Goal: Task Accomplishment & Management: Use online tool/utility

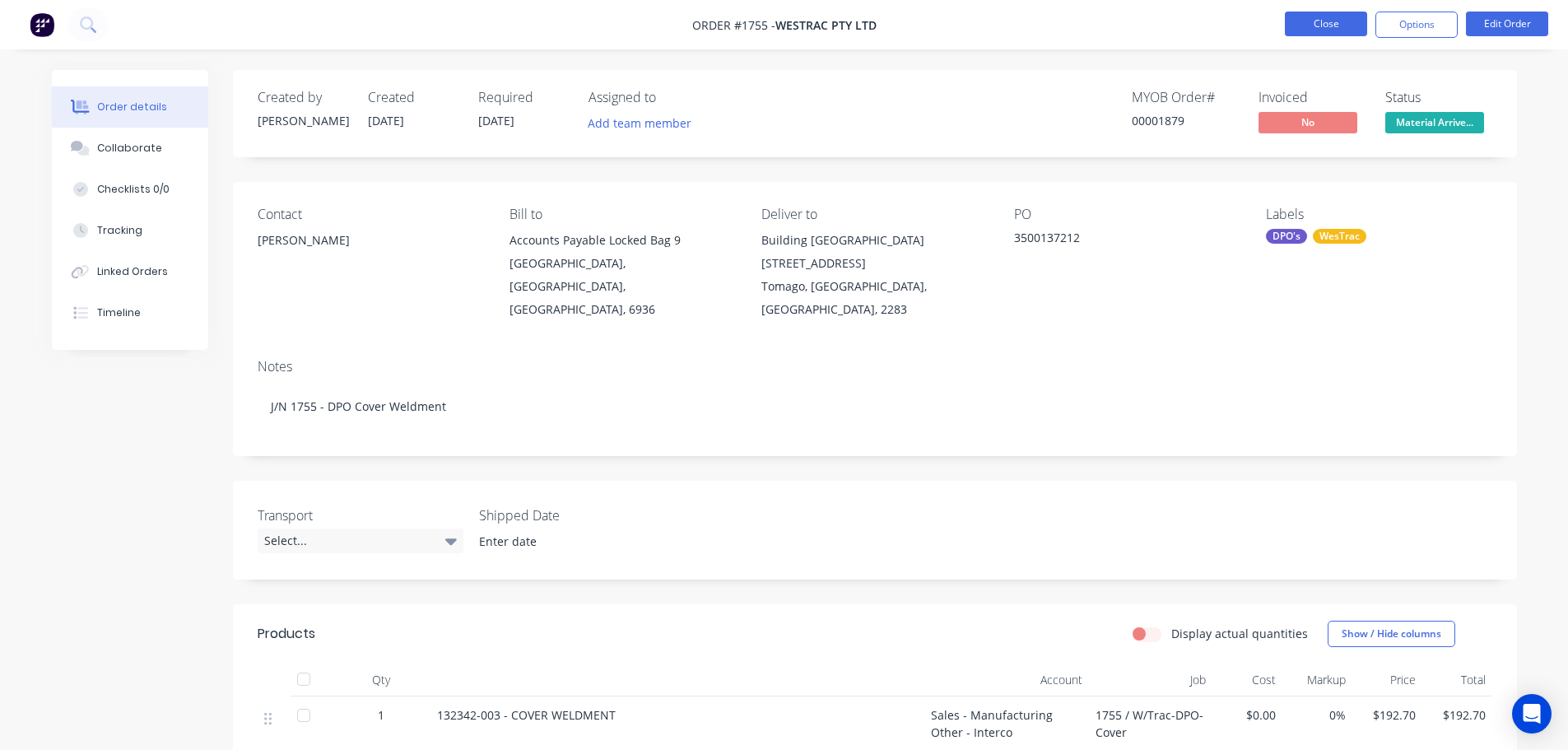
click at [1333, 20] on button "Close" at bounding box center [1325, 24] width 82 height 25
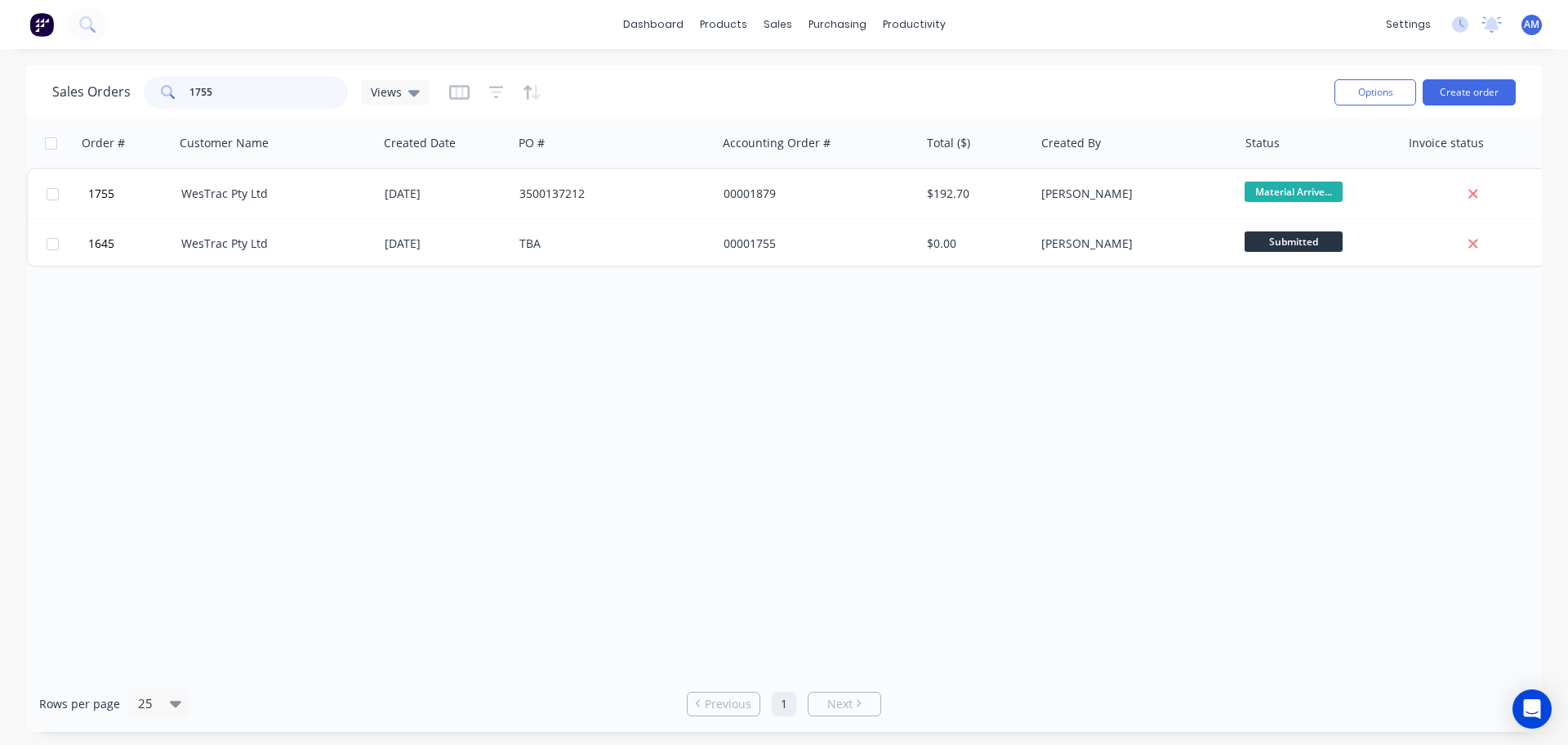
drag, startPoint x: 230, startPoint y: 97, endPoint x: 170, endPoint y: 86, distance: 61.0
click at [170, 86] on div "1755" at bounding box center [245, 92] width 204 height 33
type input "1211"
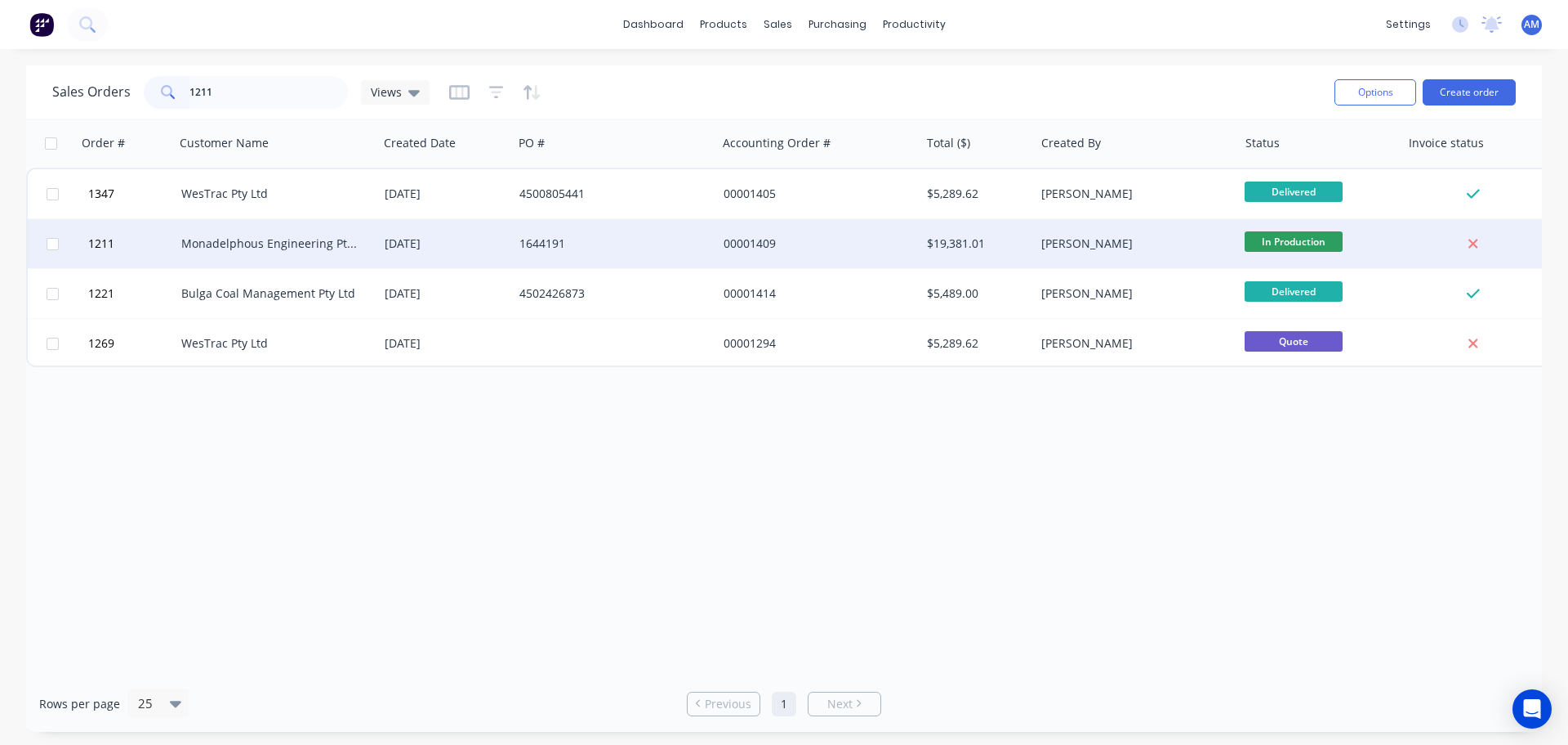
click at [339, 243] on div "Monadelphous Engineering Pty Ltd" at bounding box center [272, 243] width 181 height 16
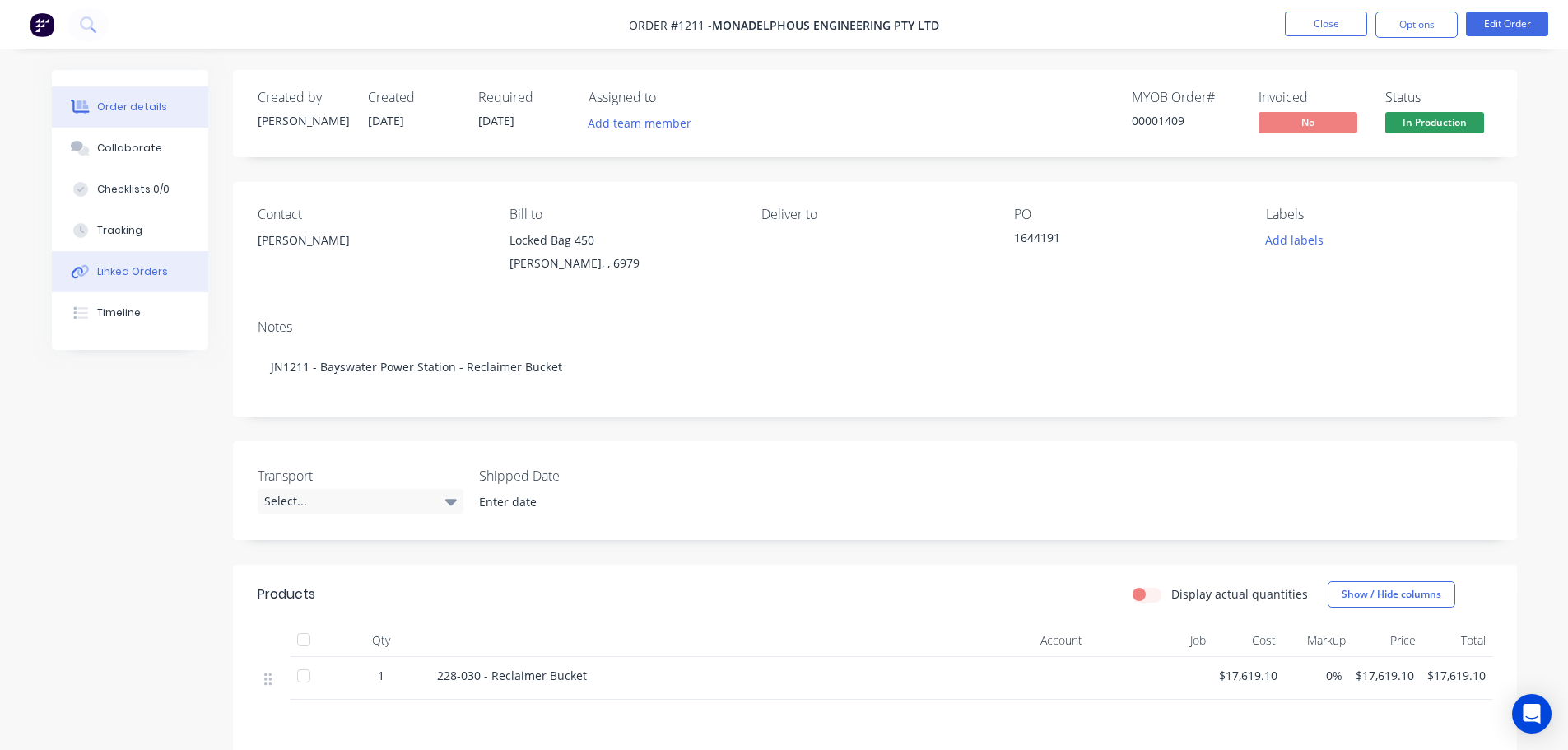
click at [141, 267] on div "Linked Orders" at bounding box center [133, 272] width 71 height 15
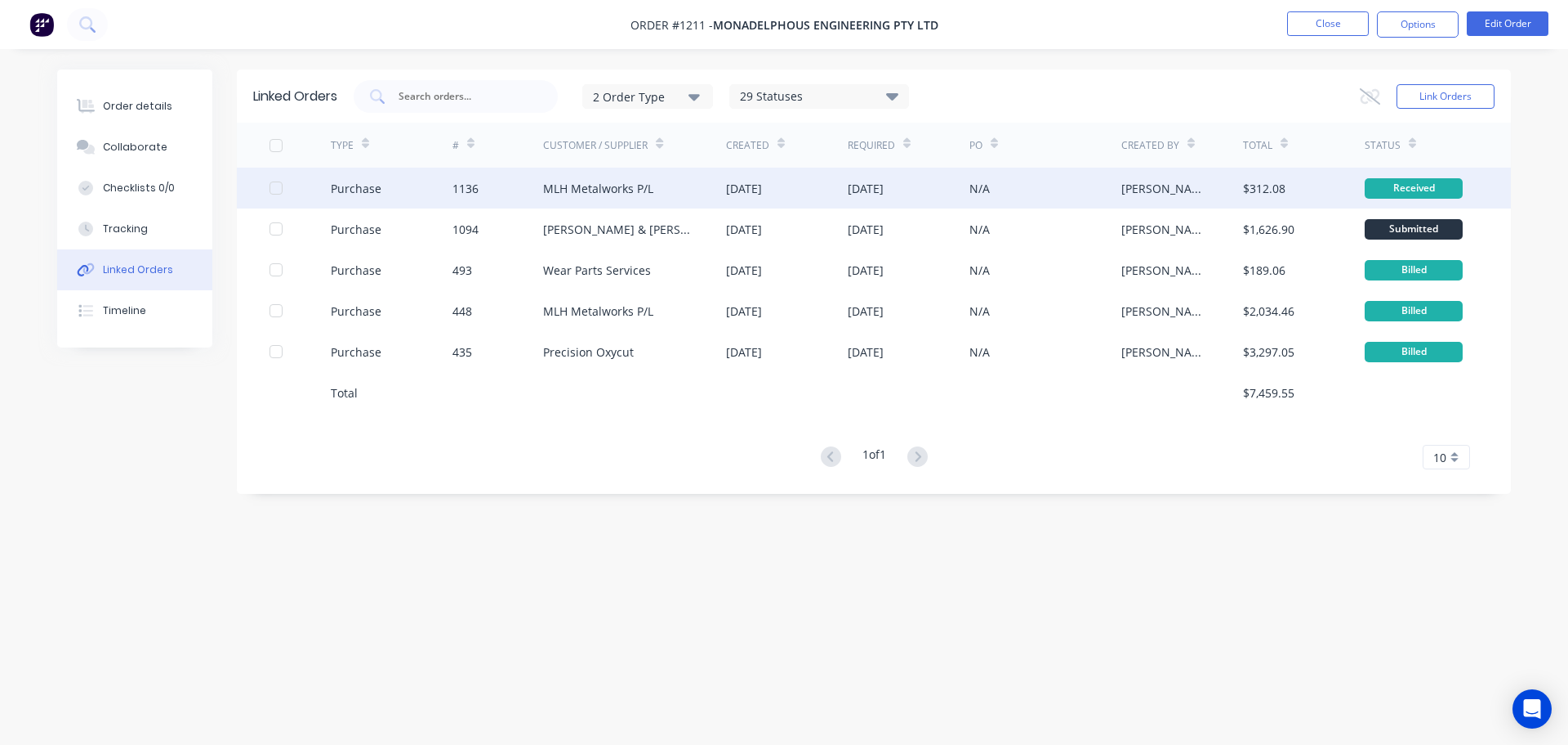
click at [577, 186] on div "MLH Metalworks P/L" at bounding box center [598, 188] width 110 height 17
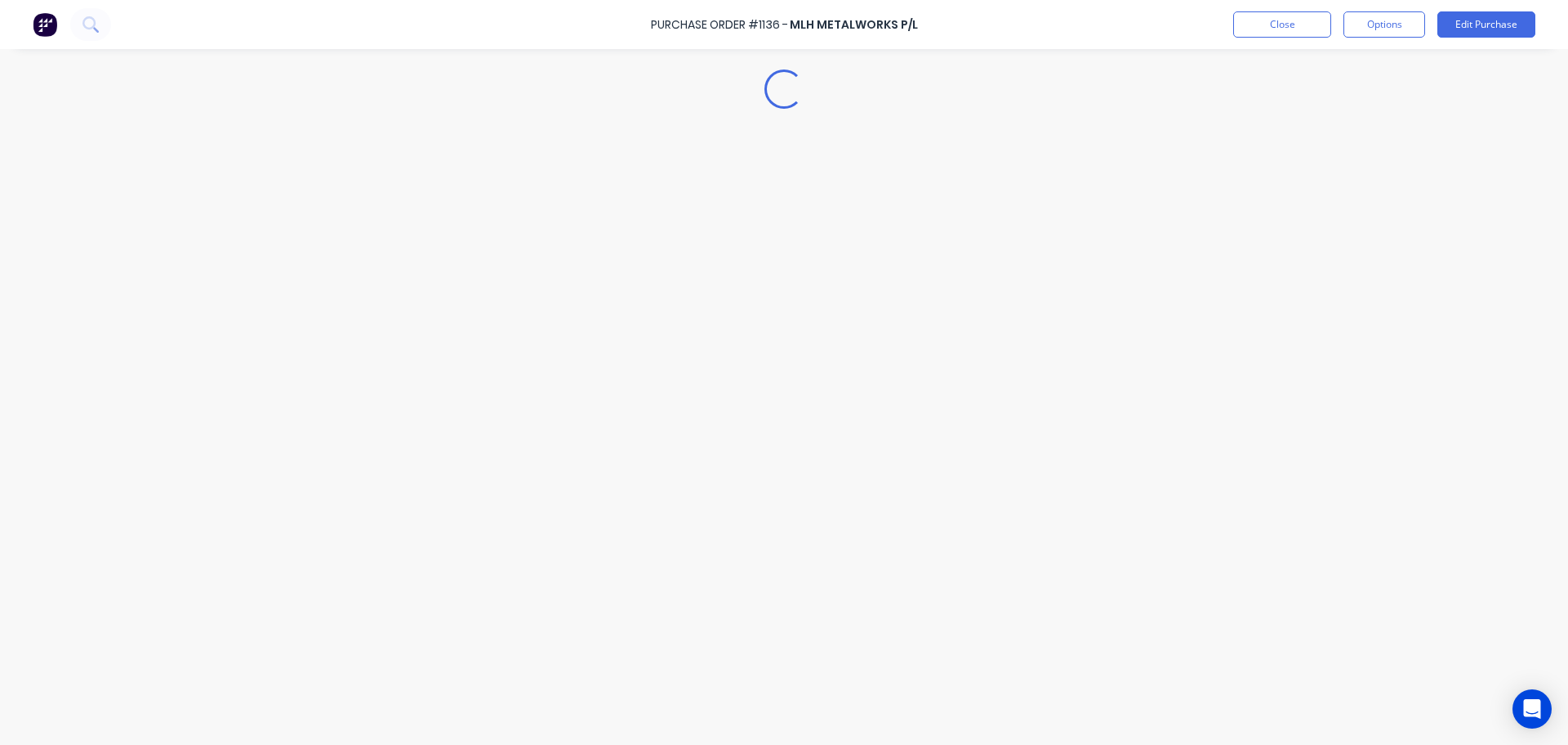
type textarea "x"
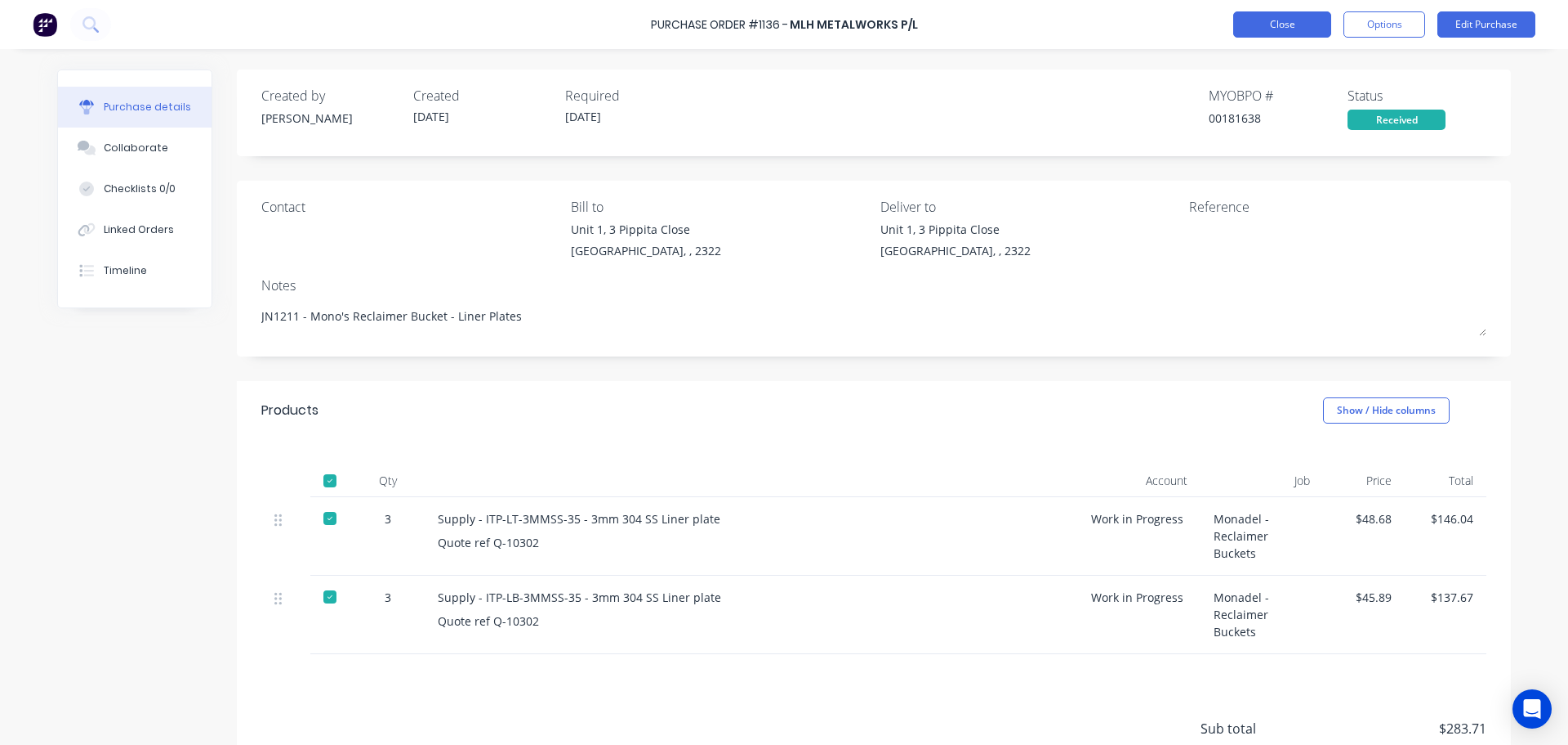
click at [1257, 22] on button "Close" at bounding box center [1282, 24] width 98 height 26
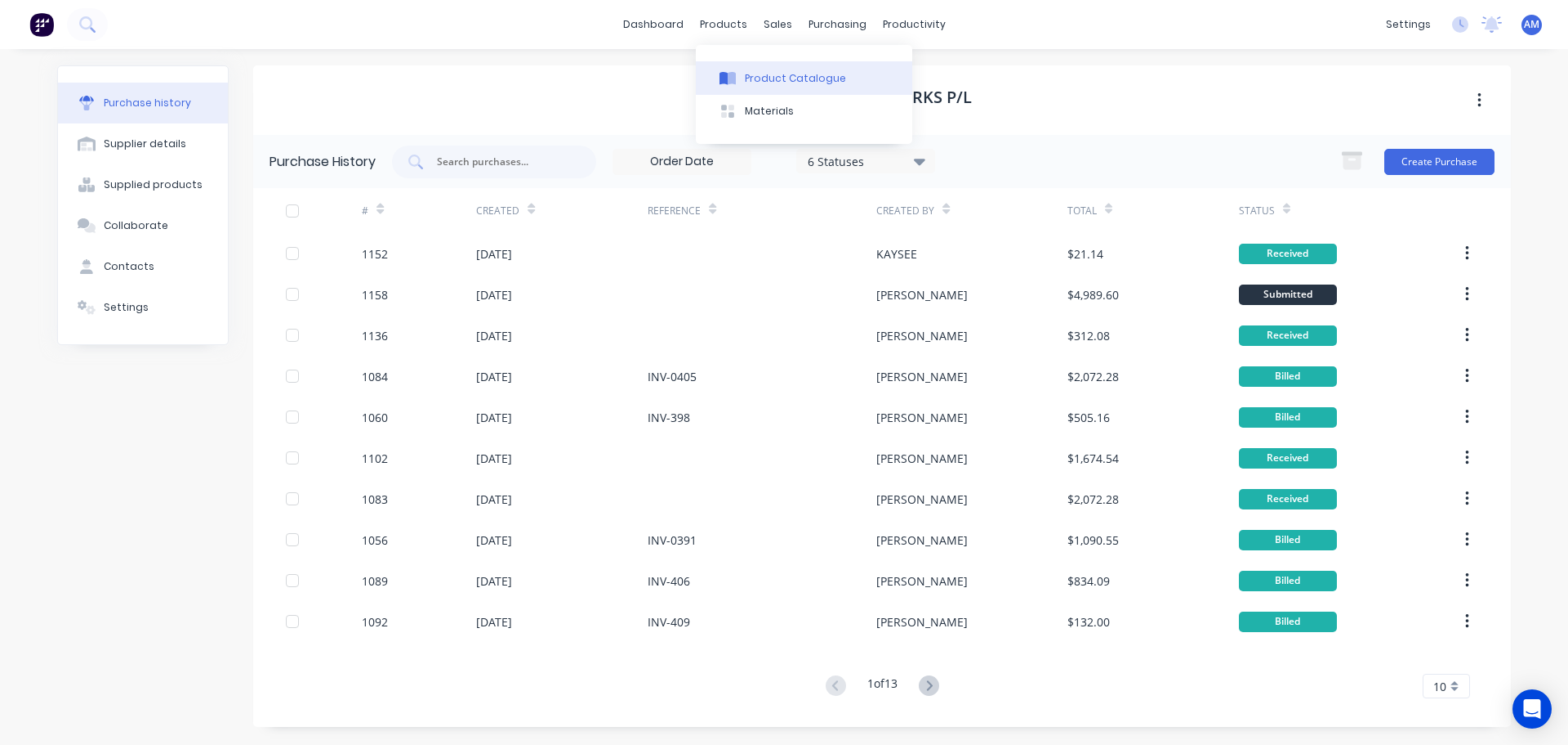
click at [762, 75] on div "Product Catalogue" at bounding box center [795, 79] width 102 height 15
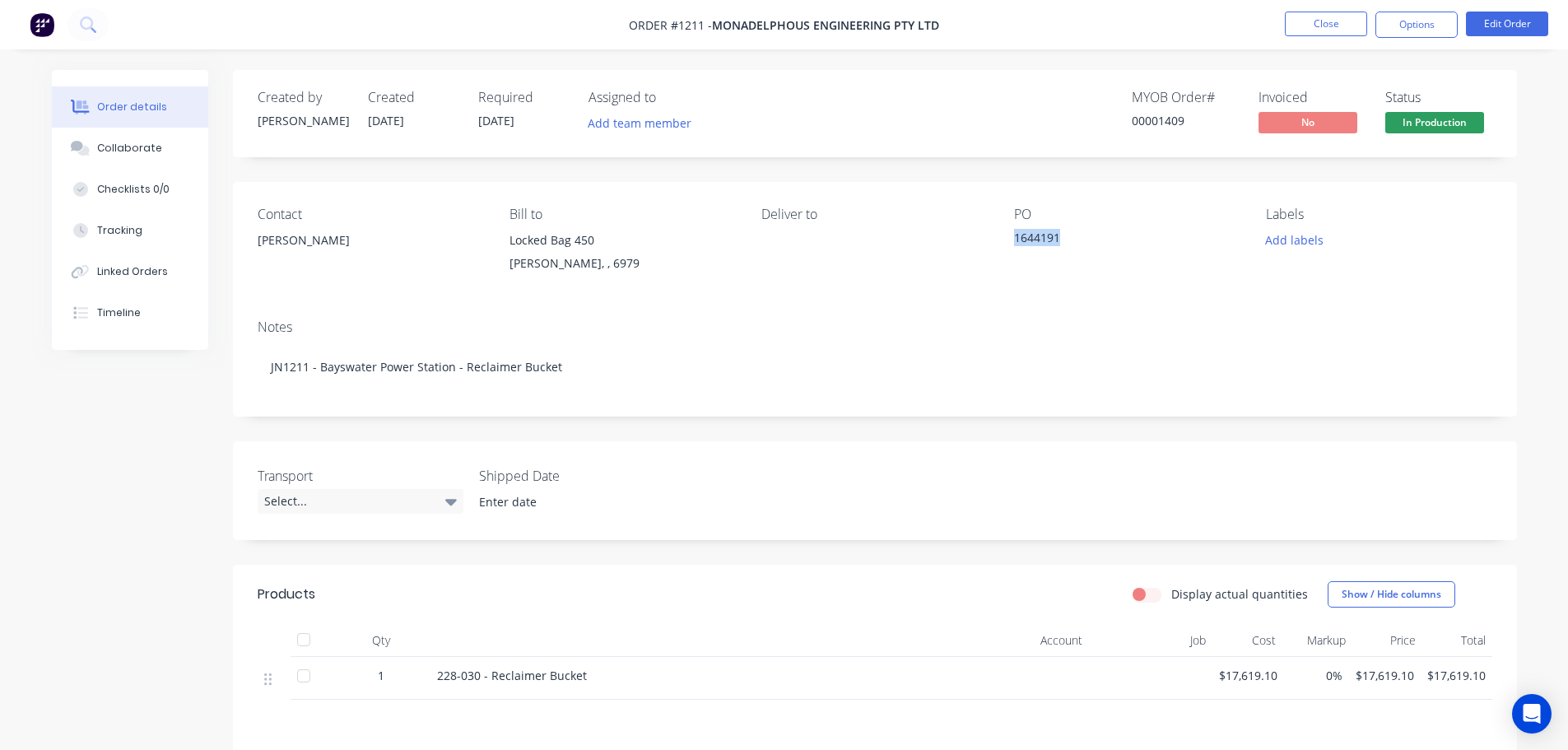
drag, startPoint x: 470, startPoint y: 332, endPoint x: 624, endPoint y: 624, distance: 330.1
click at [571, 596] on div "Created by Jeff Created 23/04/25 Required 02/06/25 Assigned to Add team member …" at bounding box center [874, 519] width 1284 height 898
click at [1325, 24] on button "Close" at bounding box center [1325, 24] width 82 height 25
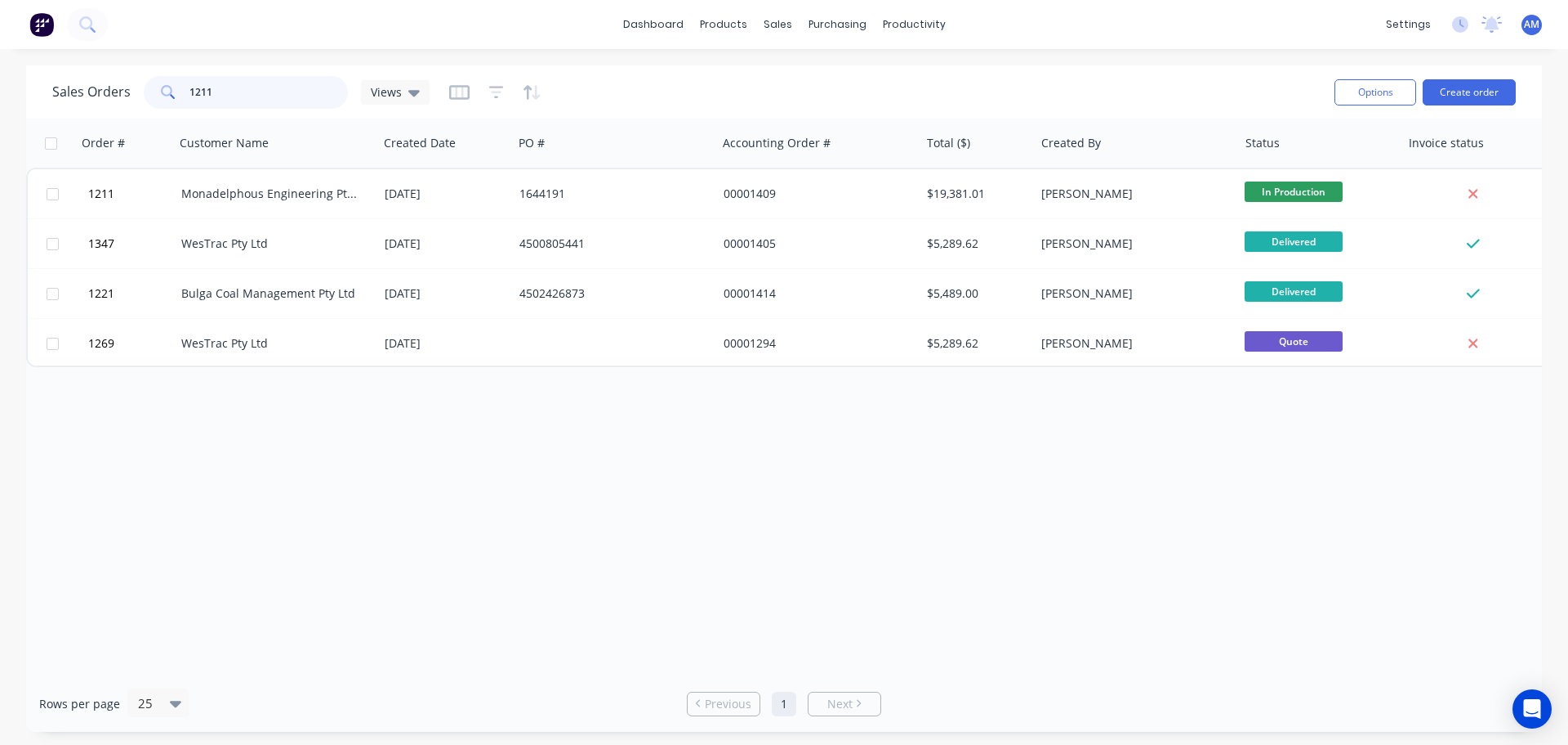
drag, startPoint x: 221, startPoint y: 91, endPoint x: 154, endPoint y: 84, distance: 67.4
click at [154, 84] on div "1211" at bounding box center [245, 92] width 204 height 33
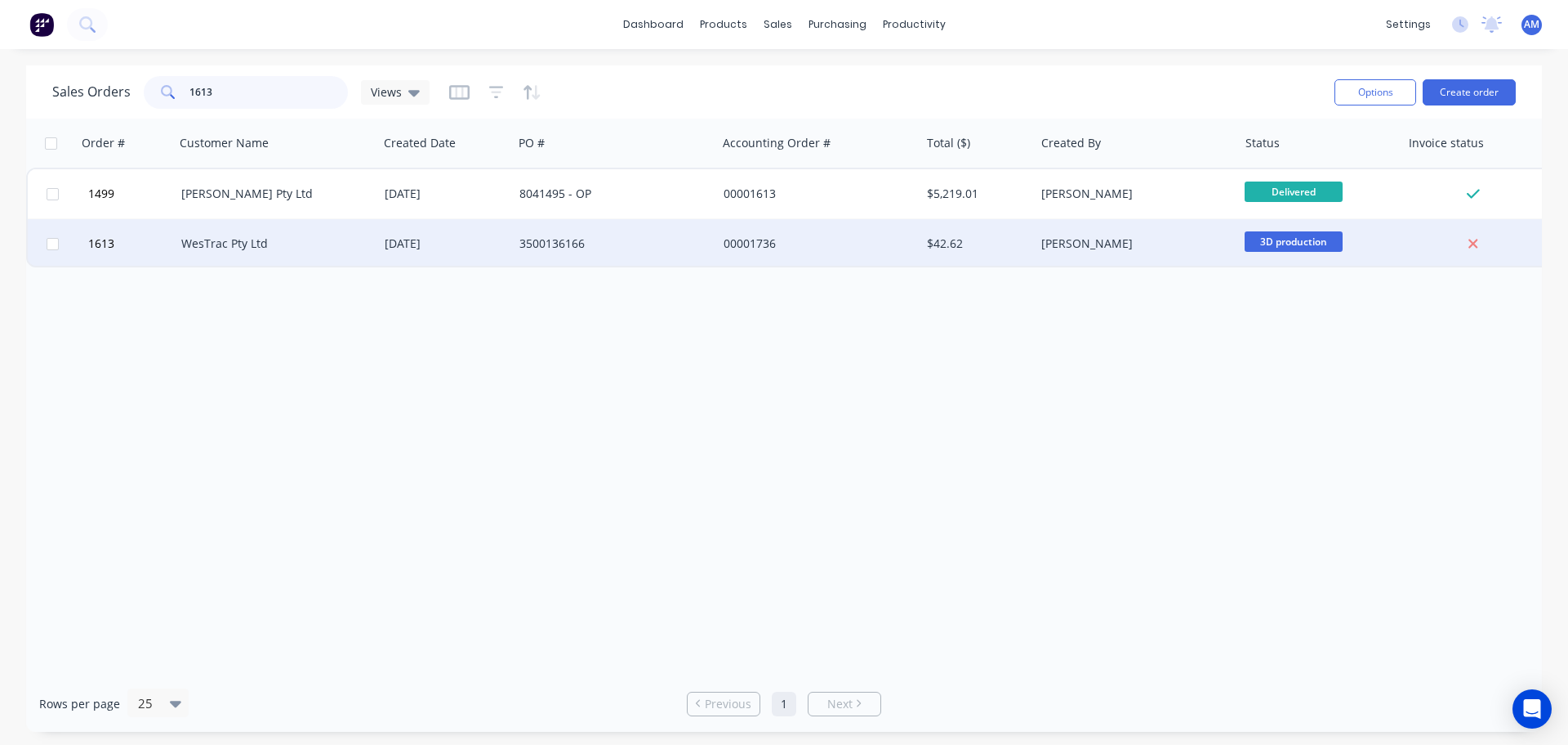
type input "1613"
click at [474, 237] on div "[DATE]" at bounding box center [445, 243] width 121 height 16
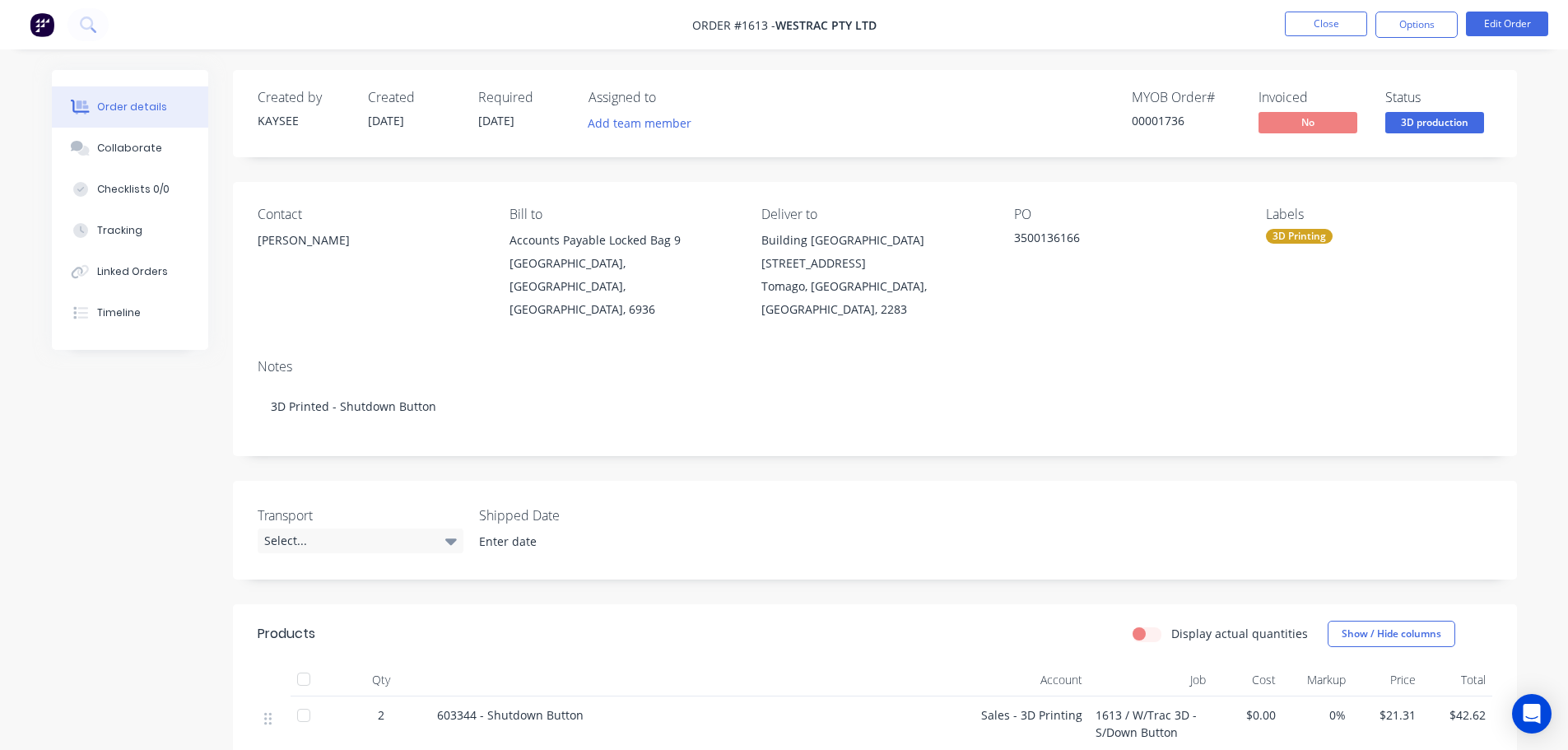
drag, startPoint x: 330, startPoint y: 231, endPoint x: 242, endPoint y: 241, distance: 88.6
click at [242, 241] on div "Contact Eric Patterson Bill to Accounts Payable Locked Bag 9 MIDLAND, Western A…" at bounding box center [874, 263] width 1284 height 164
copy div "Eric Patterson"
drag, startPoint x: 1087, startPoint y: 236, endPoint x: 989, endPoint y: 241, distance: 98.1
click at [989, 241] on div "Contact Eric Patterson Bill to Accounts Payable Locked Bag 9 MIDLAND, Western A…" at bounding box center [874, 263] width 1284 height 164
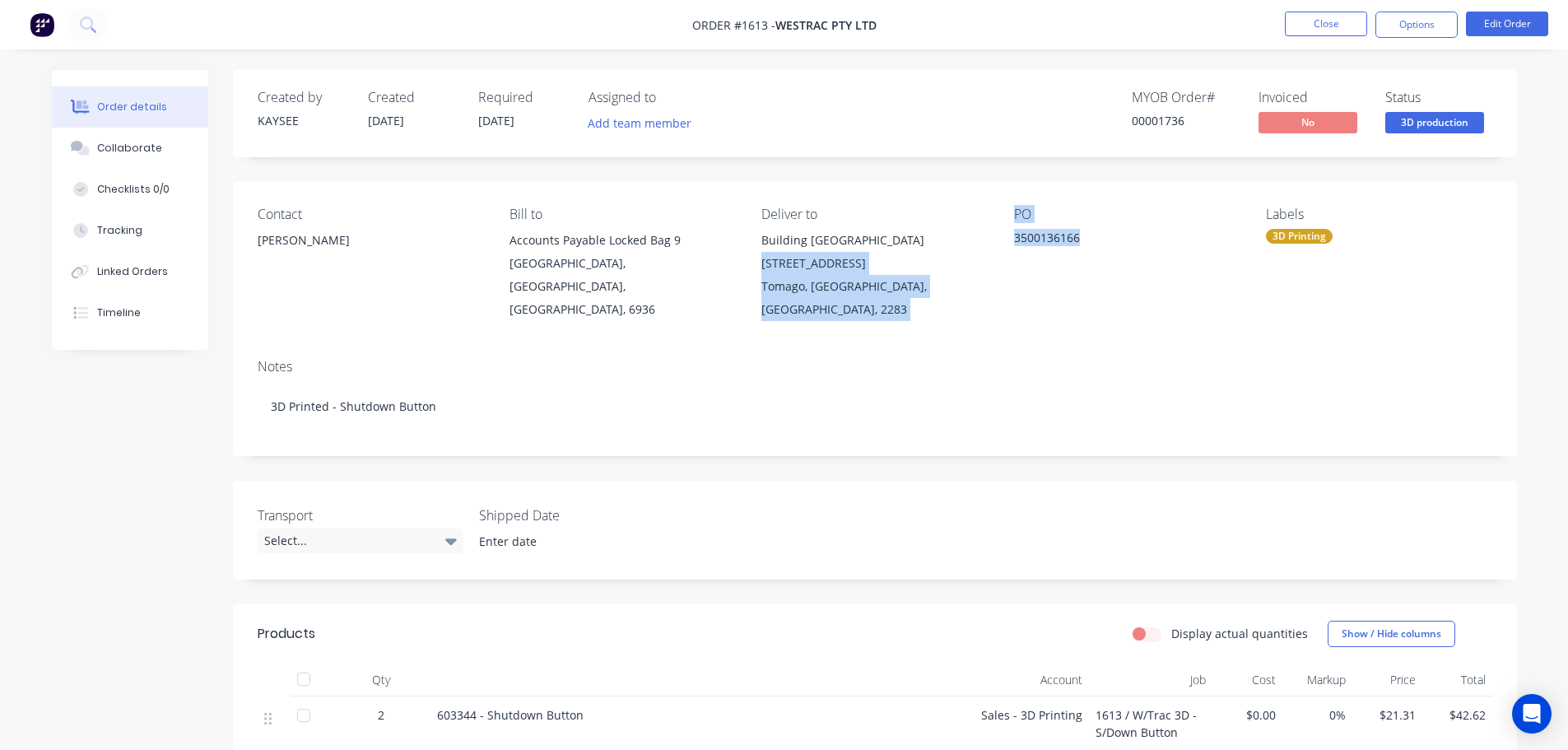
click at [1102, 248] on div "3500136166" at bounding box center [1116, 241] width 206 height 23
drag, startPoint x: 1095, startPoint y: 241, endPoint x: 1015, endPoint y: 241, distance: 80.0
click at [1015, 241] on div "3500136166" at bounding box center [1116, 241] width 206 height 23
copy div "3500136166"
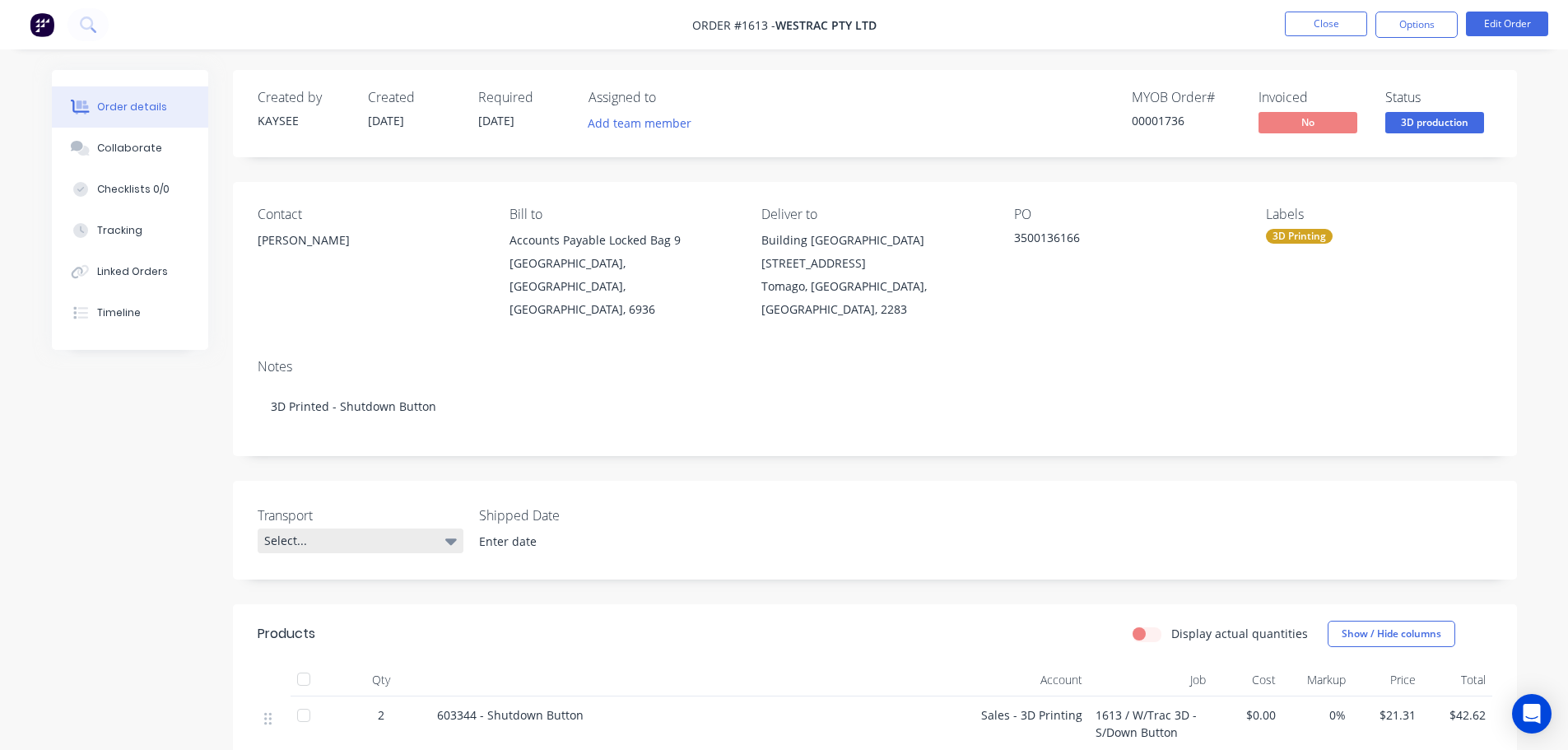
click at [420, 528] on div "Select..." at bounding box center [360, 541] width 206 height 25
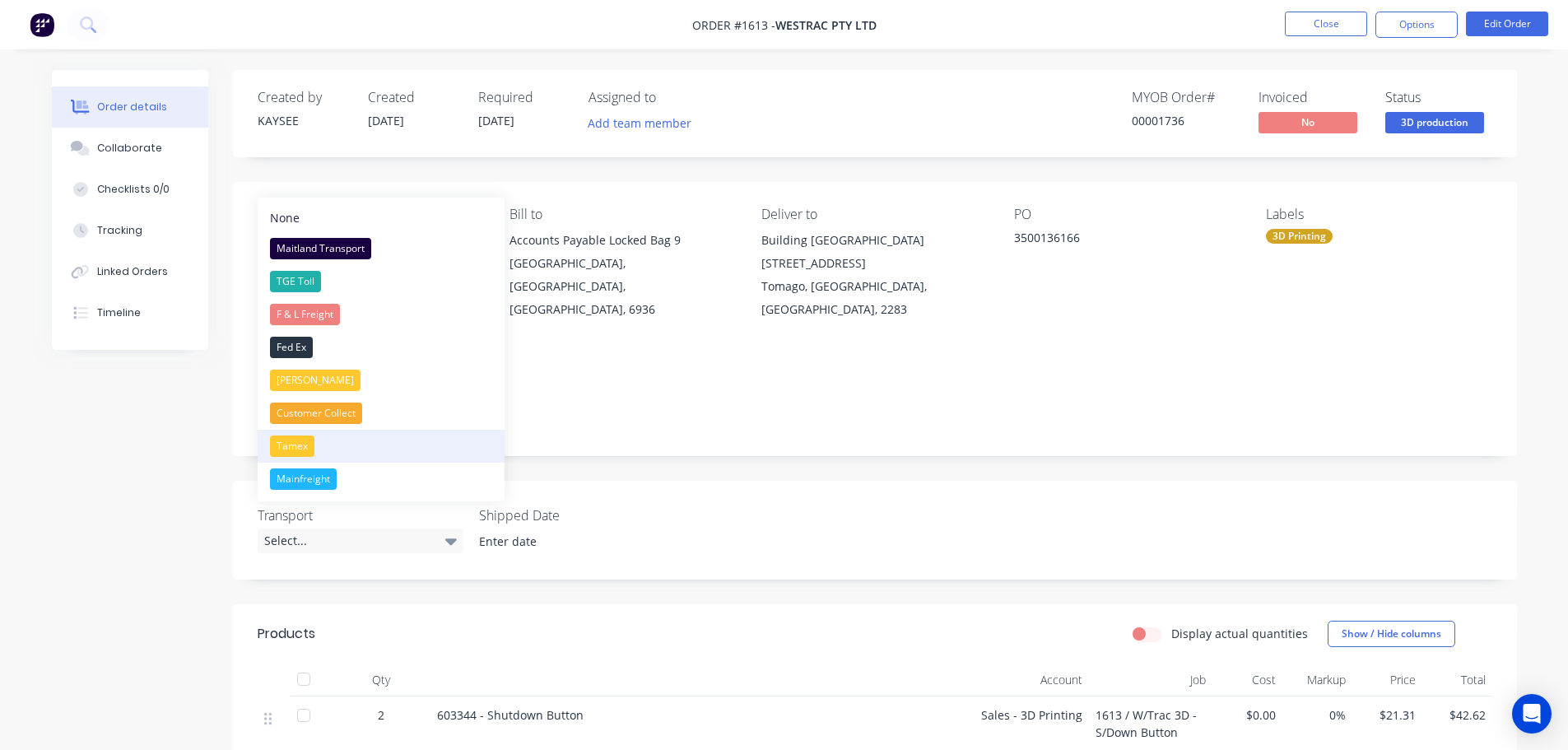
click at [397, 441] on button "Tamex" at bounding box center [381, 446] width 247 height 33
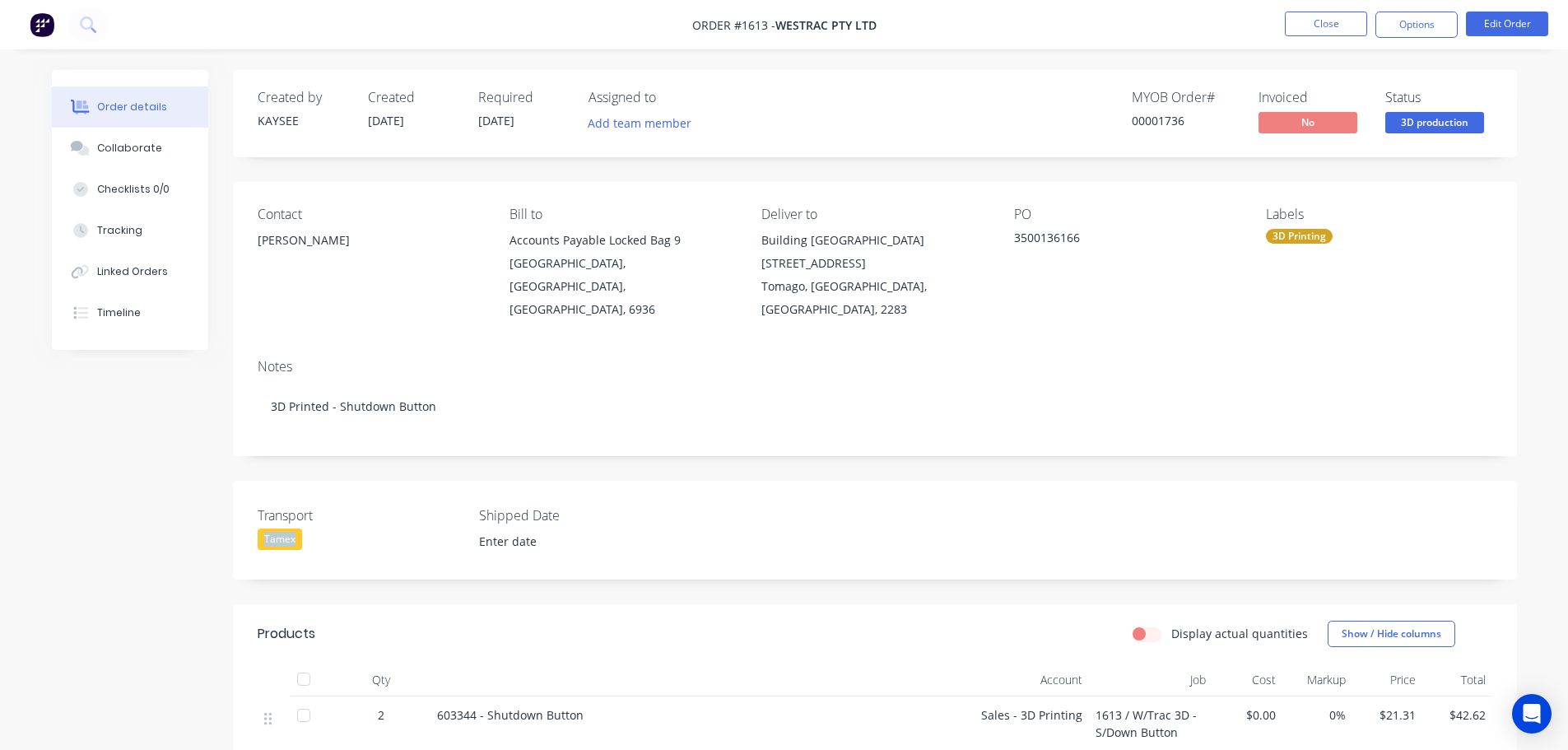
drag, startPoint x: 298, startPoint y: 523, endPoint x: 254, endPoint y: 520, distance: 44.1
click at [254, 520] on div "Transport Tamex Shipped Date" at bounding box center [874, 529] width 1284 height 98
copy div "Tamex"
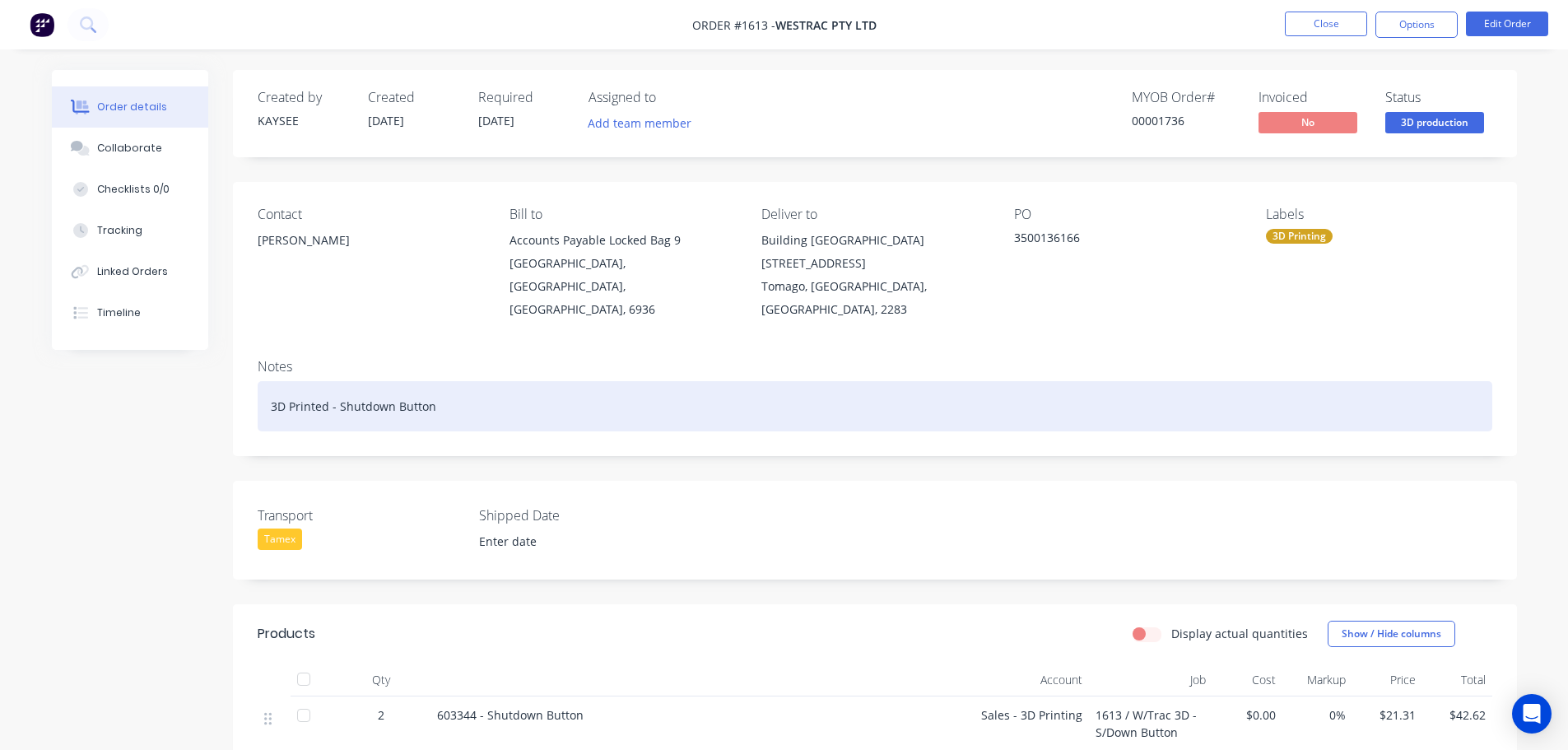
click at [483, 392] on div "3D Printed - Shutdown Button" at bounding box center [874, 405] width 1235 height 50
paste div
click at [585, 395] on div "3D Printed - Shutdown Button Tamex Connote" at bounding box center [874, 405] width 1235 height 50
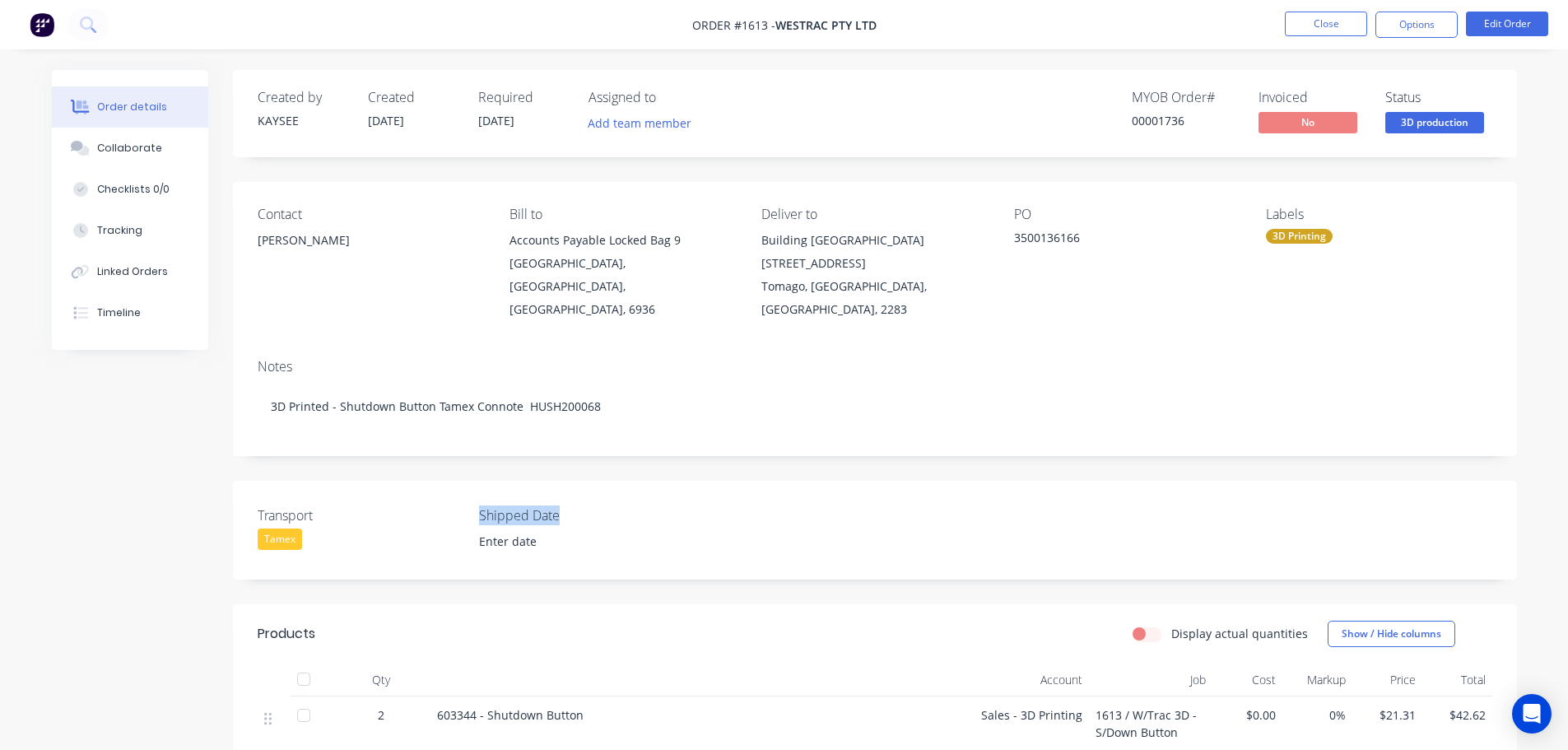
drag, startPoint x: 573, startPoint y: 500, endPoint x: 474, endPoint y: 491, distance: 99.4
click at [474, 491] on div "Transport Tamex Shipped Date" at bounding box center [874, 529] width 1284 height 98
copy label "Shipped Date"
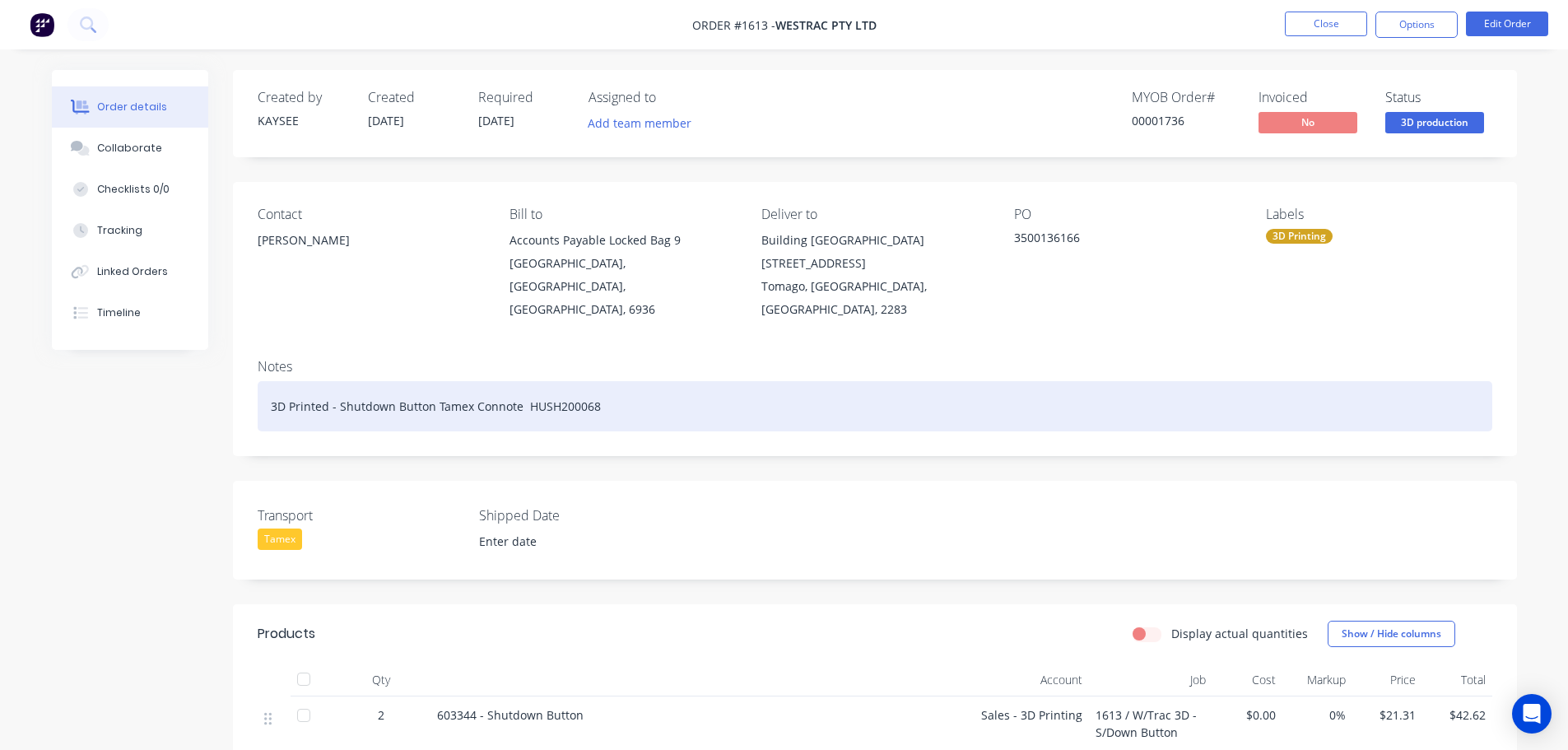
click at [631, 389] on div "3D Printed - Shutdown Button Tamex Connote HUSH200068" at bounding box center [874, 405] width 1235 height 50
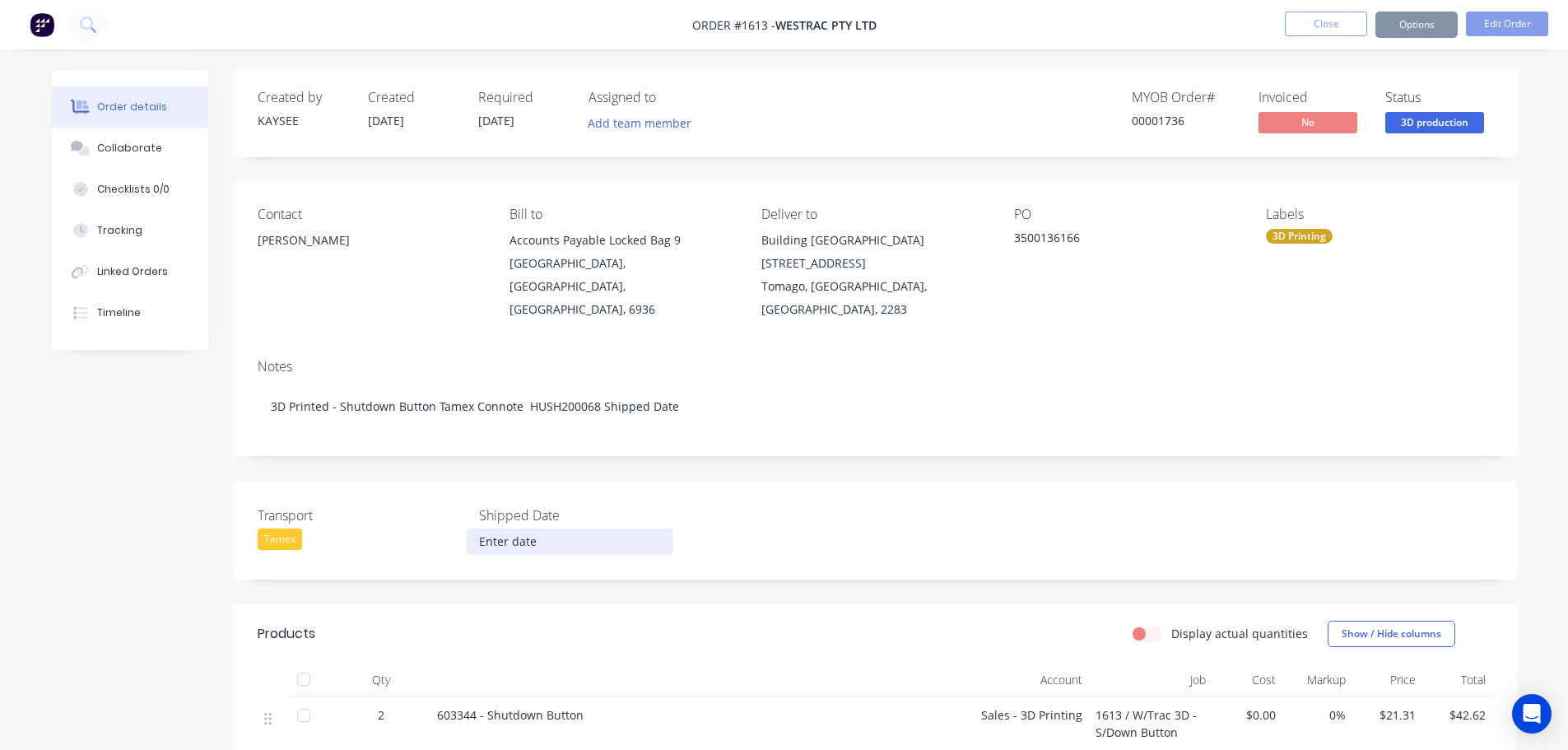
drag, startPoint x: 556, startPoint y: 522, endPoint x: 537, endPoint y: 523, distance: 19.0
click at [537, 529] on input at bounding box center [570, 542] width 205 height 25
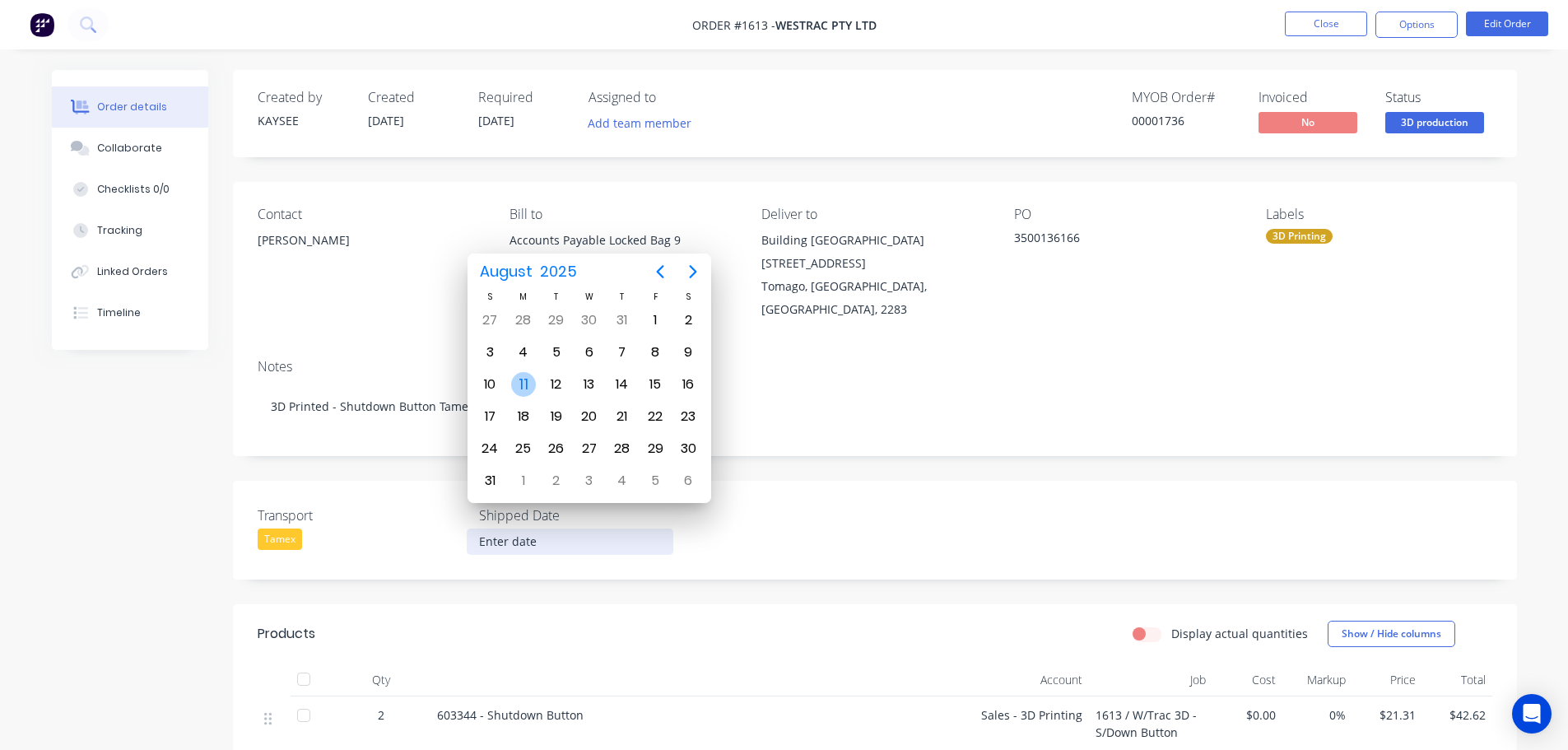
click at [521, 380] on div "11" at bounding box center [524, 384] width 25 height 25
type input "11/08/2025"
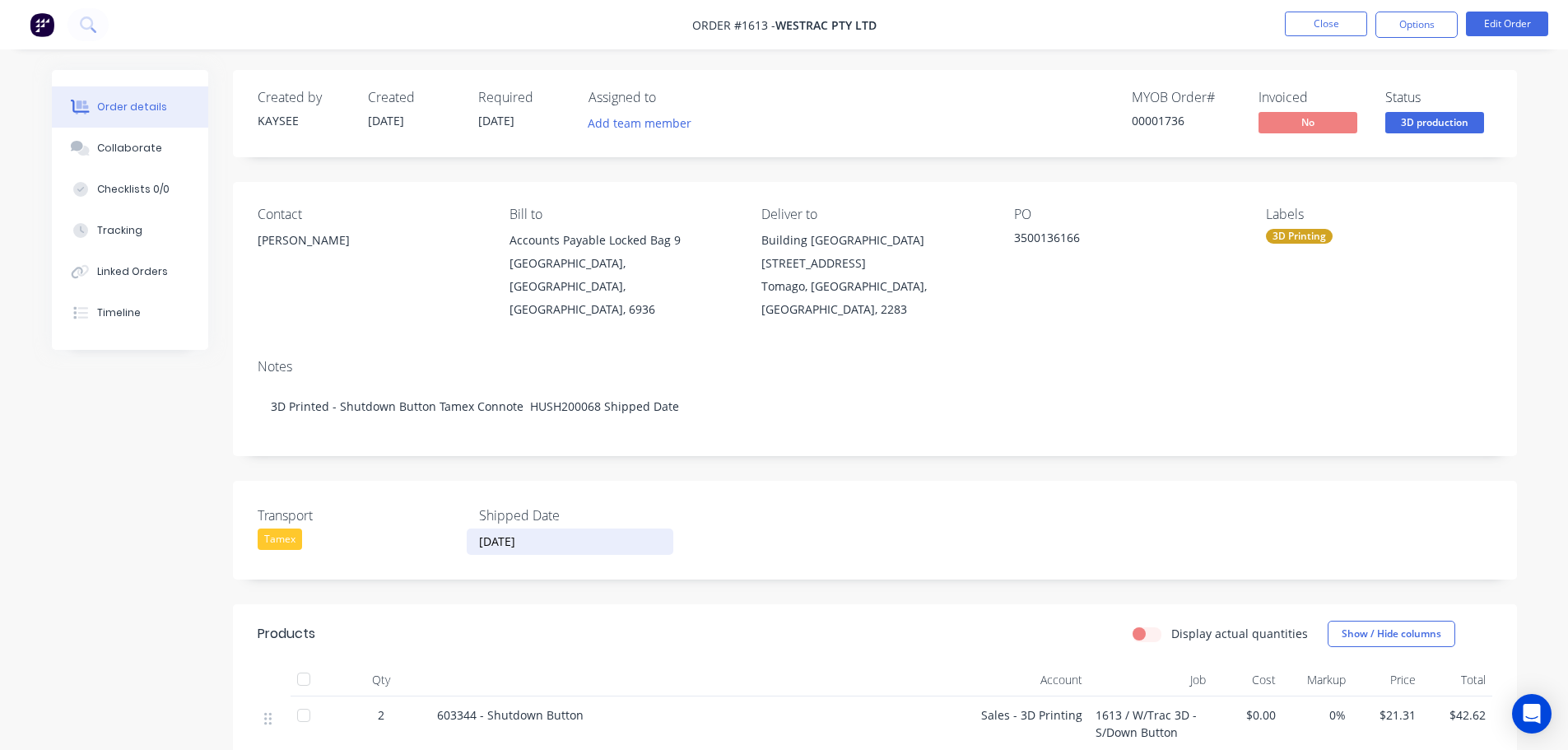
drag, startPoint x: 552, startPoint y: 526, endPoint x: 461, endPoint y: 522, distance: 91.1
click at [461, 522] on div "Transport Tamex Shipped Date 11/08/2025" at bounding box center [874, 529] width 1284 height 98
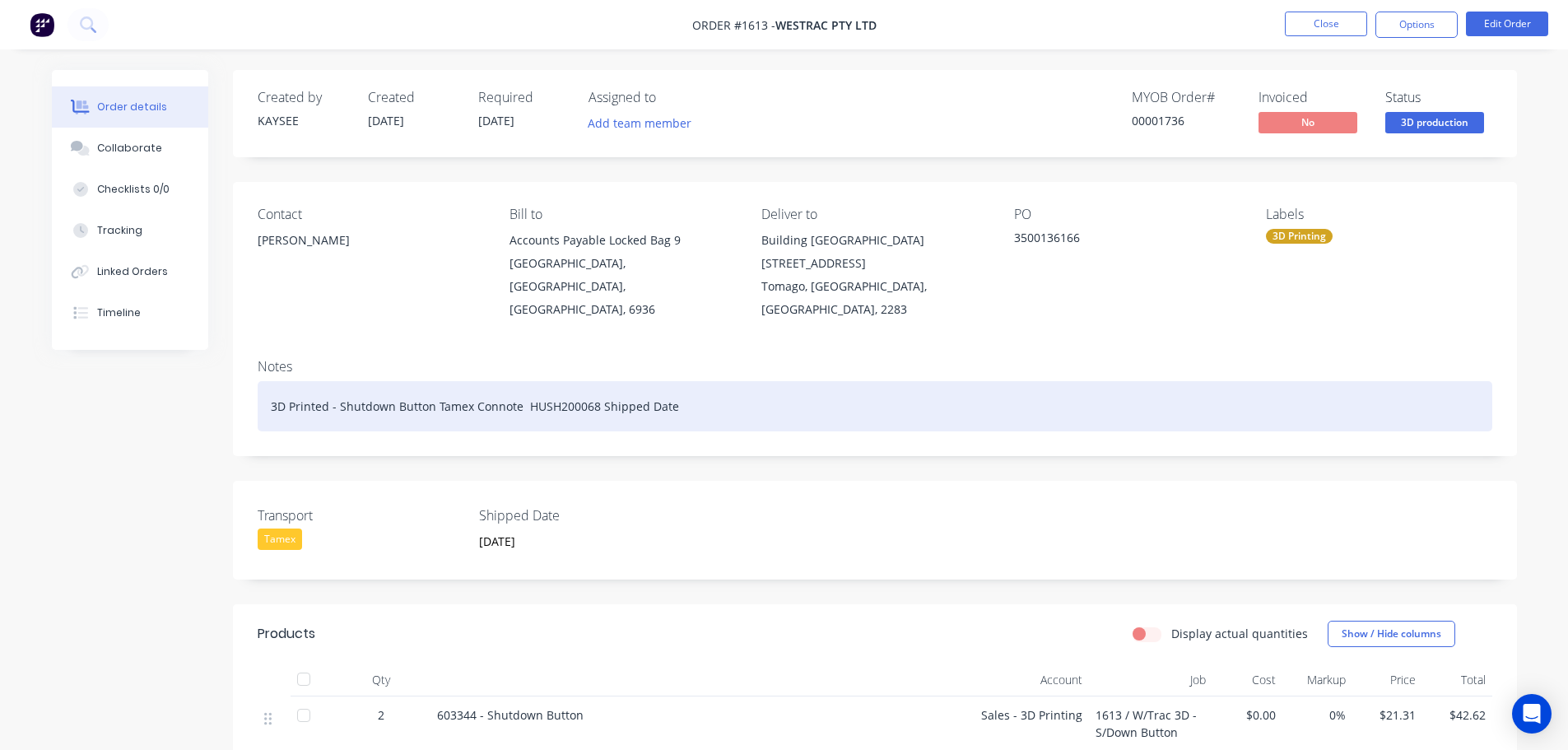
click at [723, 391] on div "3D Printed - Shutdown Button Tamex Connote HUSH200068 Shipped Date" at bounding box center [874, 405] width 1235 height 50
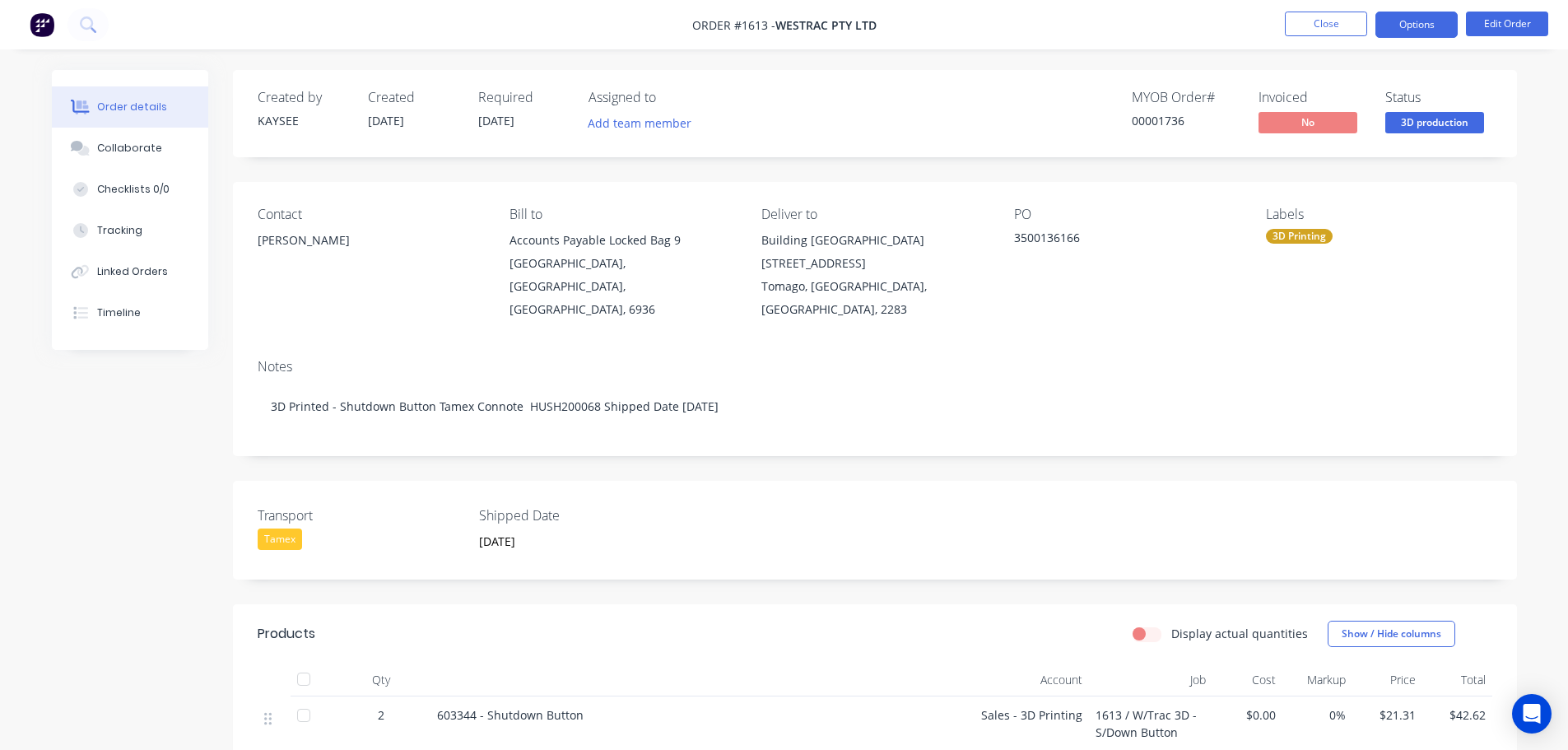
click at [1415, 28] on button "Options" at bounding box center [1416, 25] width 82 height 27
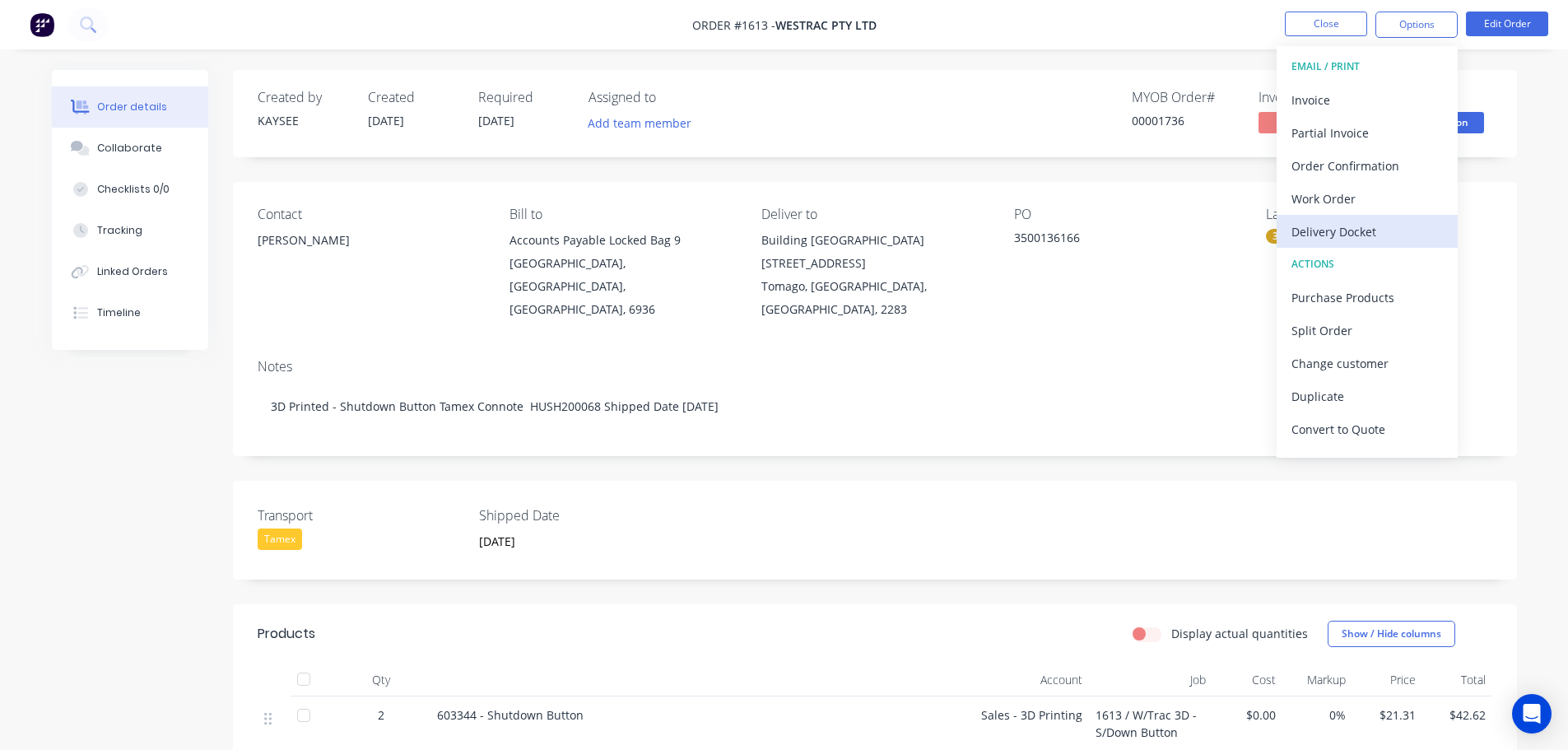
click at [1349, 237] on div "Delivery Docket" at bounding box center [1367, 231] width 152 height 24
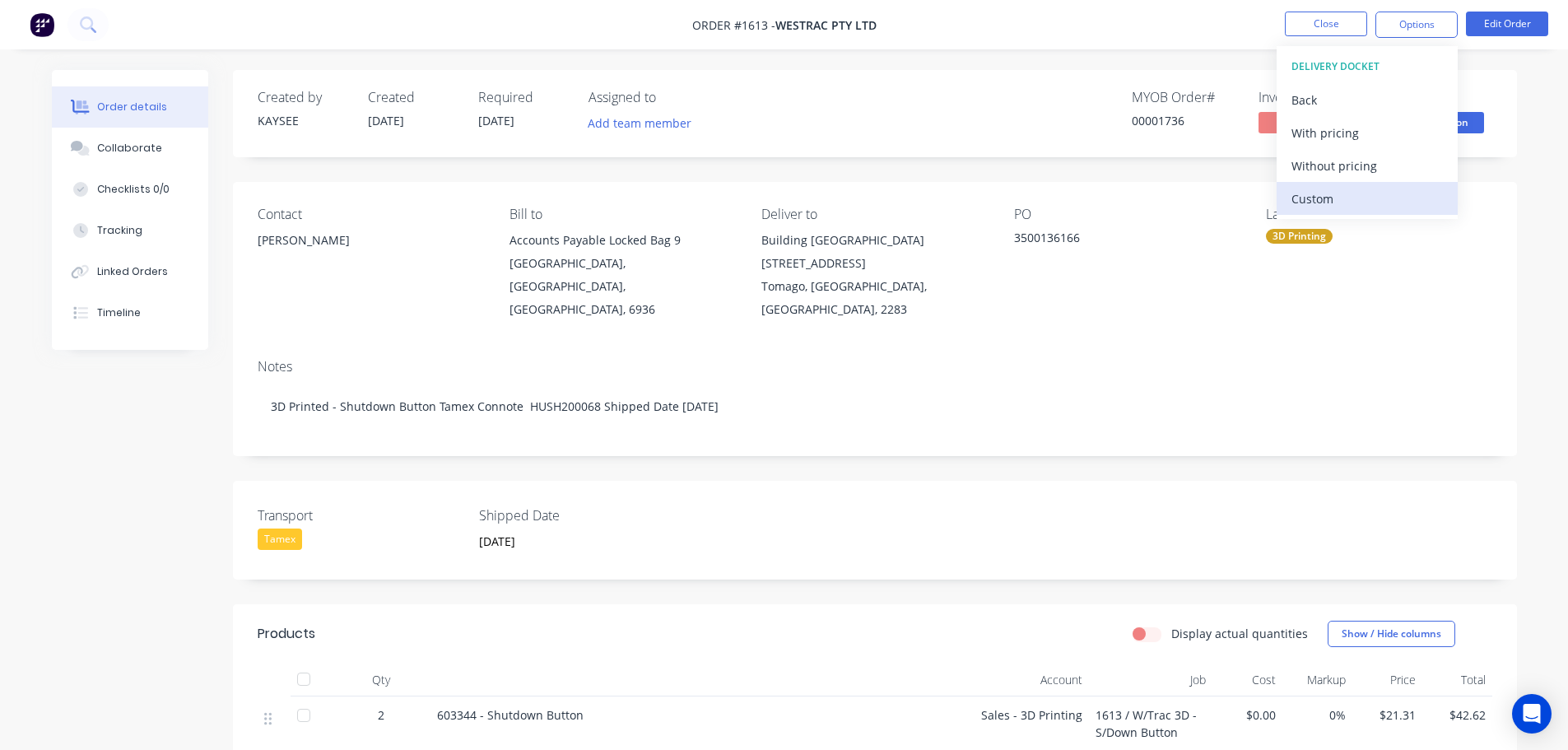
click at [1354, 198] on div "Custom" at bounding box center [1367, 198] width 152 height 24
click at [1355, 160] on div "Without pricing" at bounding box center [1367, 165] width 152 height 24
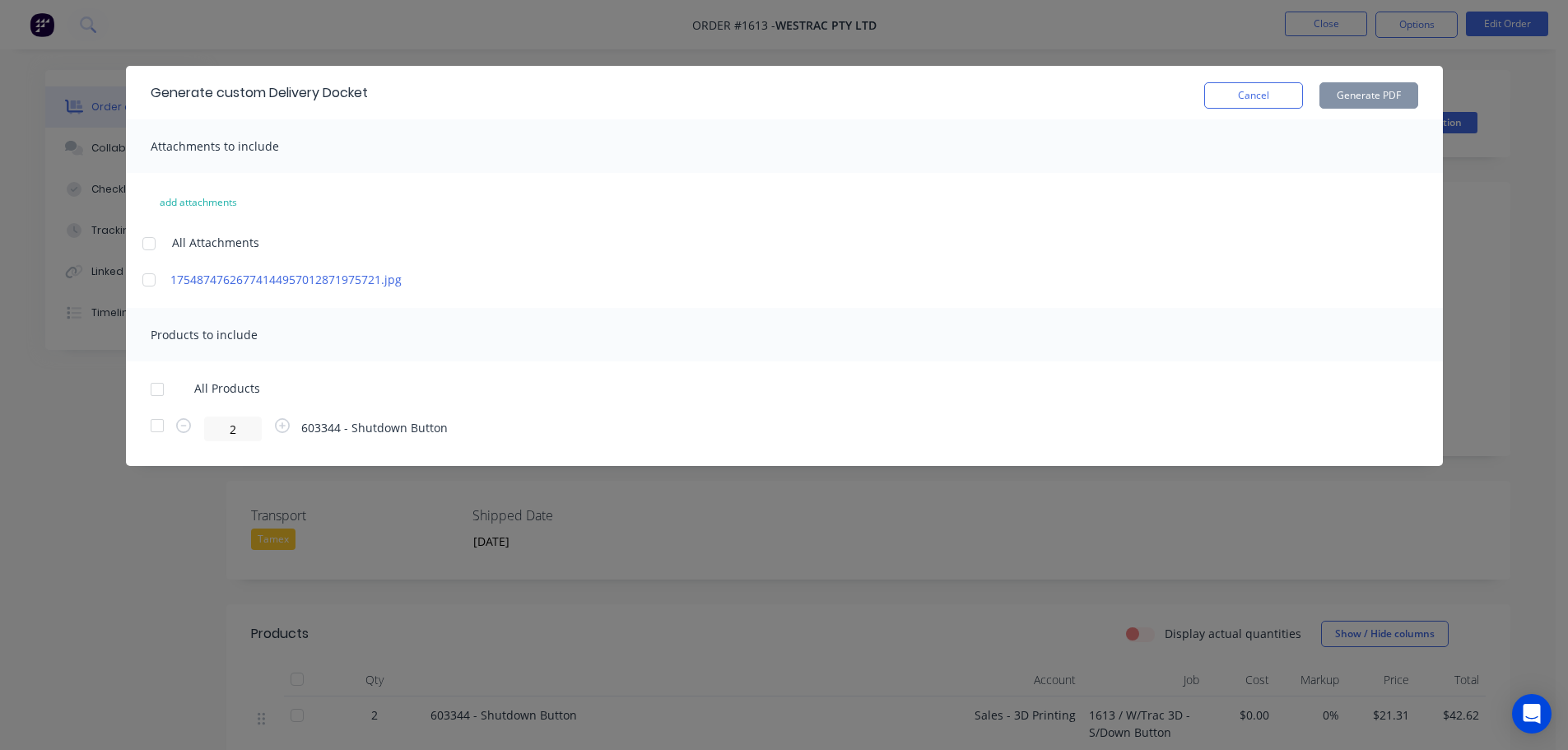
click at [160, 394] on div at bounding box center [157, 389] width 33 height 33
click at [1361, 98] on button "Generate PDF" at bounding box center [1369, 96] width 99 height 27
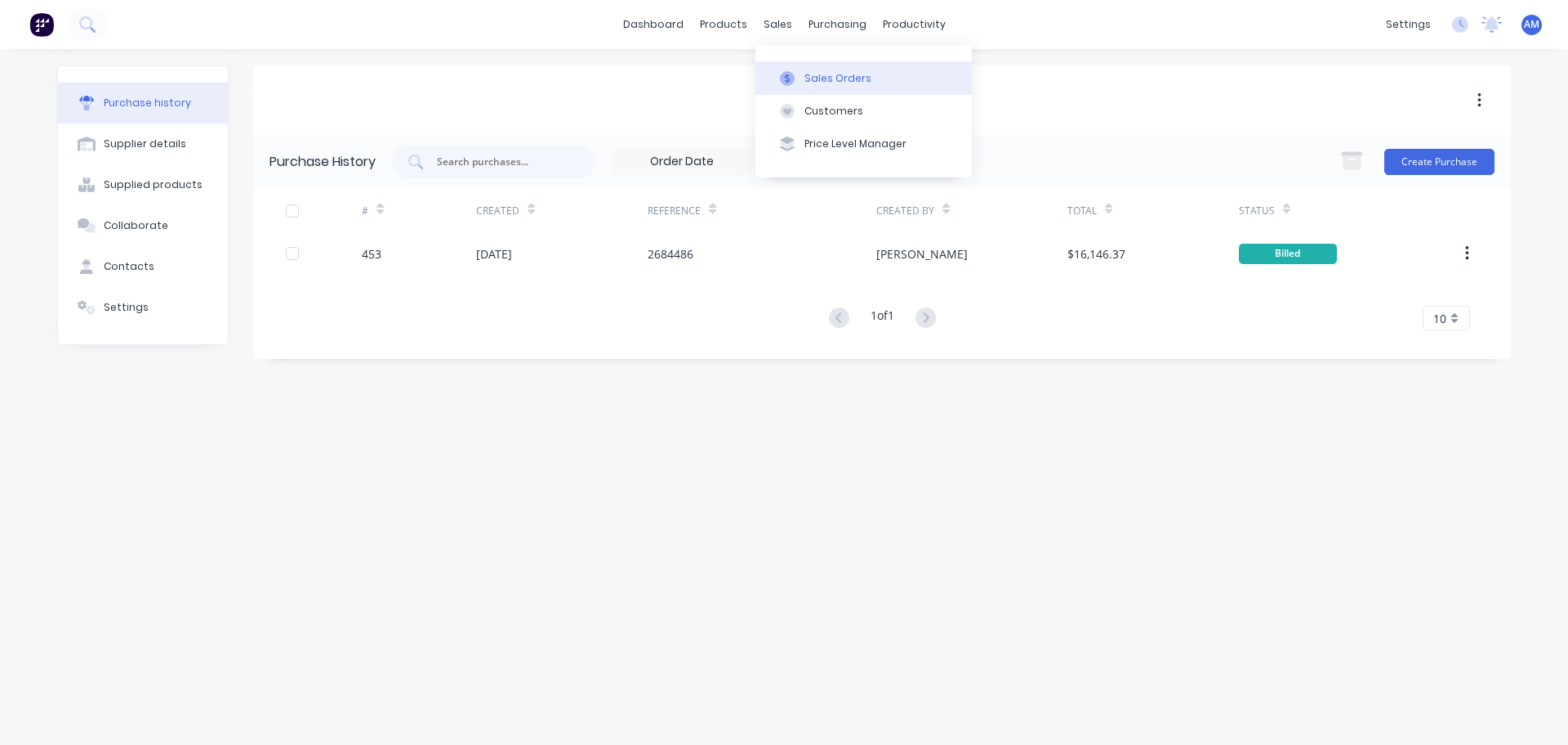
click at [831, 82] on div "Sales Orders" at bounding box center [838, 79] width 67 height 15
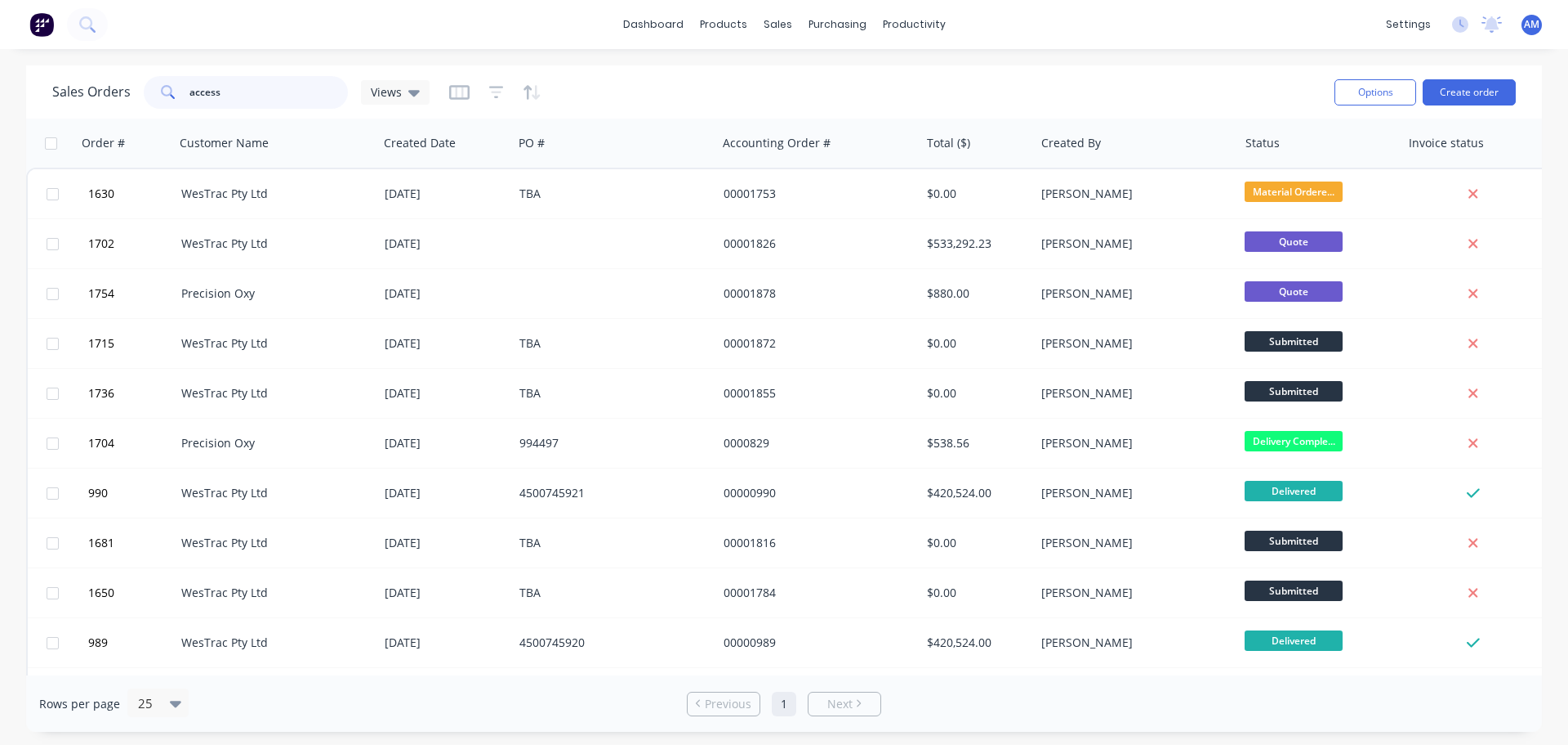
drag, startPoint x: 225, startPoint y: 96, endPoint x: 153, endPoint y: 92, distance: 72.1
click at [153, 92] on div "access" at bounding box center [245, 92] width 204 height 33
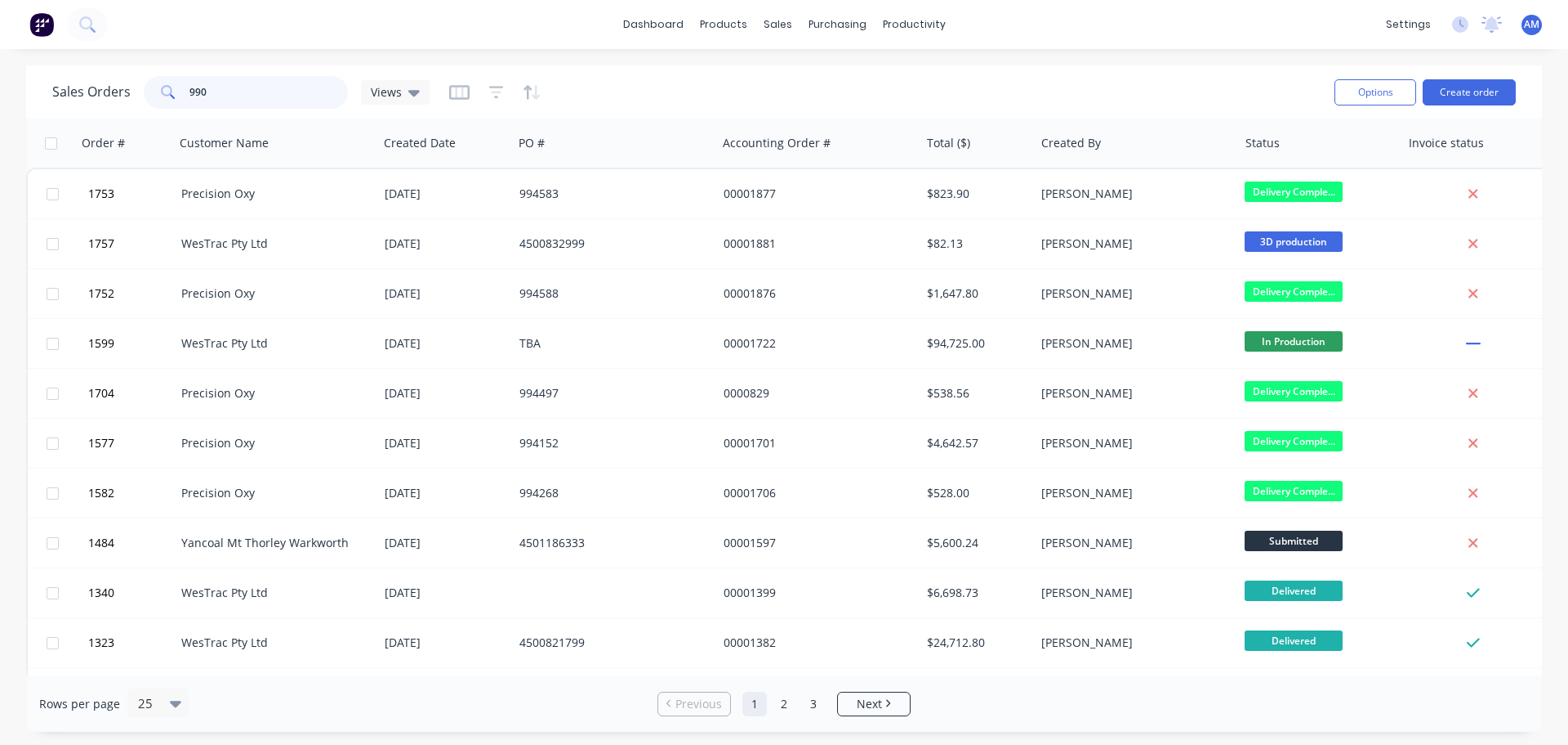
type input "990"
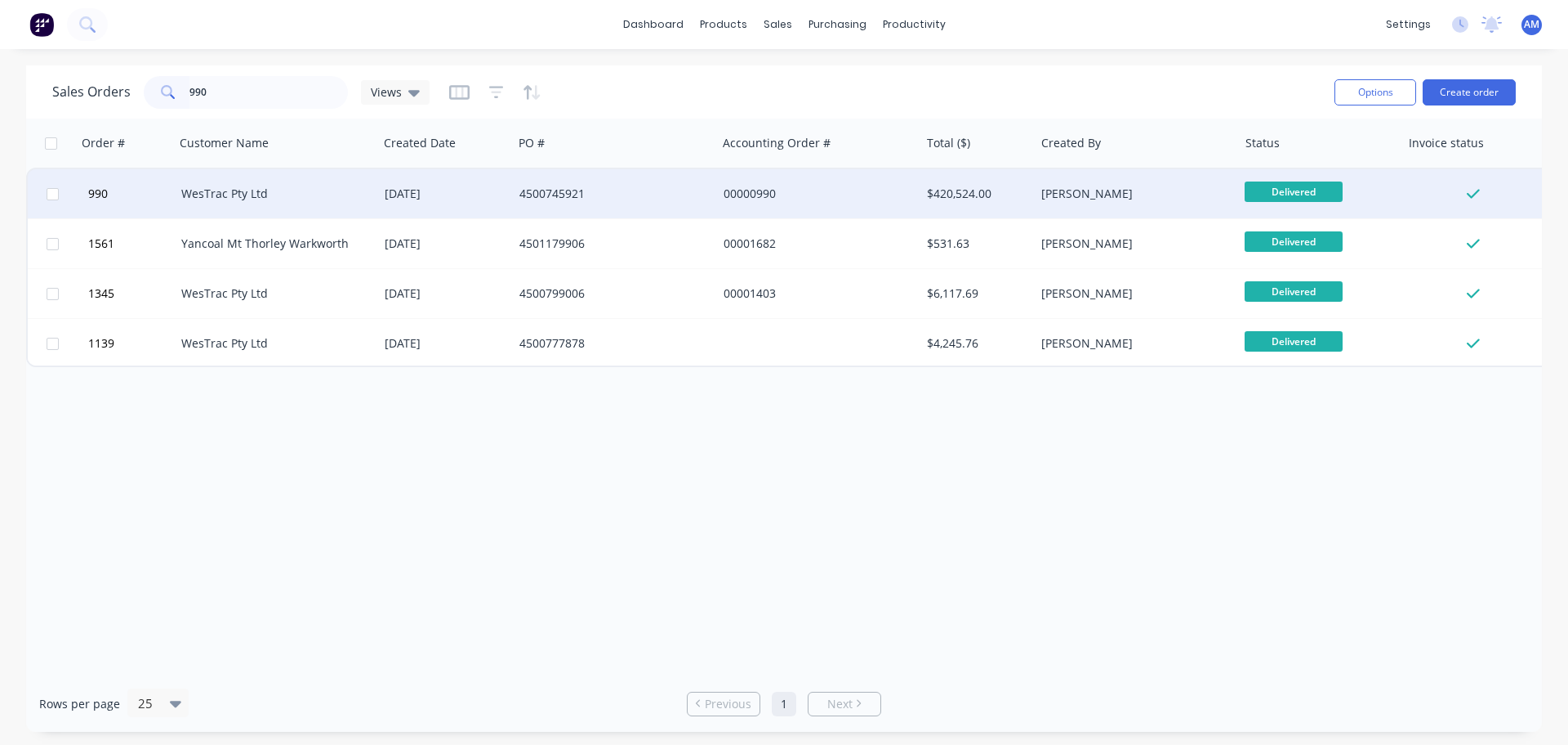
click at [490, 197] on div "06 Feb 2025" at bounding box center [445, 193] width 121 height 16
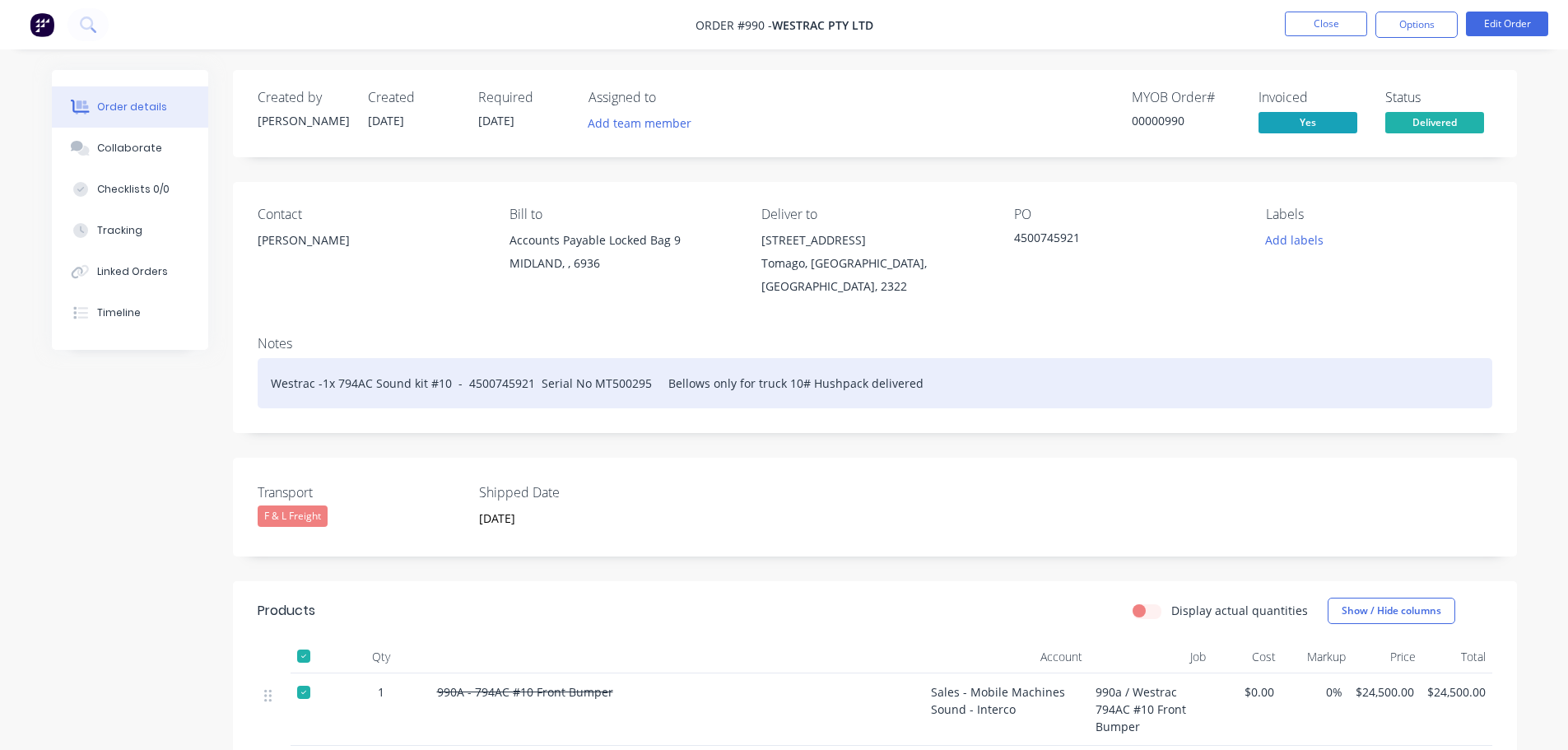
click at [904, 380] on div "Westrac -1x 794AC Sound kit #10 - 4500745921 Serial No MT500295 Bellows only fo…" at bounding box center [874, 383] width 1235 height 50
drag, startPoint x: 914, startPoint y: 385, endPoint x: 229, endPoint y: 369, distance: 685.2
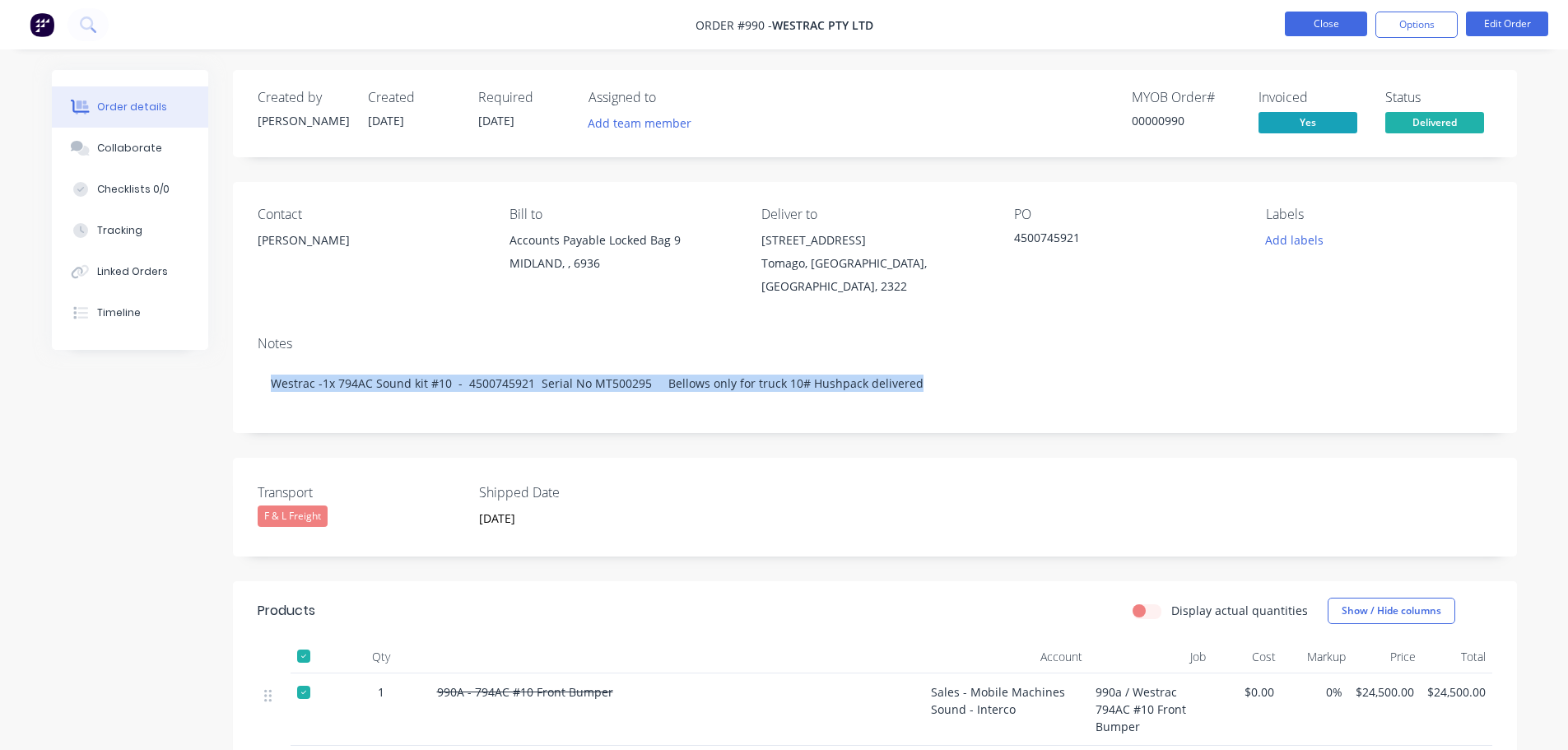
click at [1316, 18] on button "Close" at bounding box center [1325, 24] width 82 height 25
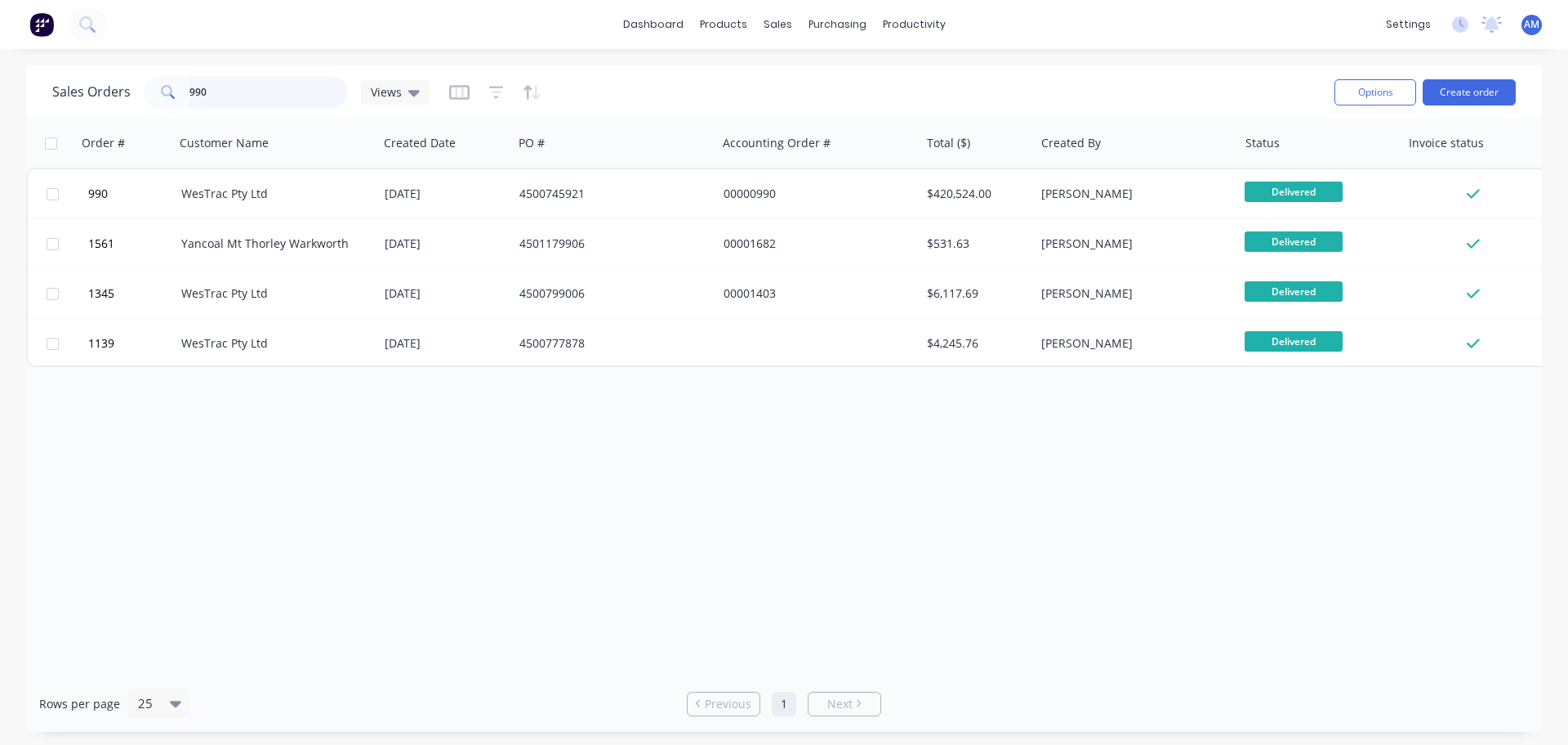
click at [221, 89] on input "990" at bounding box center [269, 92] width 159 height 33
click at [150, 90] on div "990" at bounding box center [245, 92] width 204 height 33
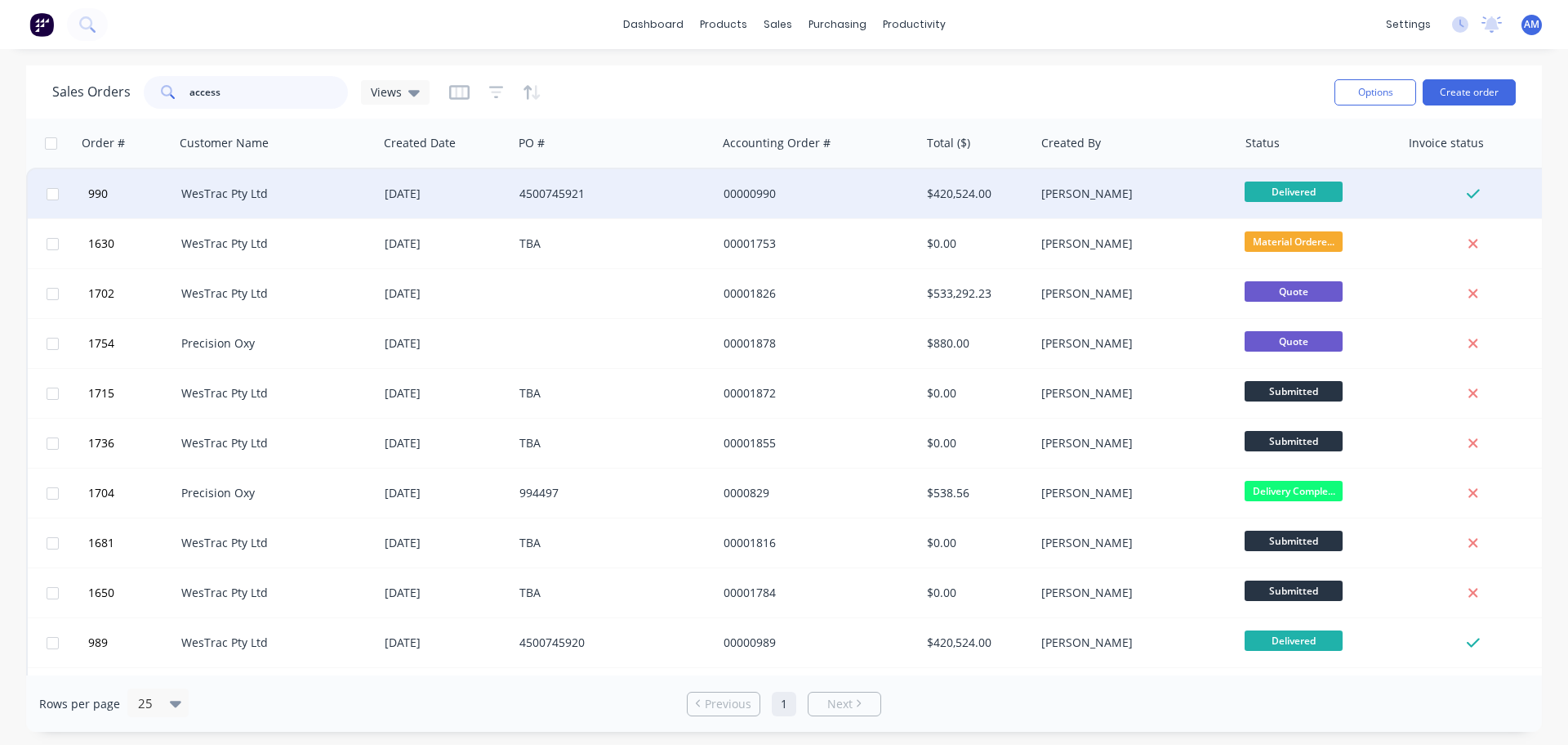
type input "access"
click at [475, 192] on div "06 Feb 2025" at bounding box center [445, 193] width 121 height 16
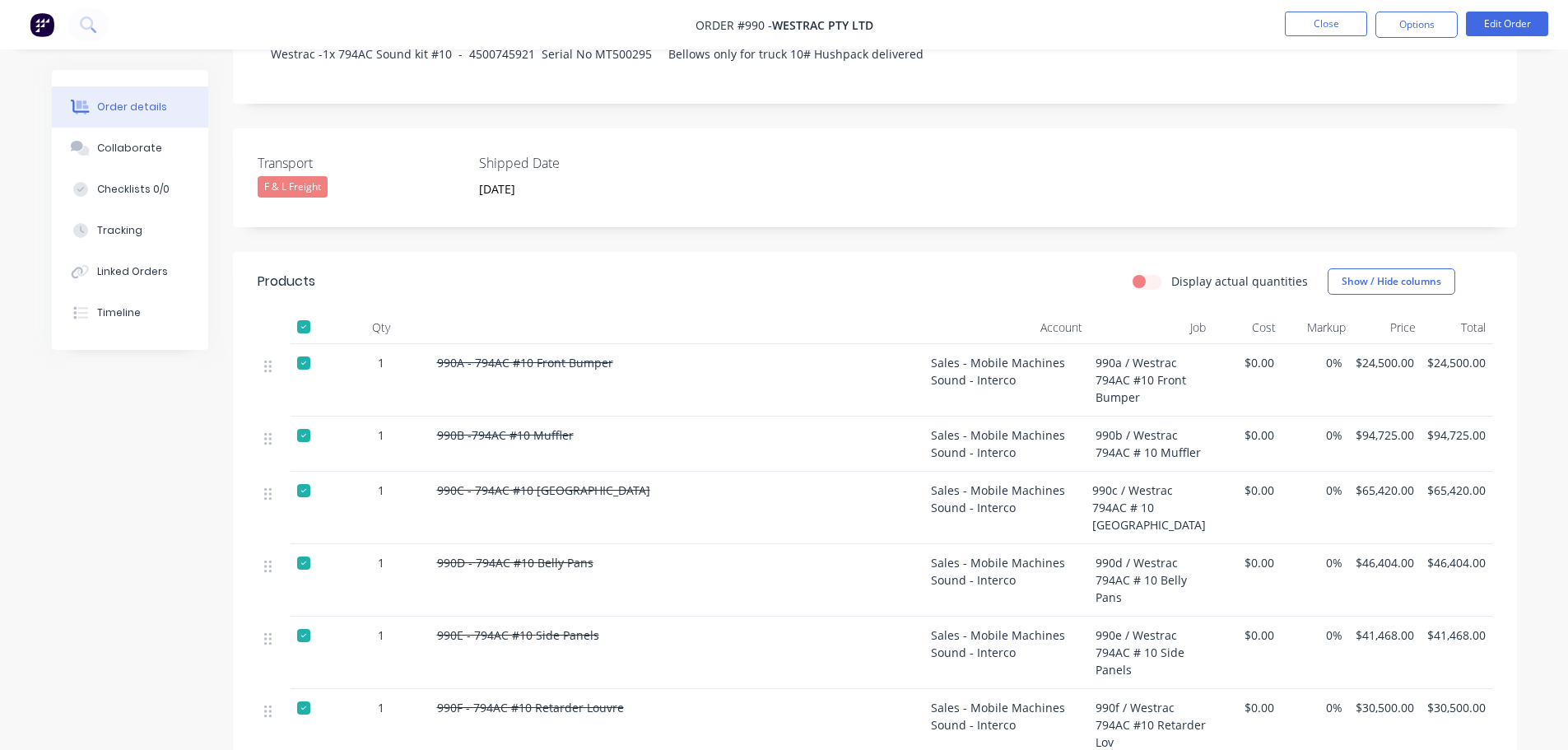
scroll to position [82, 0]
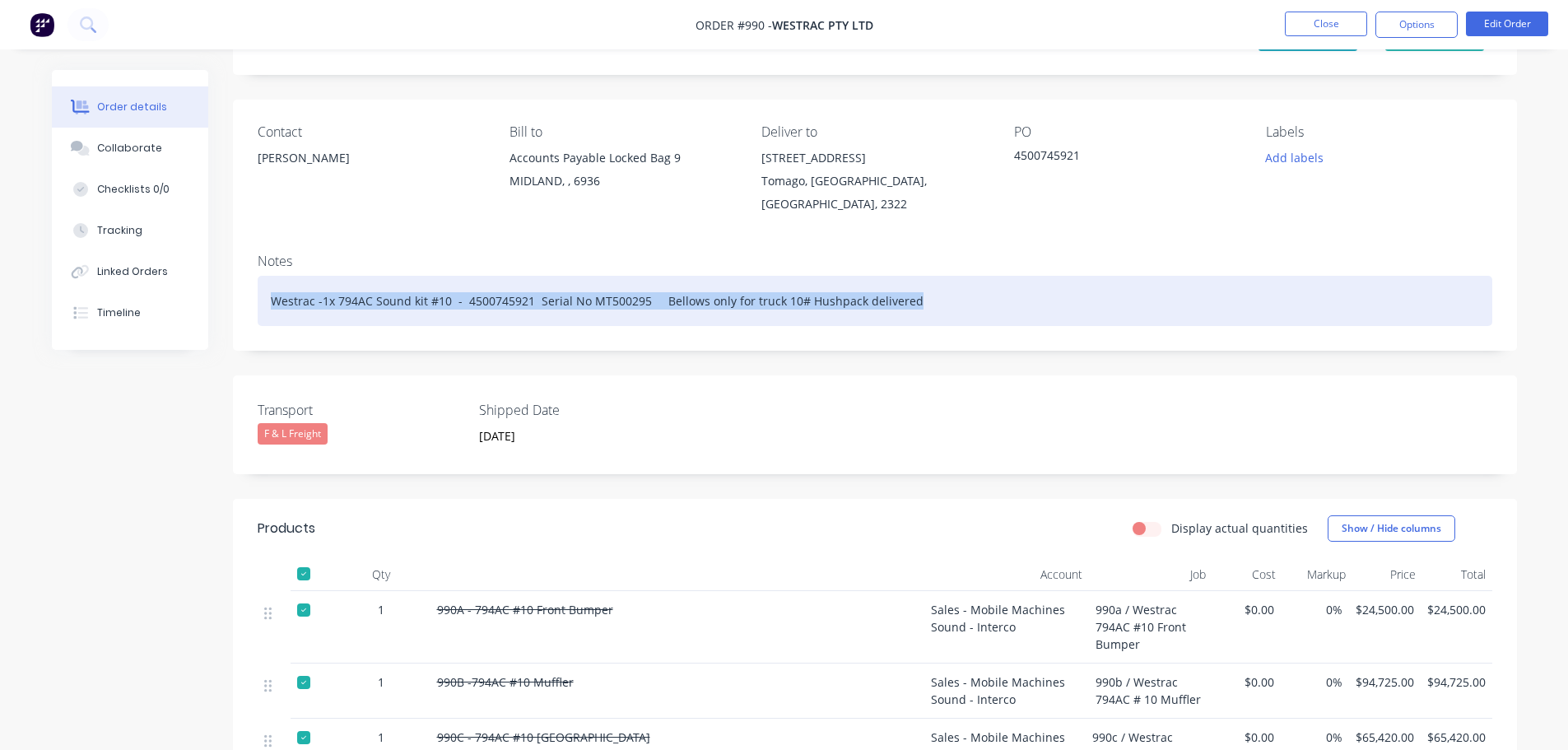
drag, startPoint x: 929, startPoint y: 298, endPoint x: 234, endPoint y: 310, distance: 695.1
click at [234, 310] on div "Notes Westrac -1x 794AC Sound kit #10 - 4500745921 Serial No MT500295 Bellows o…" at bounding box center [874, 295] width 1284 height 110
click at [920, 310] on div "Westrac -1x 794AC Sound kit #10 - 4500745921 Serial No MT500295 Bellows only fo…" at bounding box center [874, 300] width 1235 height 50
drag, startPoint x: 914, startPoint y: 309, endPoint x: 262, endPoint y: 313, distance: 652.0
click at [262, 313] on div "Westrac -1x 794AC Sound kit #10 - 4500745921 Serial No MT500295 Bellows only fo…" at bounding box center [874, 300] width 1235 height 50
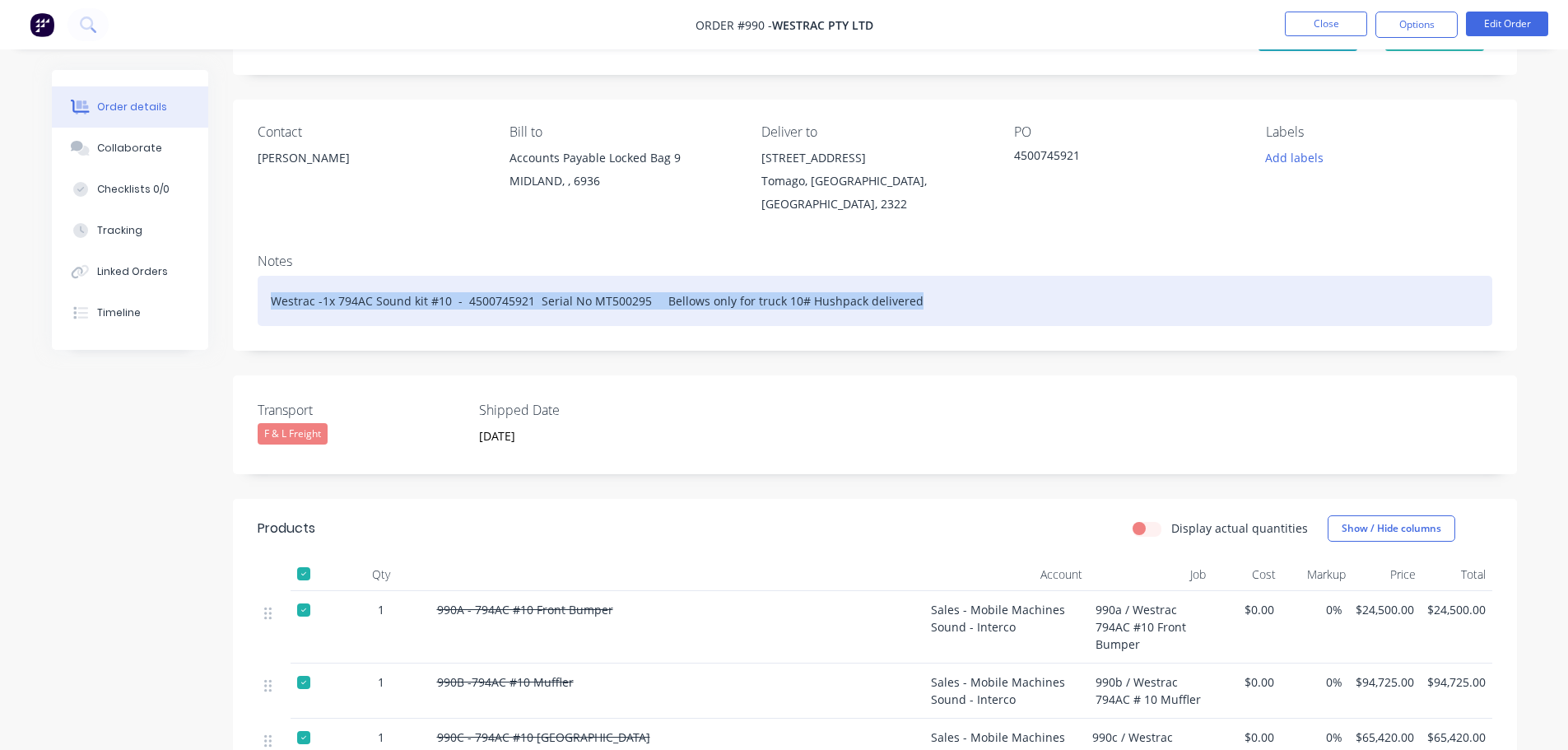
paste div
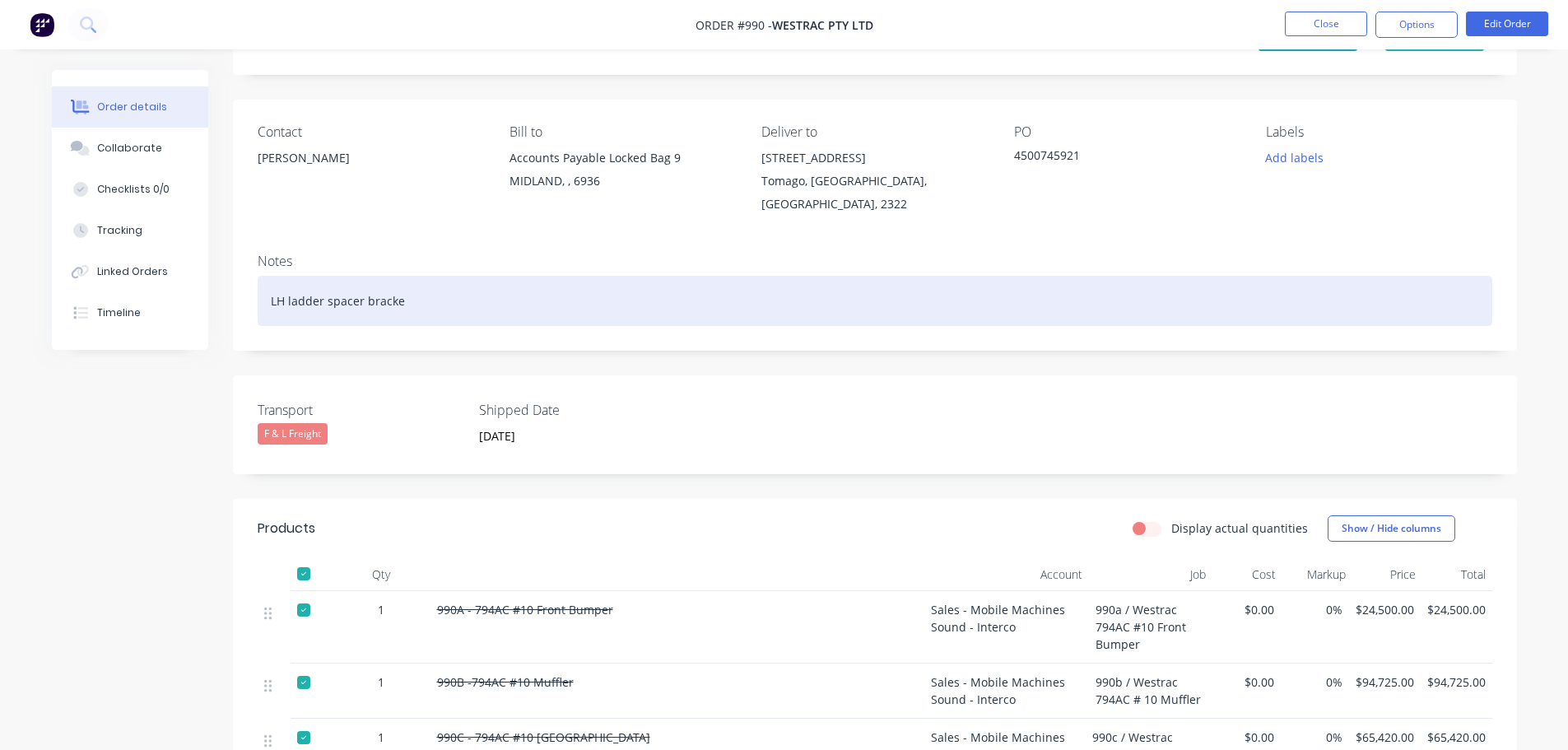
click at [408, 306] on div "LH ladder spacer bracke" at bounding box center [874, 300] width 1235 height 50
click at [411, 304] on div "LH ladder spacer bracke" at bounding box center [874, 300] width 1235 height 50
click at [424, 310] on div "LH ladder spacer bracket" at bounding box center [874, 300] width 1235 height 50
click at [568, 301] on div "LH ladder spacer bracket 1/8 x 1/2 304SS RIVET x40" at bounding box center [874, 300] width 1235 height 50
click at [551, 299] on div "LH ladder spacer bracket 1/8 x 1/2 304SS RIVET x40, rubber cut" at bounding box center [874, 300] width 1235 height 50
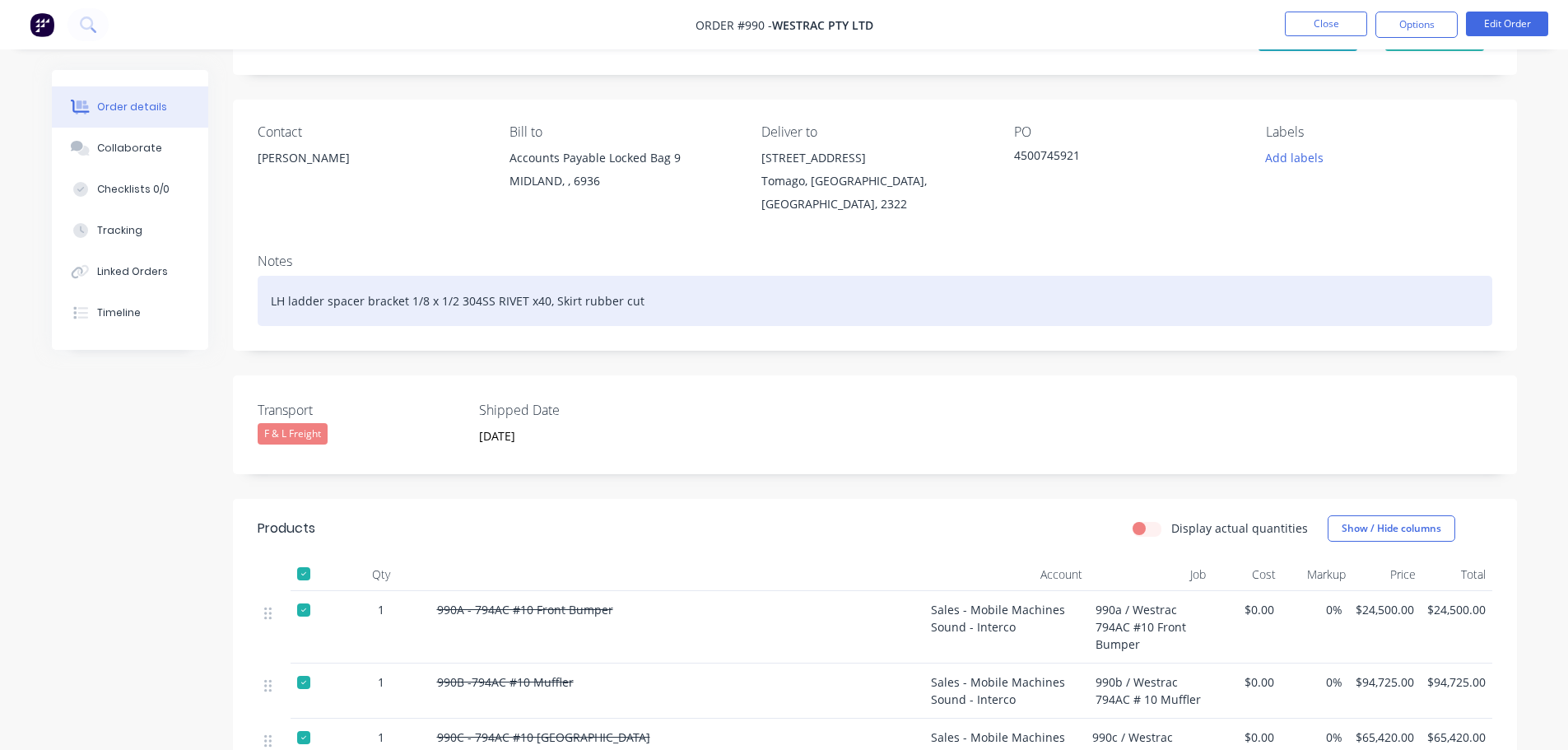
click at [406, 299] on div "LH ladder spacer bracket 1/8 x 1/2 304SS RIVET x40, Skirt rubber cut" at bounding box center [874, 300] width 1235 height 50
click at [270, 299] on div "LH ladder spacer bracket, 1/8 x 1/2 304SS RIVET x40, Skirt rubber cut" at bounding box center [874, 300] width 1235 height 50
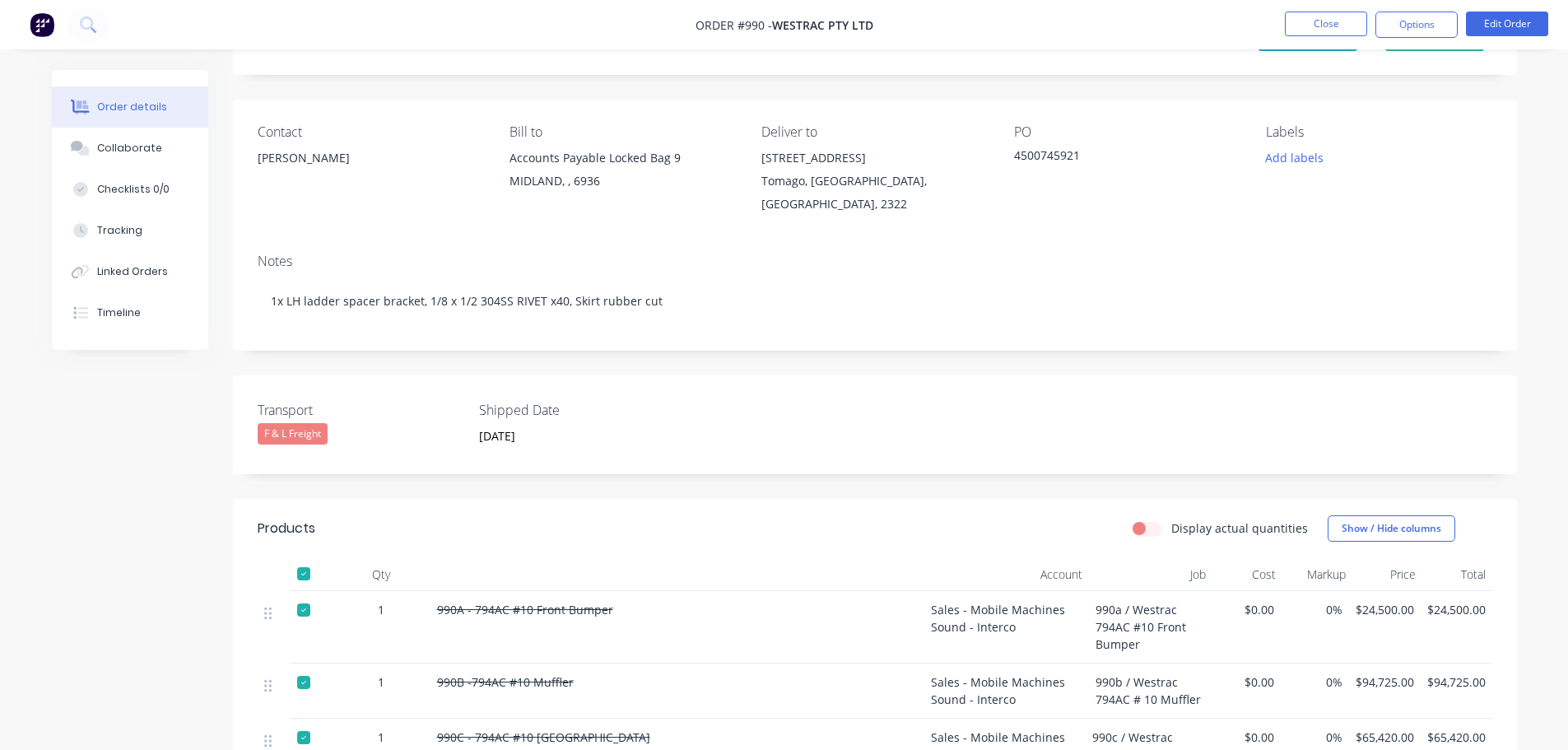
click at [315, 433] on div "F & L Freight" at bounding box center [293, 434] width 70 height 22
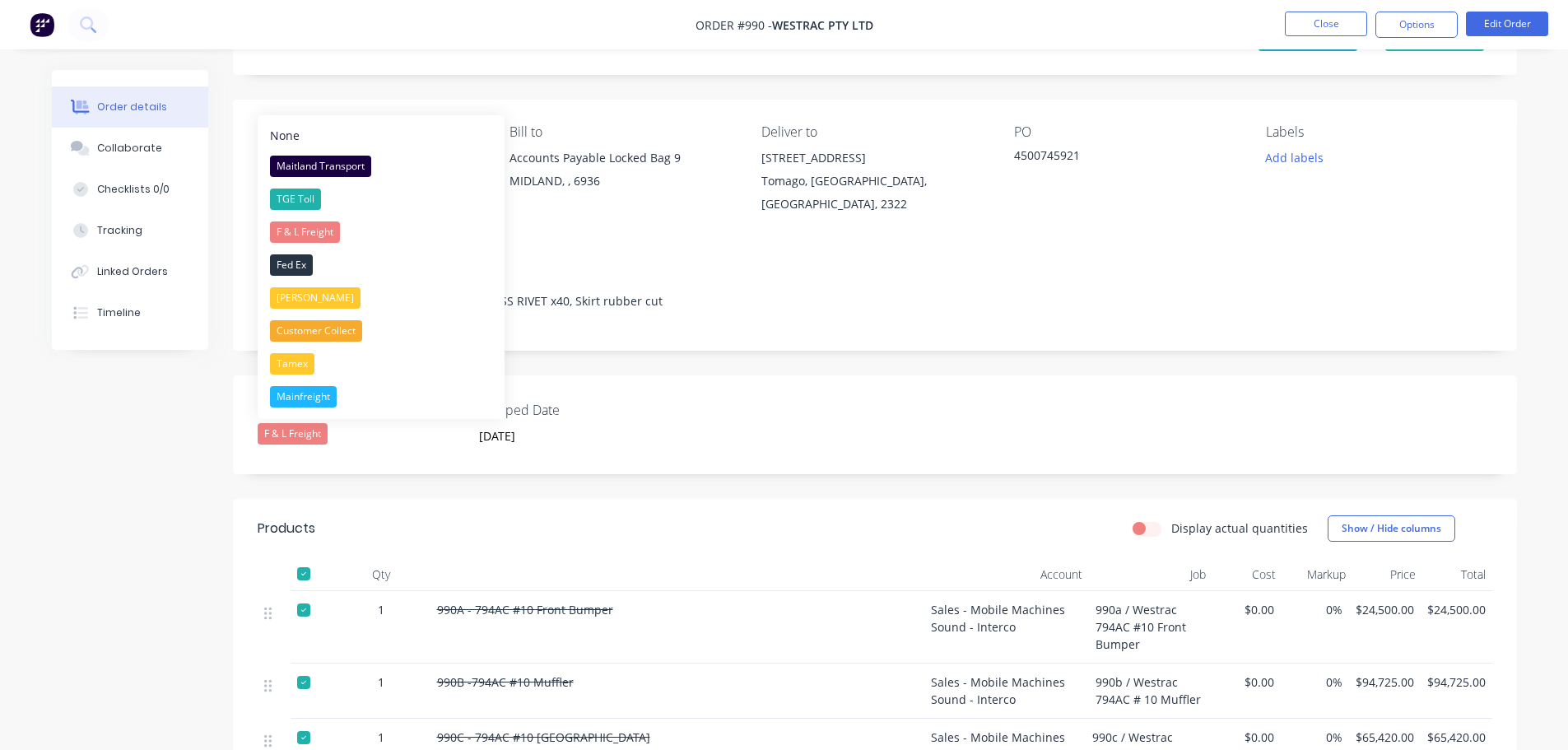
click at [356, 439] on div "F & L Freight" at bounding box center [360, 434] width 206 height 22
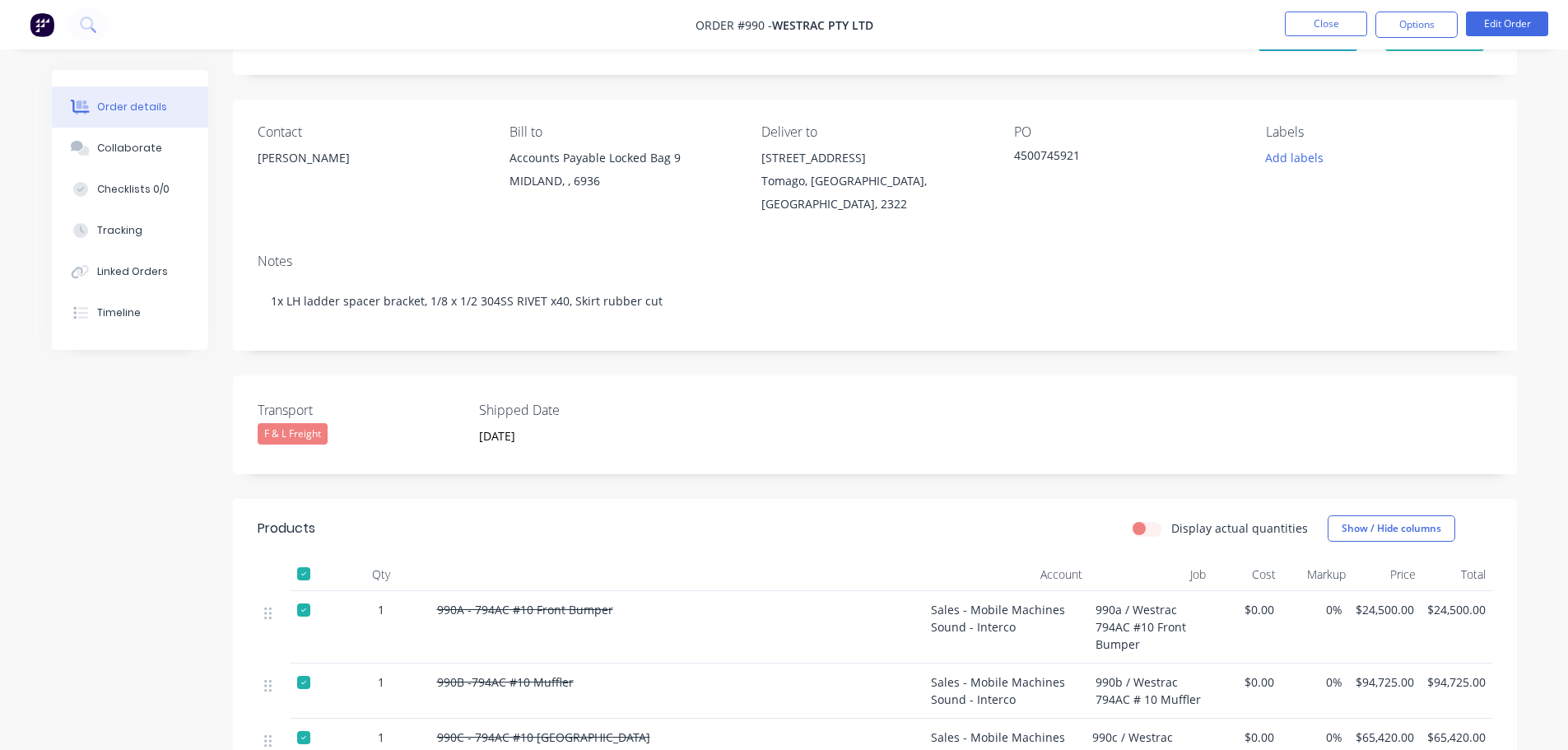
click at [311, 436] on div "F & L Freight" at bounding box center [293, 434] width 70 height 22
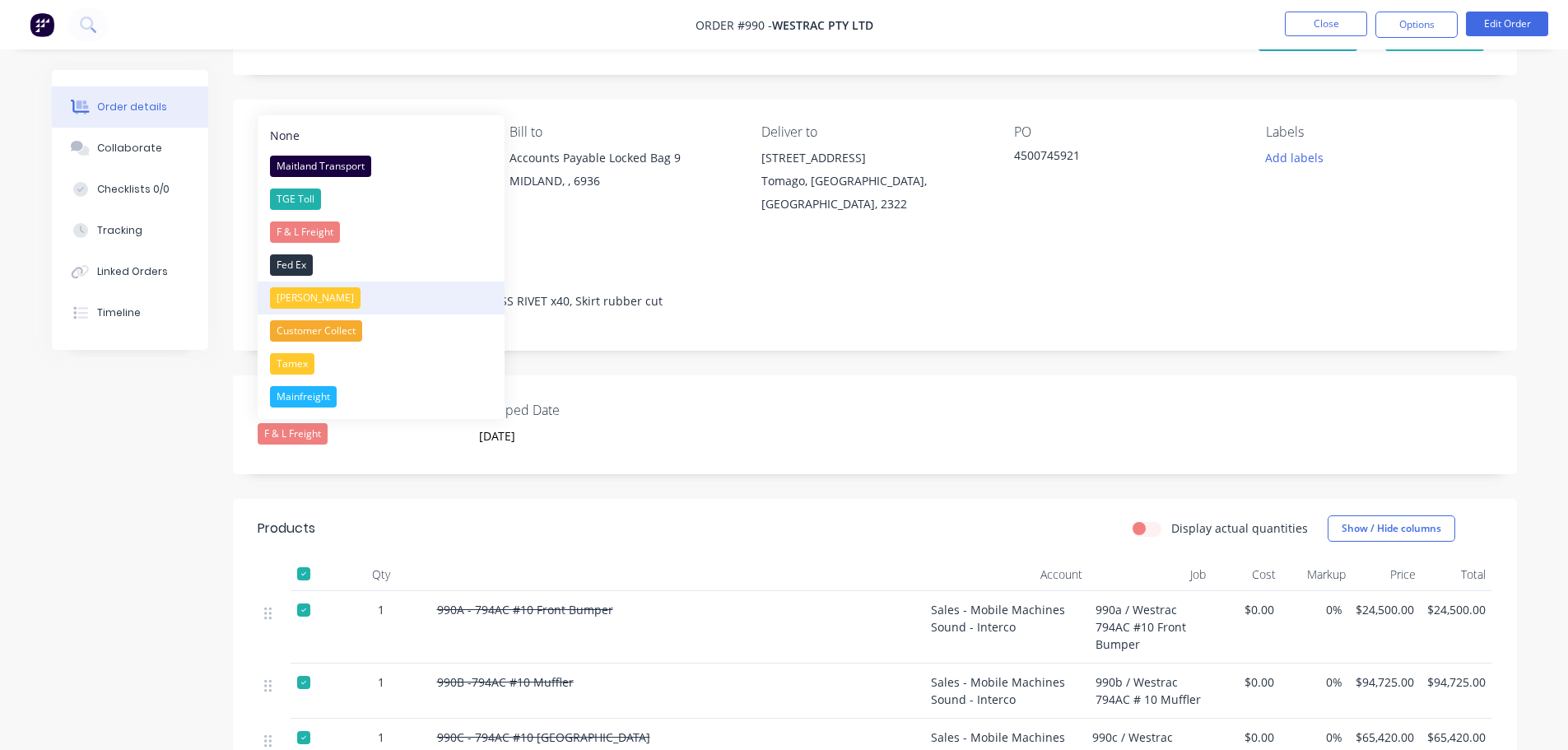
click at [317, 287] on div "Peter Garside" at bounding box center [315, 297] width 91 height 22
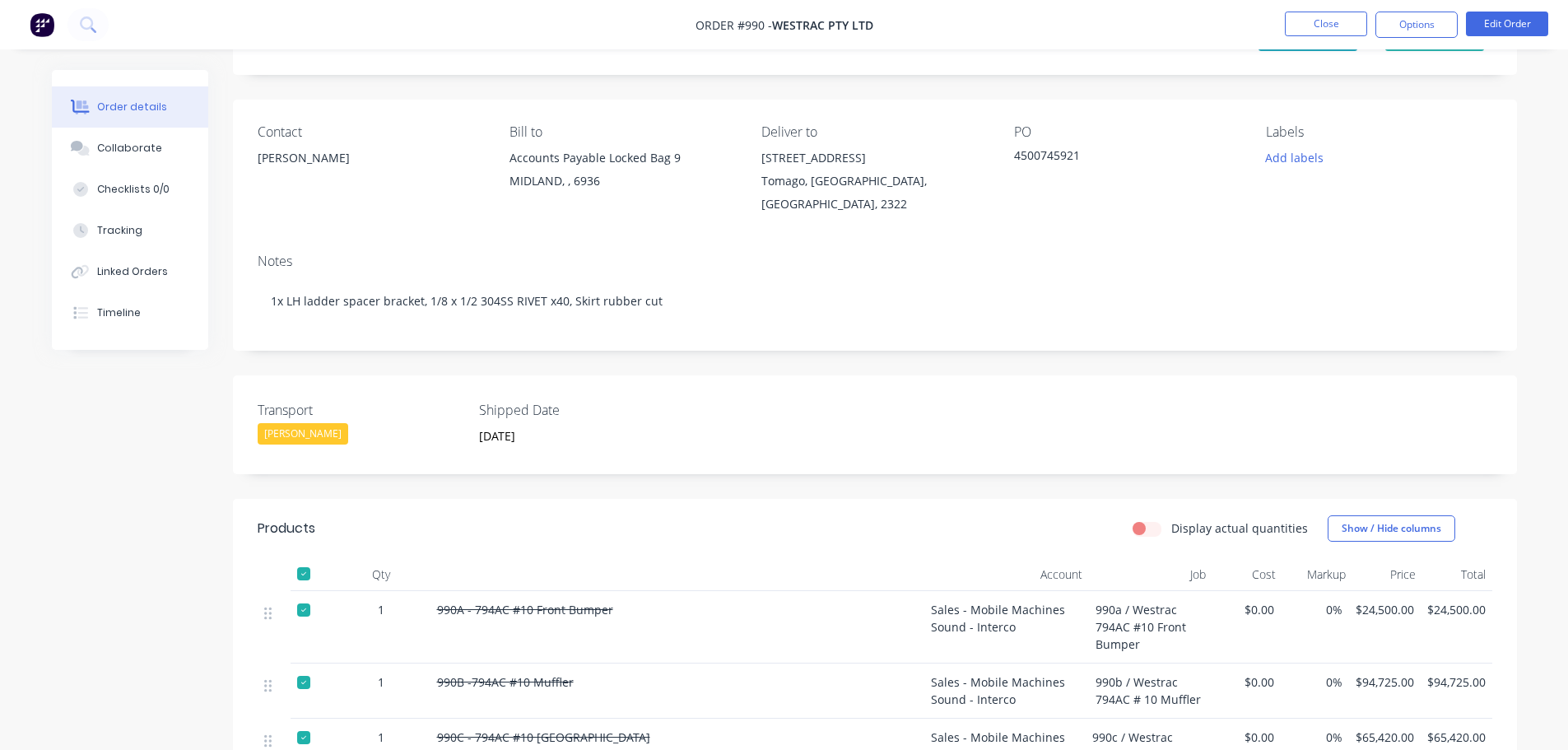
click at [303, 438] on div "Peter Garside" at bounding box center [303, 434] width 91 height 22
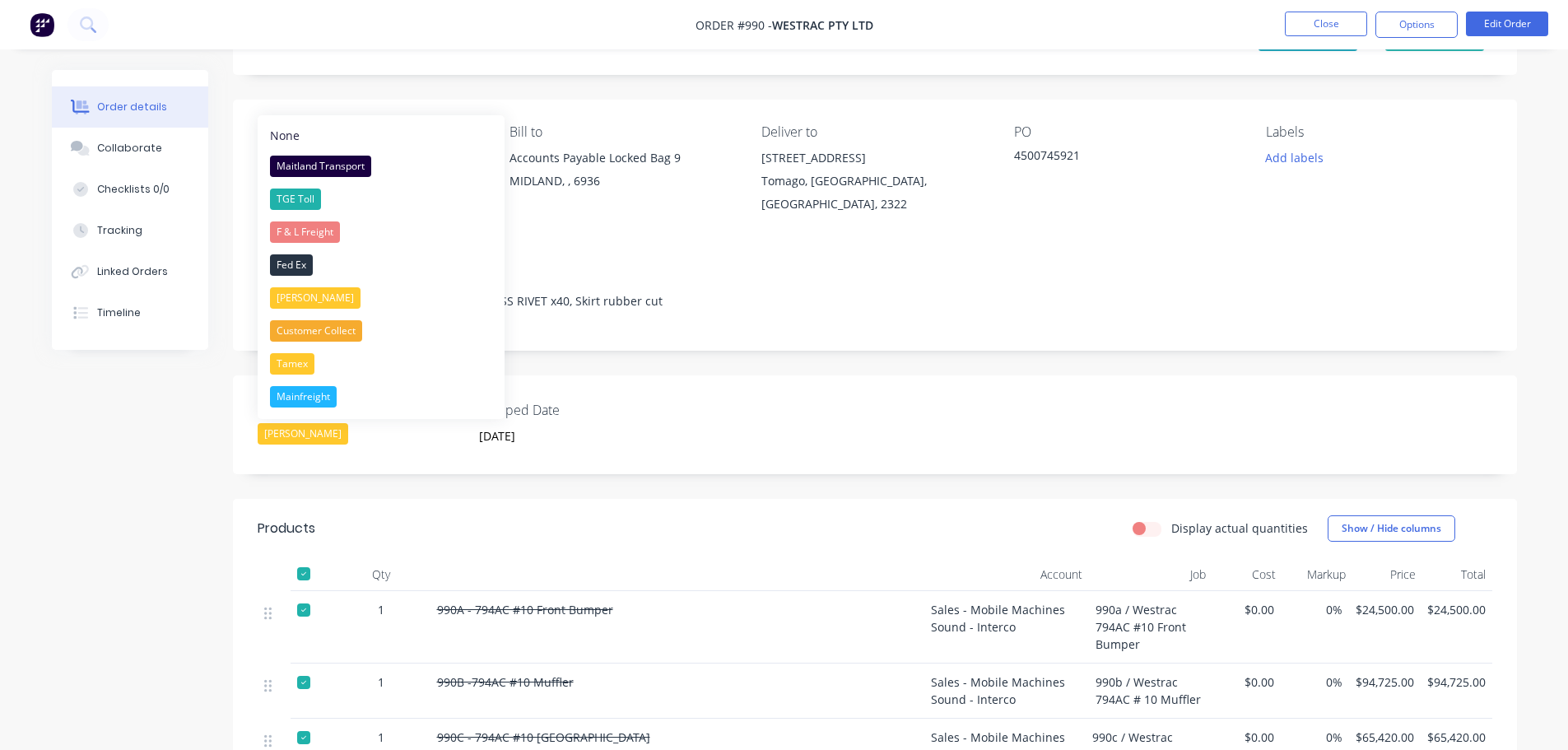
click at [327, 334] on div "Customer Collect" at bounding box center [315, 330] width 92 height 22
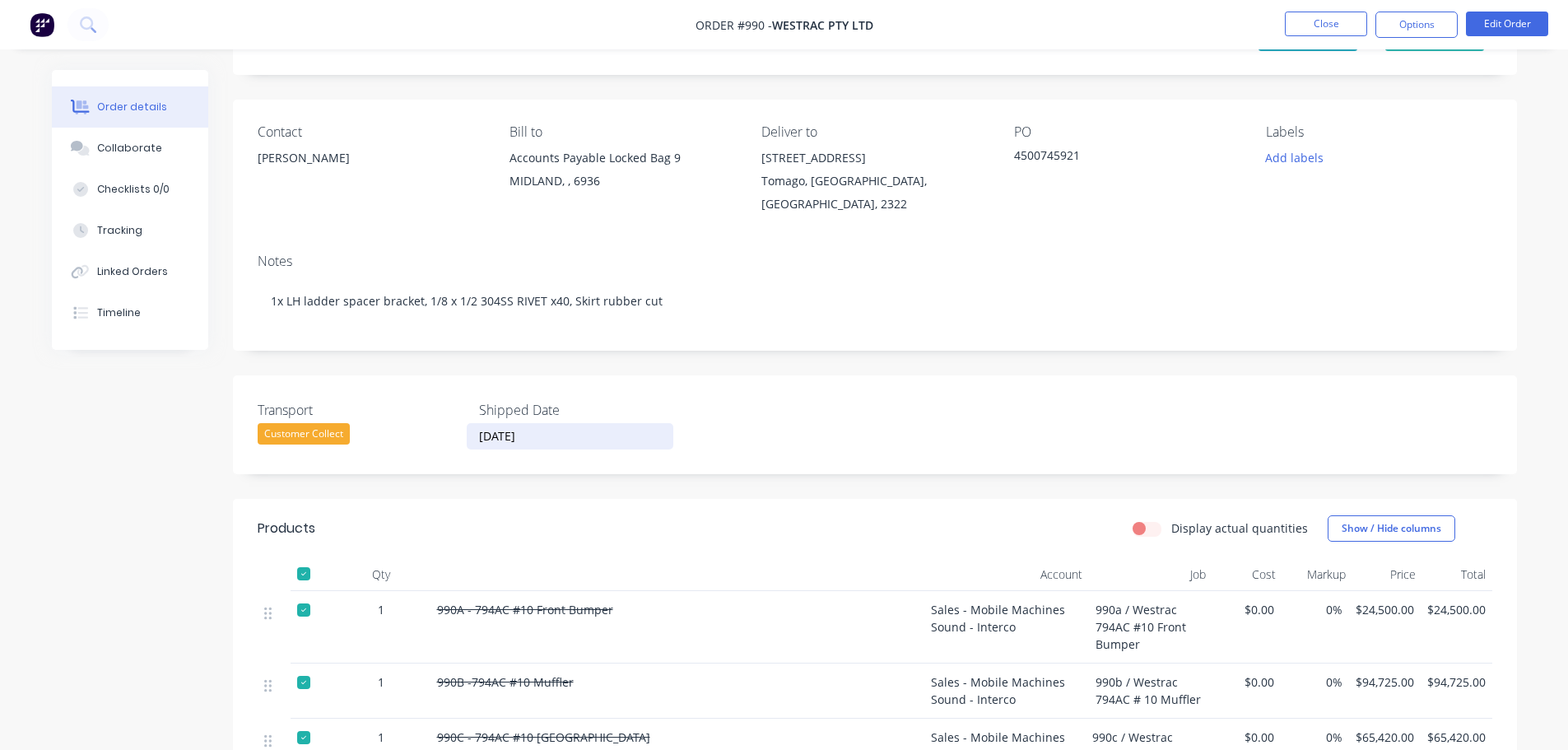
click at [552, 435] on input "28/07/2025" at bounding box center [570, 436] width 205 height 25
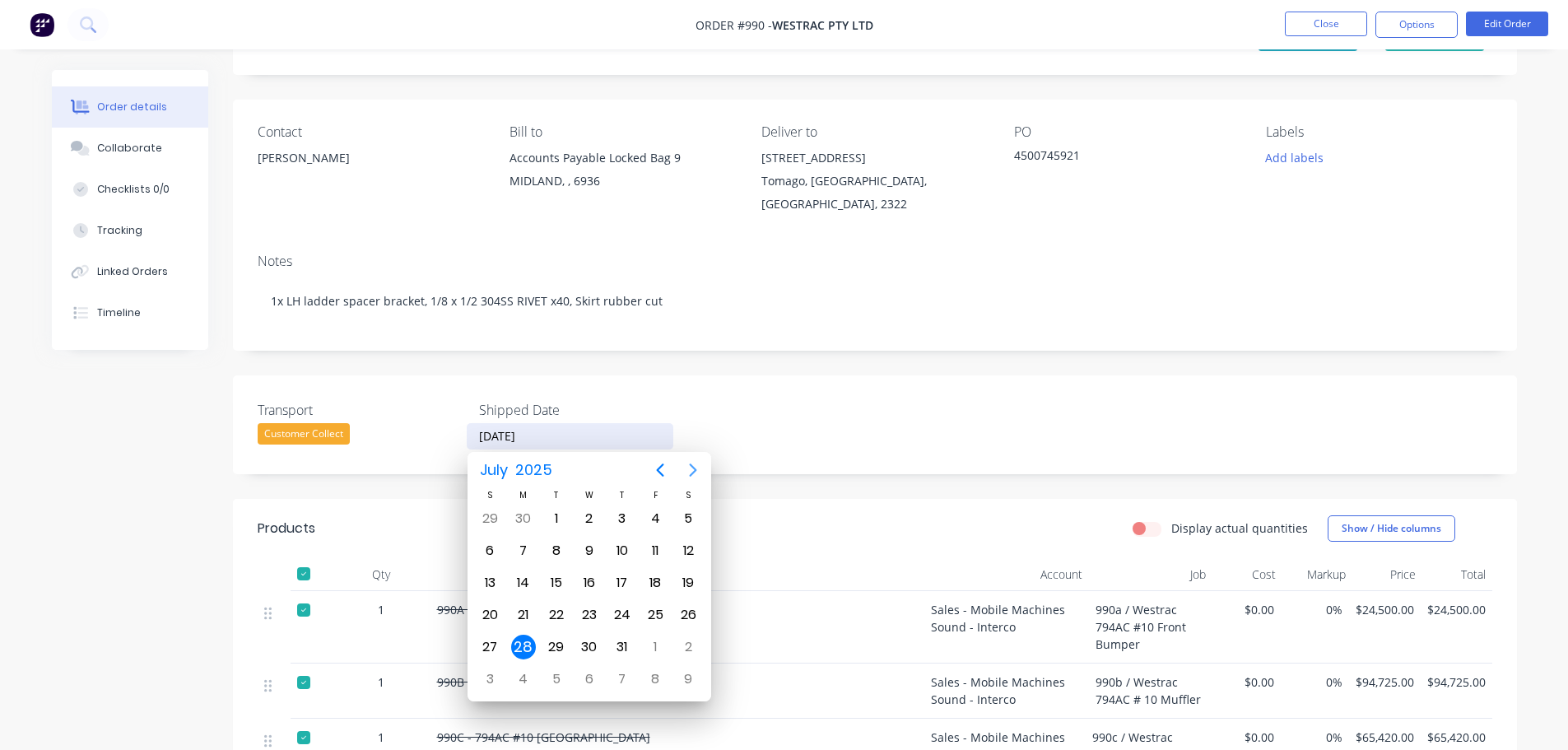
click at [689, 472] on icon "Next page" at bounding box center [693, 470] width 20 height 20
click at [524, 580] on div "11" at bounding box center [524, 582] width 25 height 25
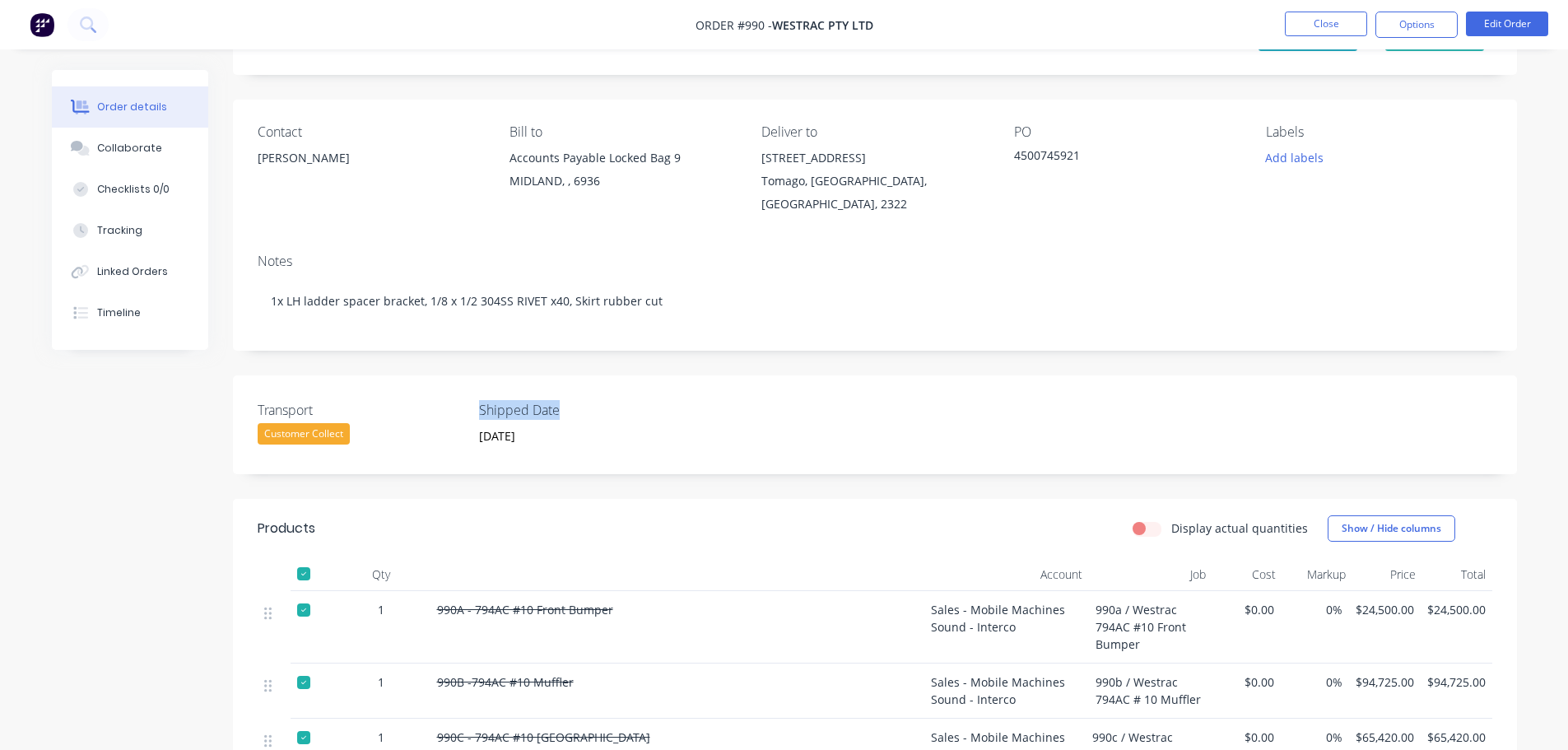
drag, startPoint x: 571, startPoint y: 411, endPoint x: 478, endPoint y: 404, distance: 93.3
click at [479, 404] on label "Shipped Date" at bounding box center [582, 409] width 206 height 20
copy label "Shipped Date"
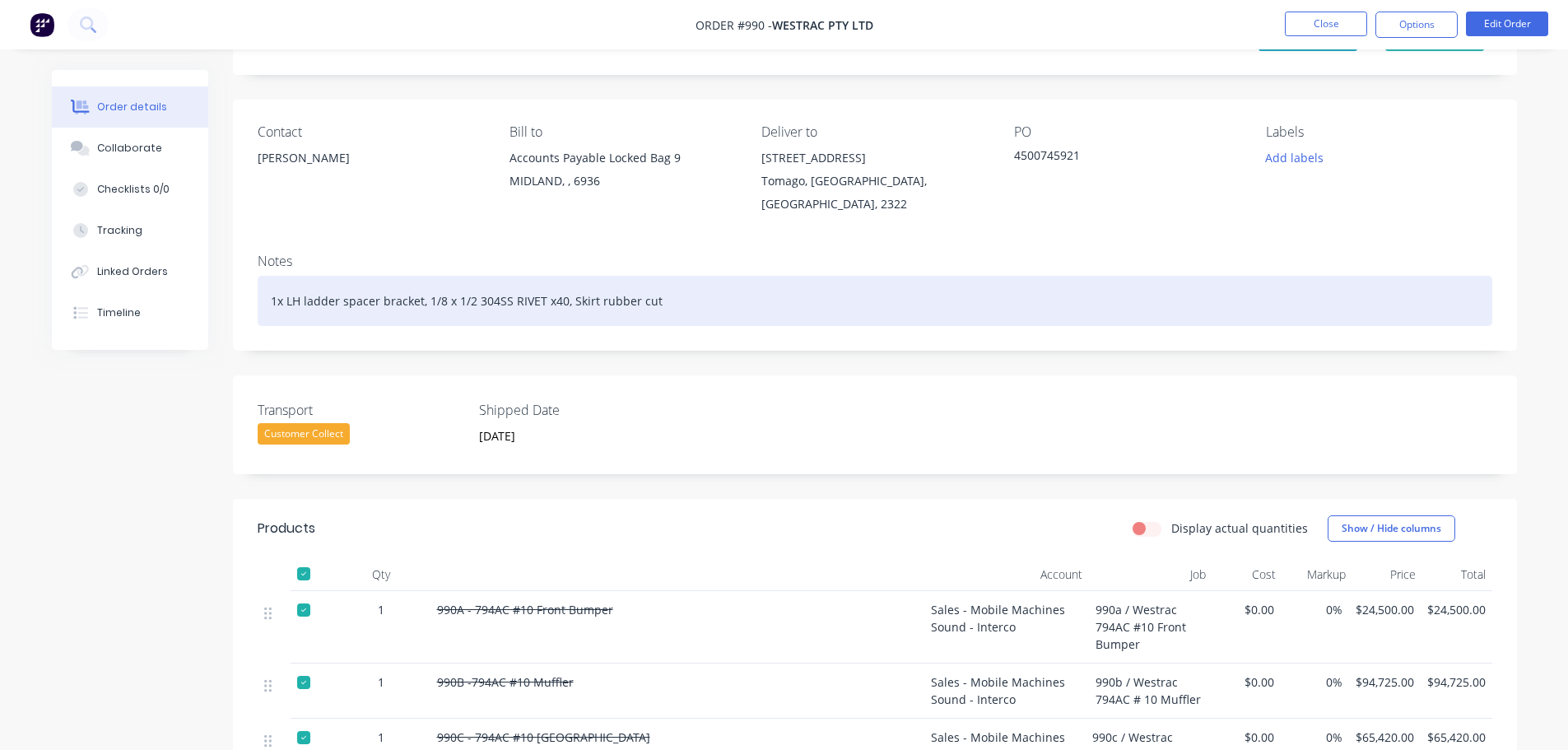
click at [712, 296] on div "1x LH ladder spacer bracket, 1/8 x 1/2 304SS RIVET x40, Skirt rubber cut" at bounding box center [874, 300] width 1235 height 50
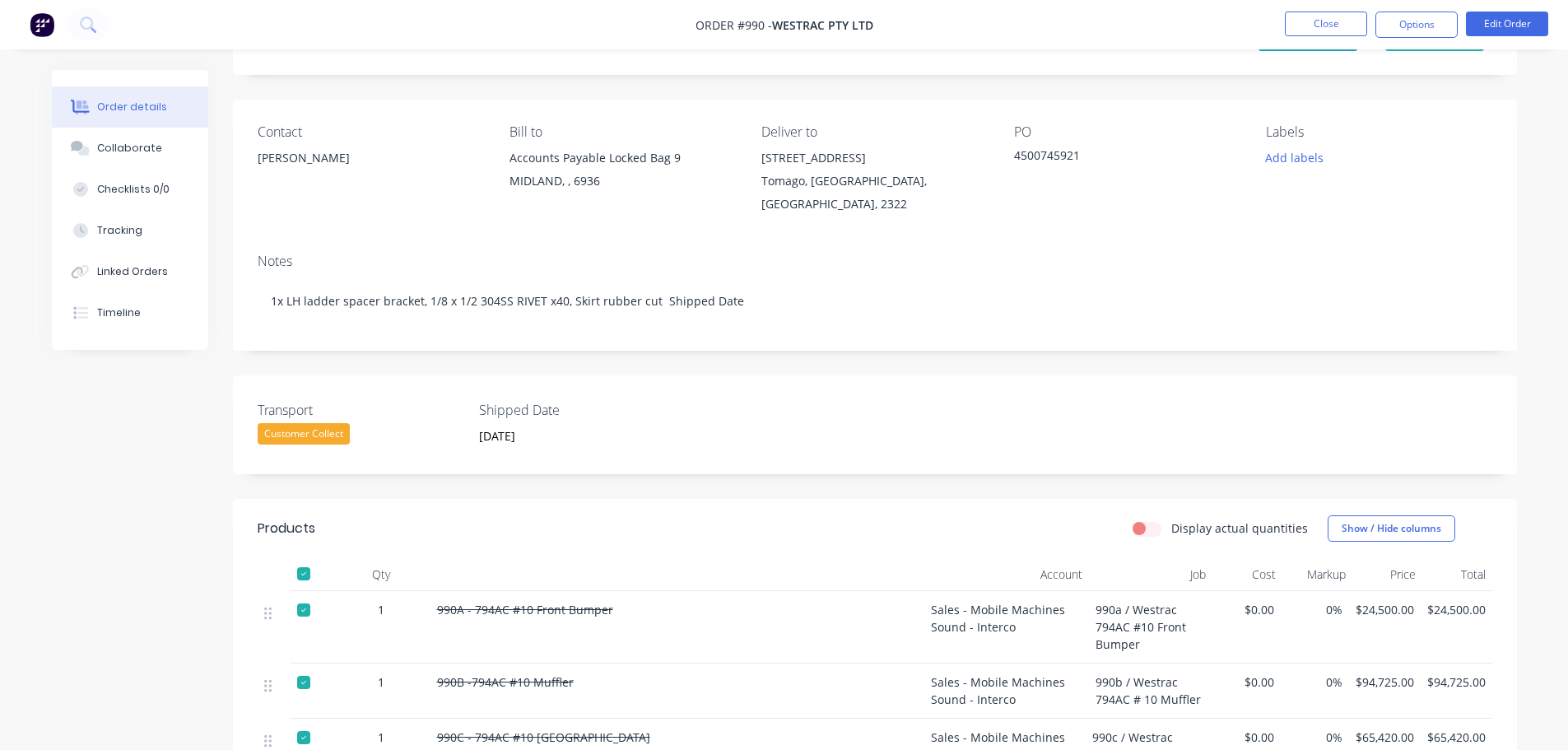
click at [550, 465] on div "Transport Customer Collect Shipped Date 11/08/2025" at bounding box center [874, 424] width 1284 height 98
drag, startPoint x: 564, startPoint y: 447, endPoint x: 489, endPoint y: 446, distance: 75.0
click at [489, 446] on label "11/08/2025" at bounding box center [570, 437] width 207 height 27
click at [489, 446] on input "11/08/2025" at bounding box center [570, 436] width 205 height 25
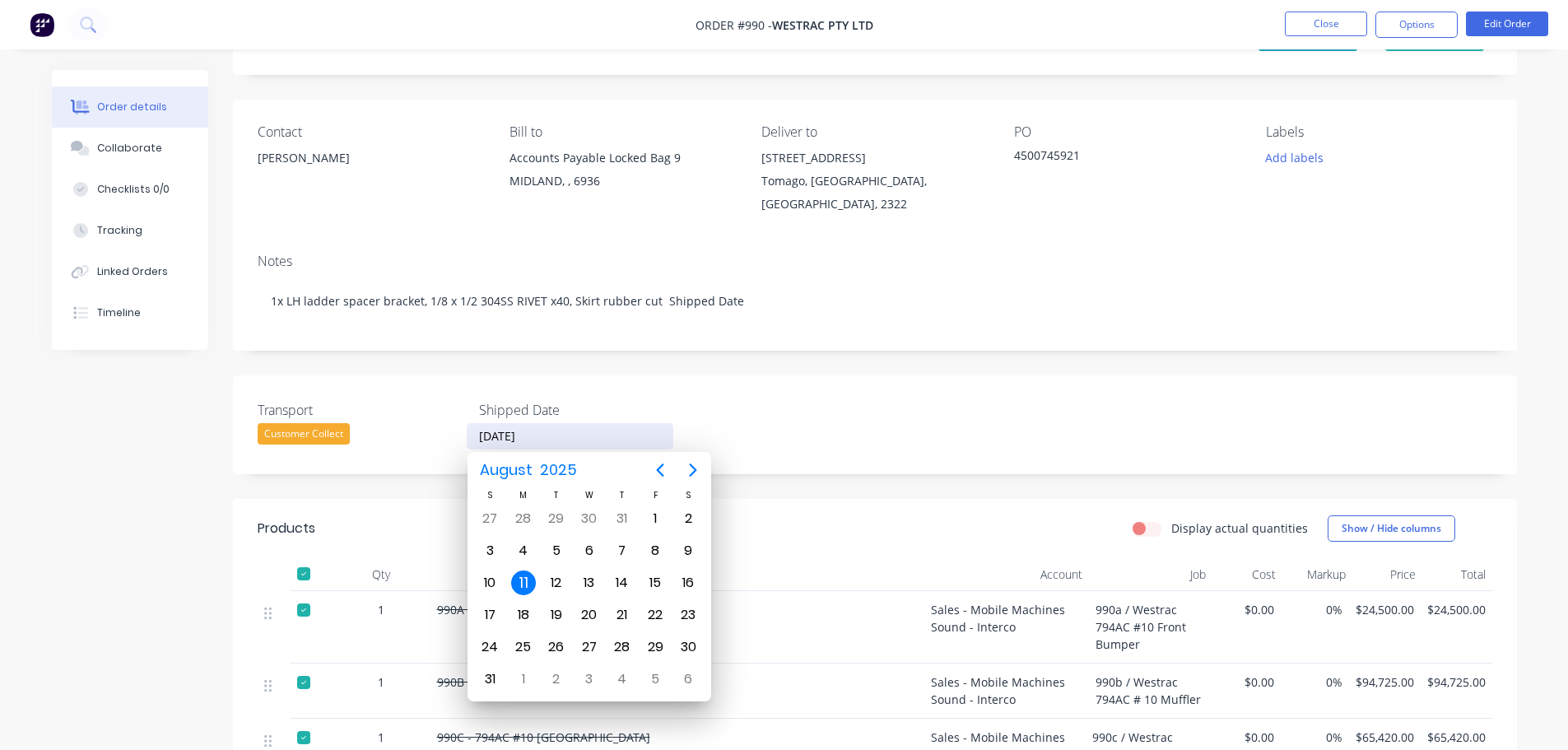
drag, startPoint x: 556, startPoint y: 443, endPoint x: 471, endPoint y: 438, distance: 85.1
click at [471, 438] on input "11/08/2025" at bounding box center [570, 436] width 205 height 25
paste input "Shipped Date"
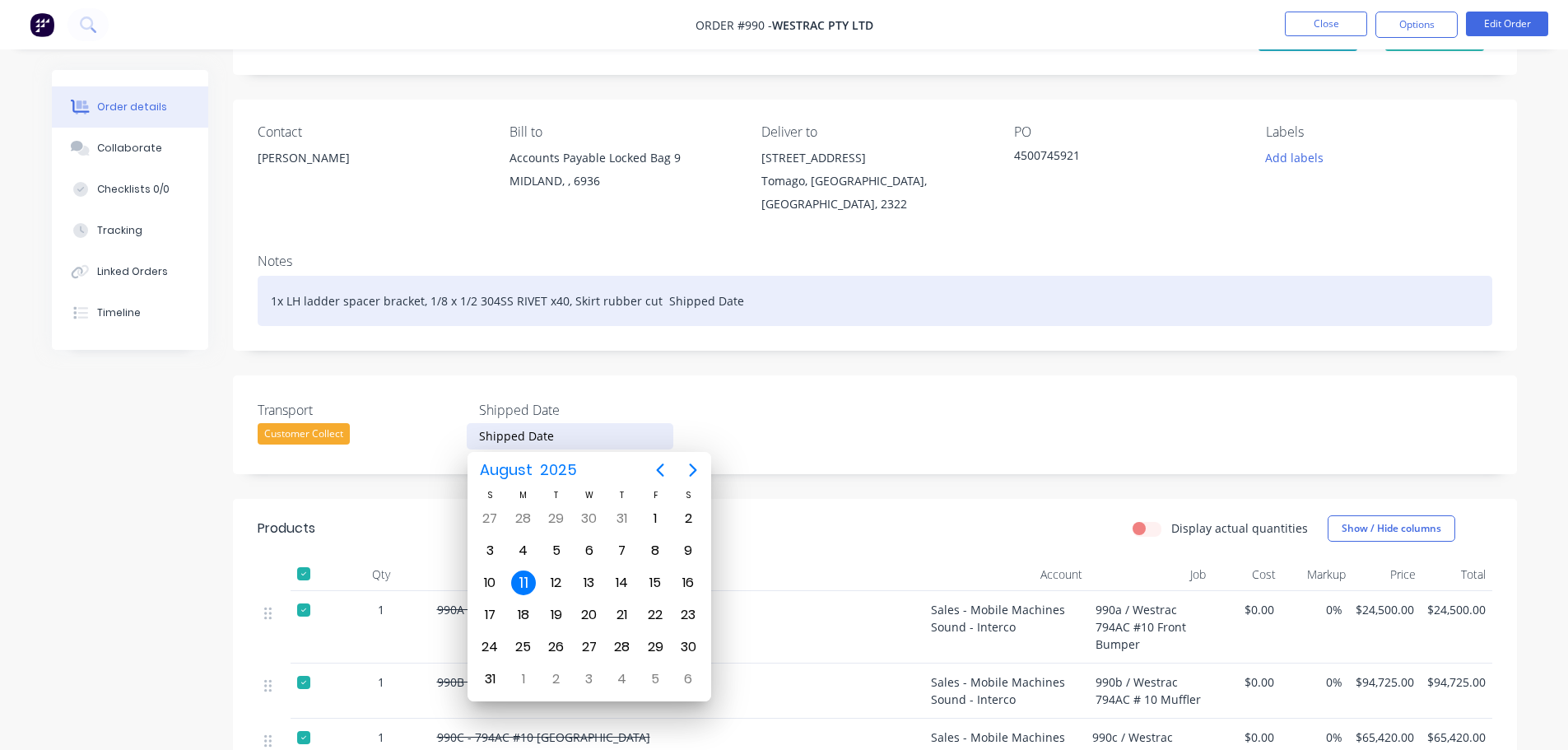
type input "11/08/2025"
click at [783, 305] on div "1x LH ladder spacer bracket, 1/8 x 1/2 304SS RIVET x40, Skirt rubber cut Shippe…" at bounding box center [874, 300] width 1235 height 50
click at [754, 308] on div "1x LH ladder spacer bracket, 1/8 x 1/2 304SS RIVET x40, Skirt rubber cut Shippe…" at bounding box center [874, 300] width 1235 height 50
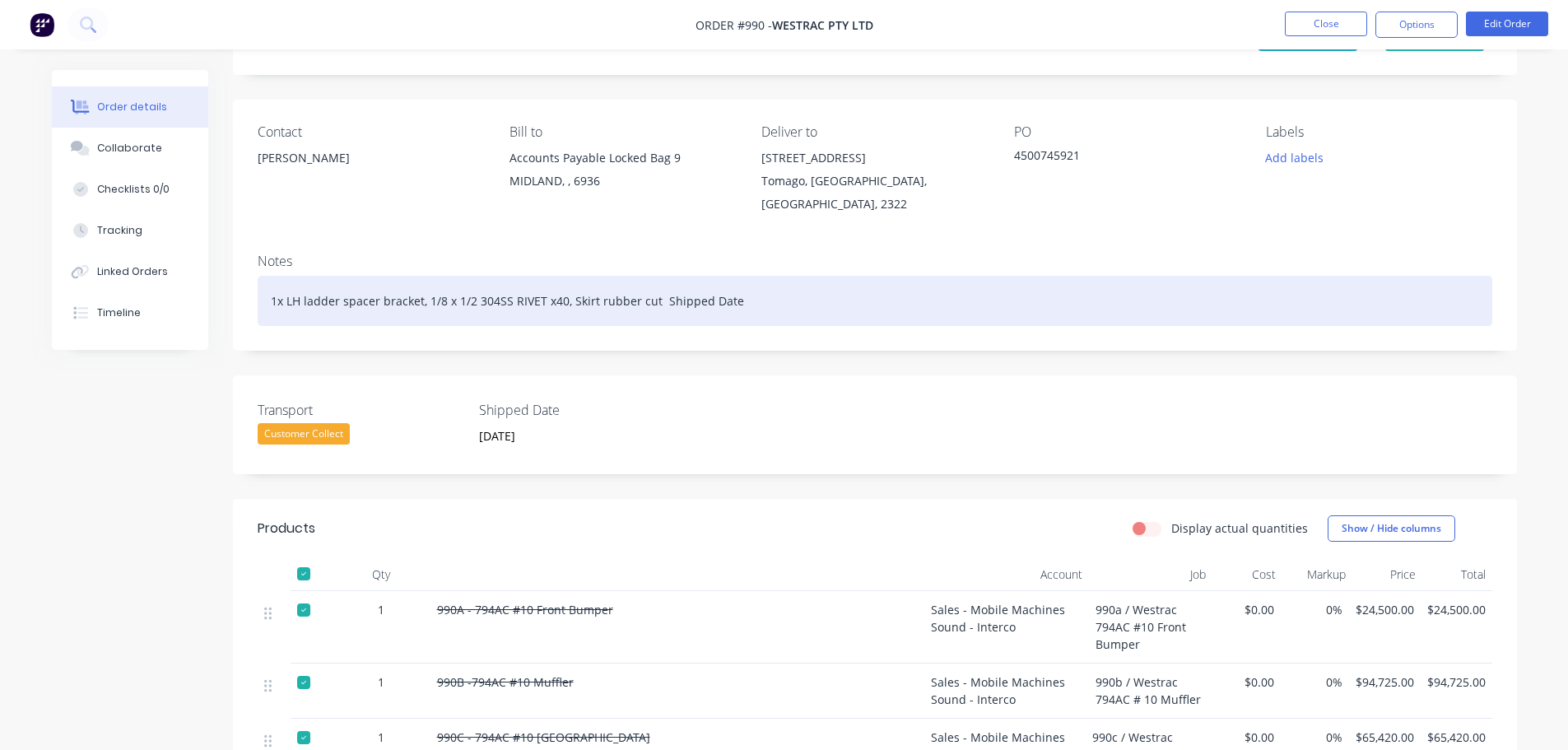
click at [753, 304] on div "1x LH ladder spacer bracket, 1/8 x 1/2 304SS RIVET x40, Skirt rubber cut Shippe…" at bounding box center [874, 300] width 1235 height 50
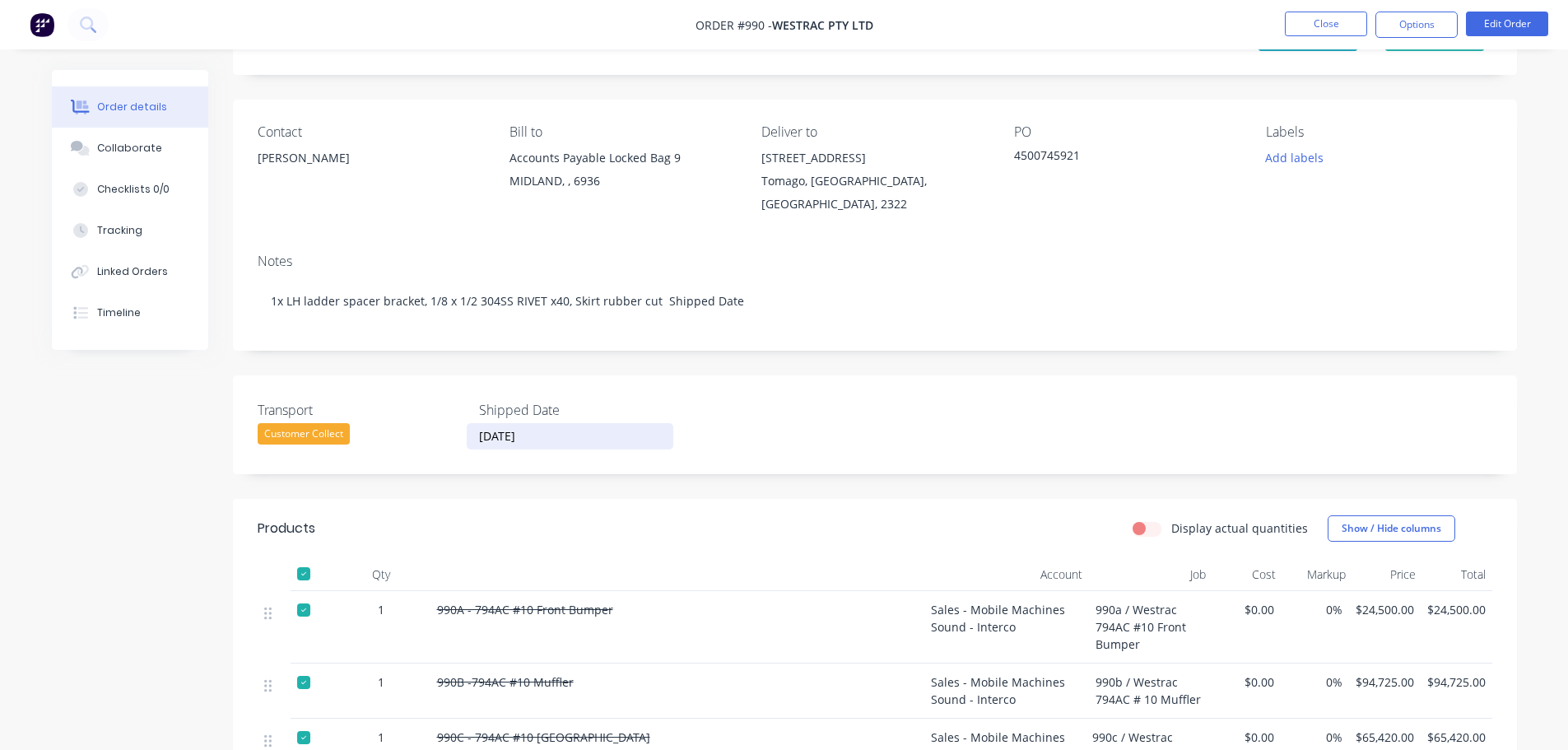
drag, startPoint x: 547, startPoint y: 437, endPoint x: 471, endPoint y: 437, distance: 76.0
click at [471, 437] on input "11/08/2025" at bounding box center [570, 436] width 205 height 25
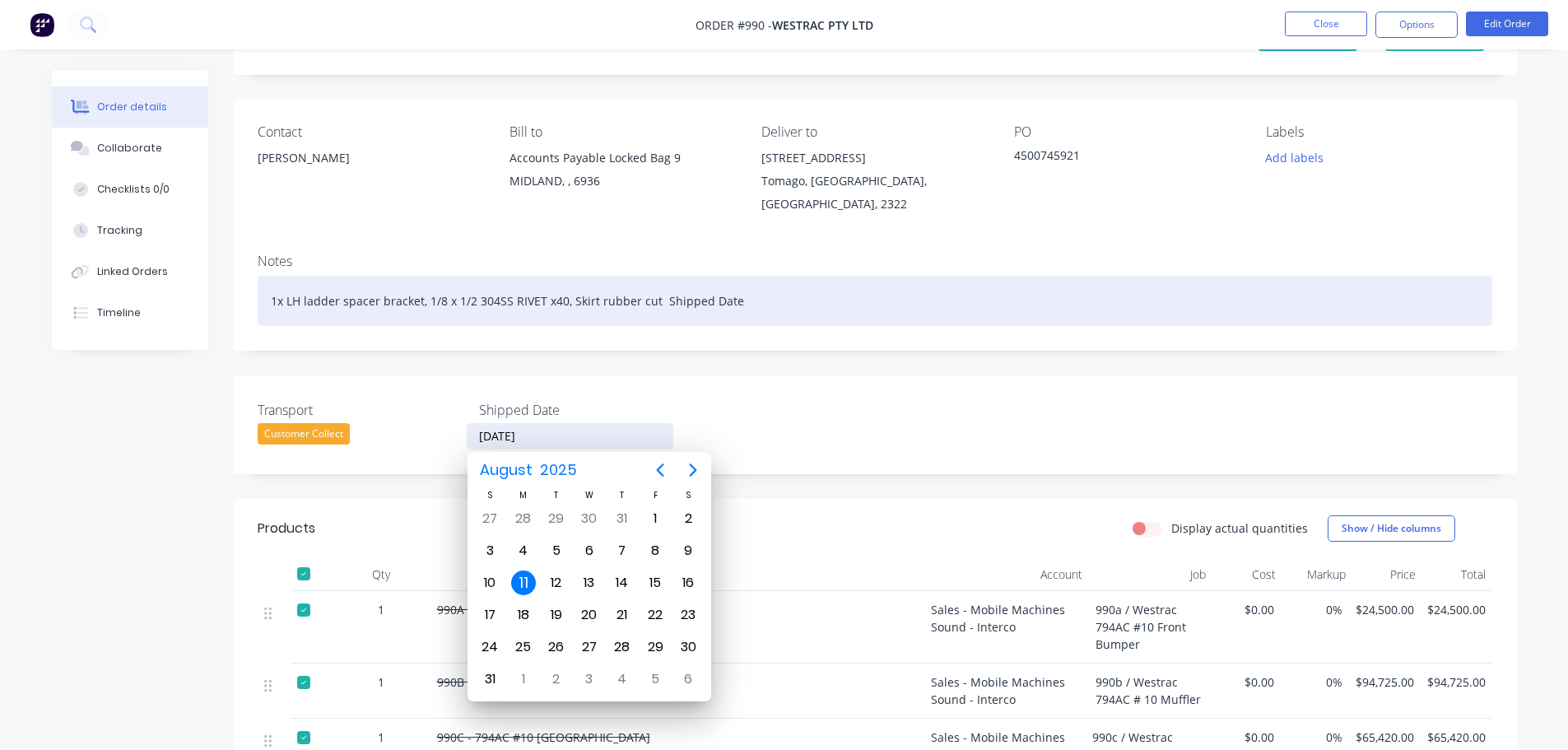
click at [746, 300] on div "1x LH ladder spacer bracket, 1/8 x 1/2 304SS RIVET x40, Skirt rubber cut Shippe…" at bounding box center [874, 300] width 1235 height 50
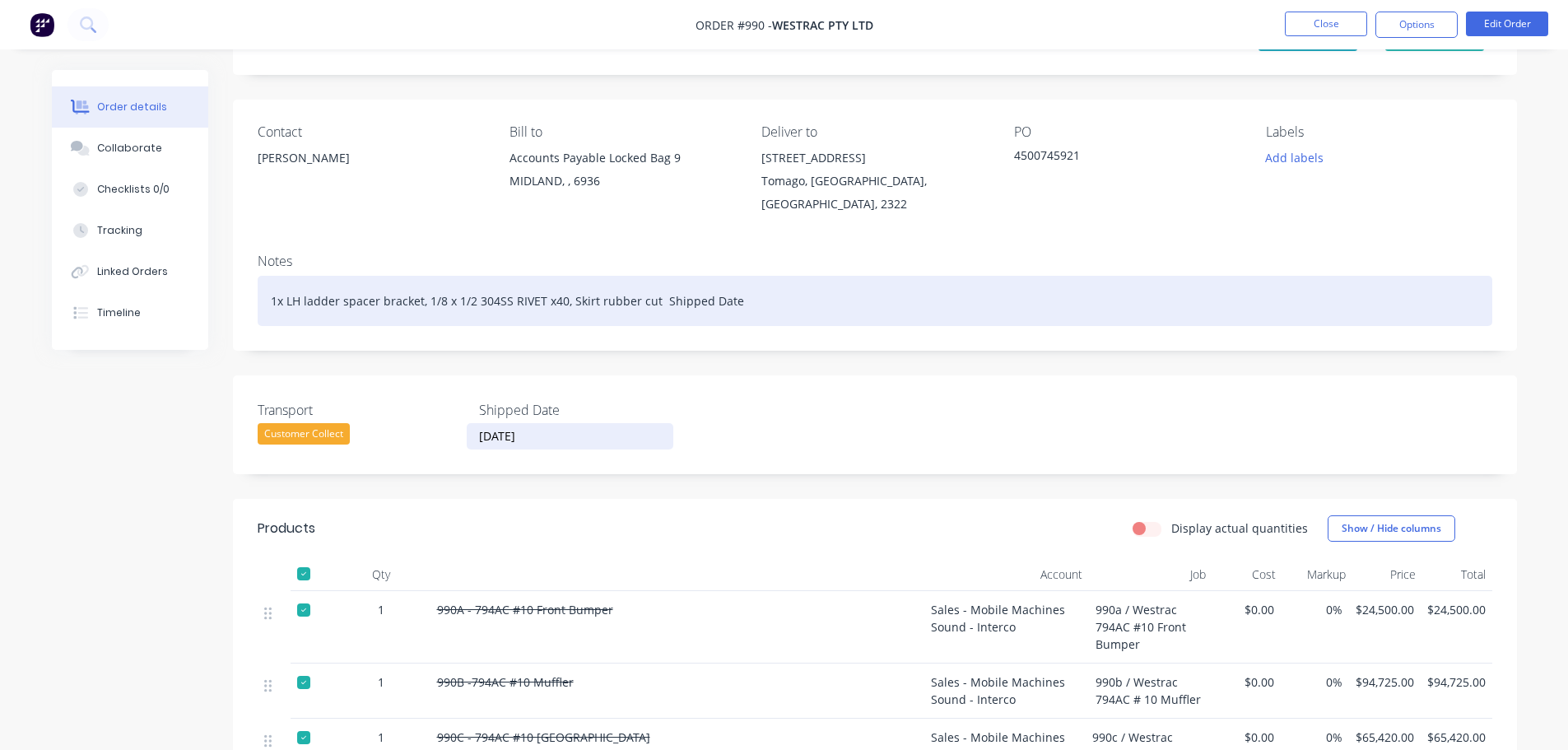
click at [748, 306] on div "1x LH ladder spacer bracket, 1/8 x 1/2 304SS RIVET x40, Skirt rubber cut Shippe…" at bounding box center [874, 300] width 1235 height 50
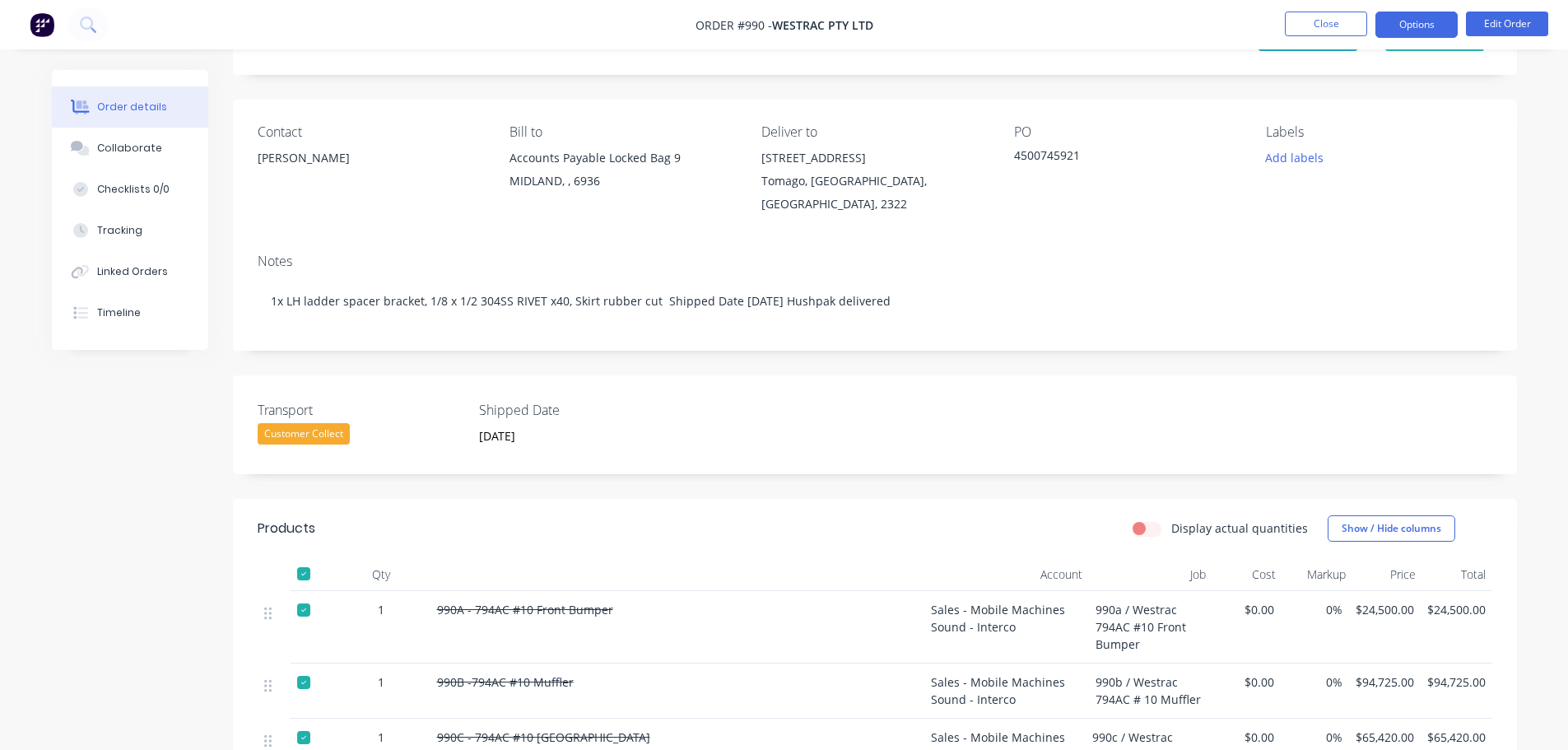
click at [1417, 29] on button "Options" at bounding box center [1416, 25] width 82 height 27
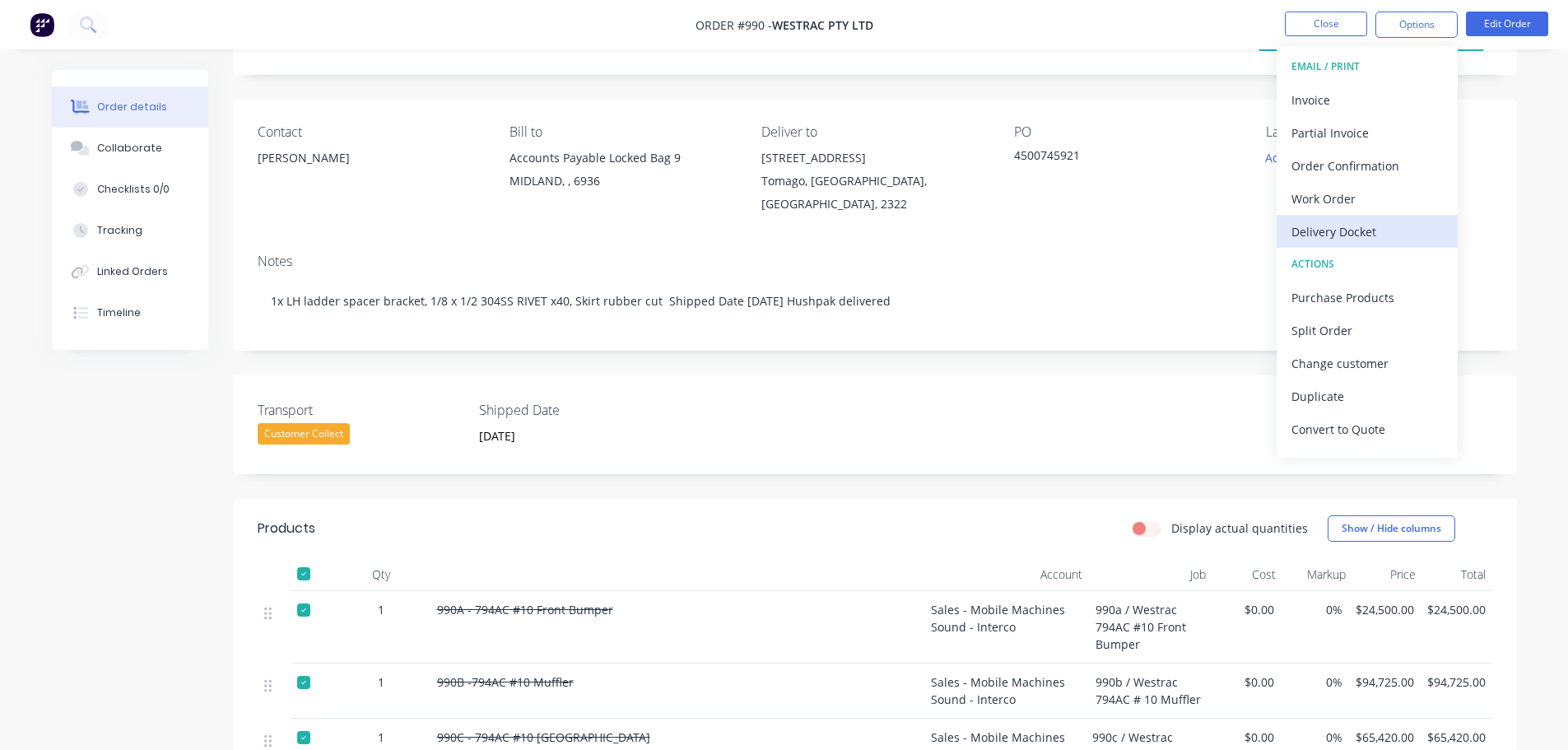
click at [1388, 223] on div "Delivery Docket" at bounding box center [1367, 231] width 152 height 24
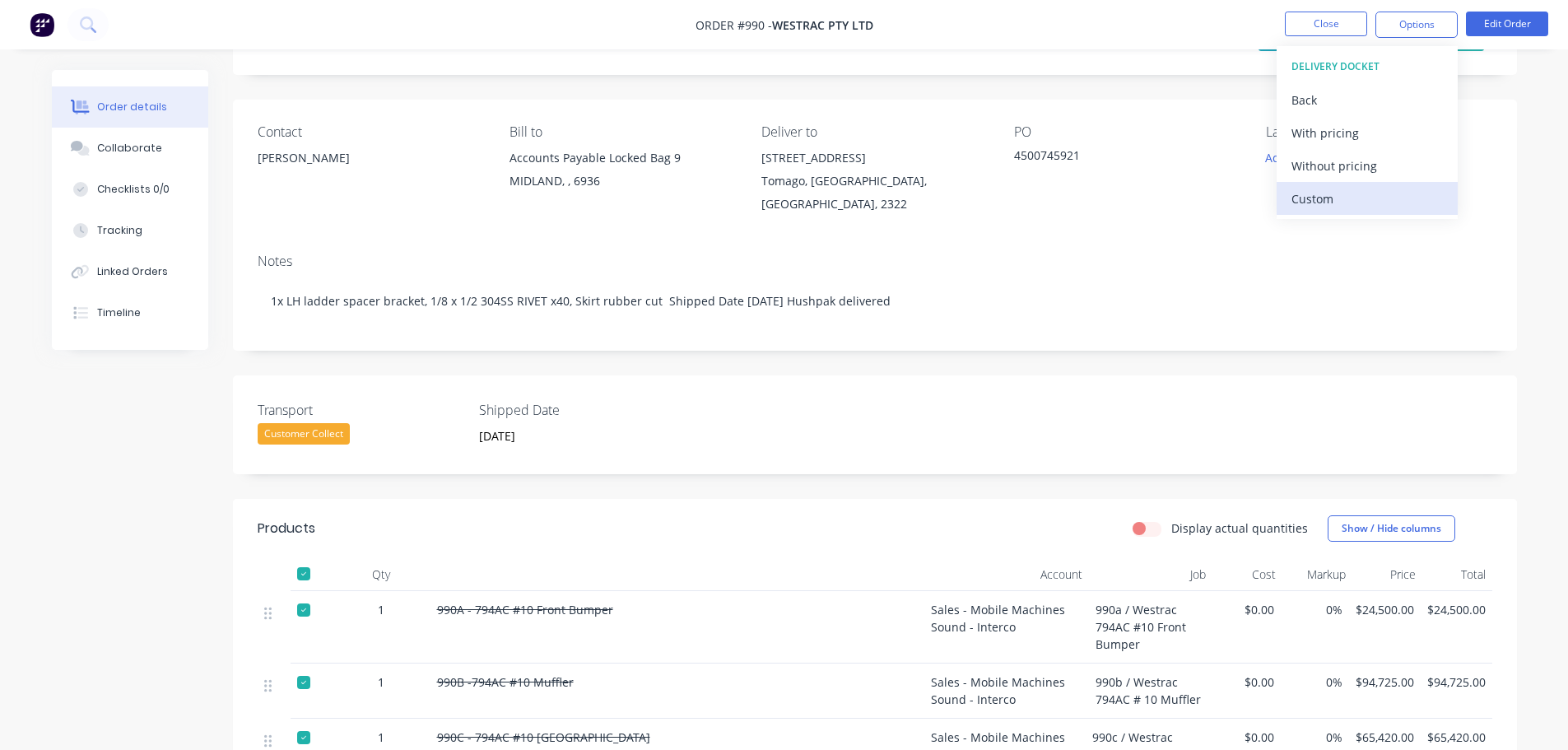
click at [1327, 195] on div "Custom" at bounding box center [1367, 198] width 152 height 24
click at [1334, 167] on div "Without pricing" at bounding box center [1367, 165] width 152 height 24
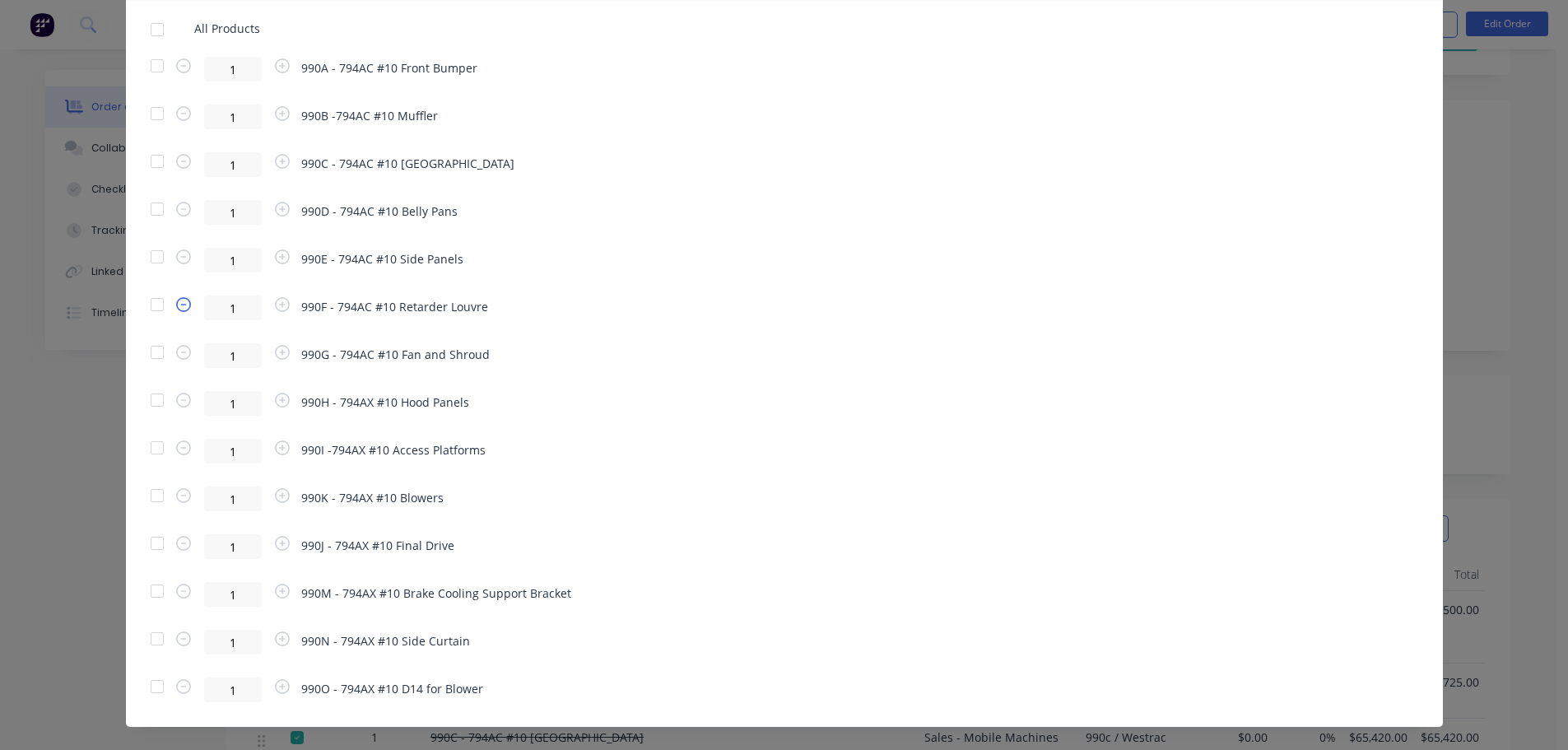
scroll to position [2176, 0]
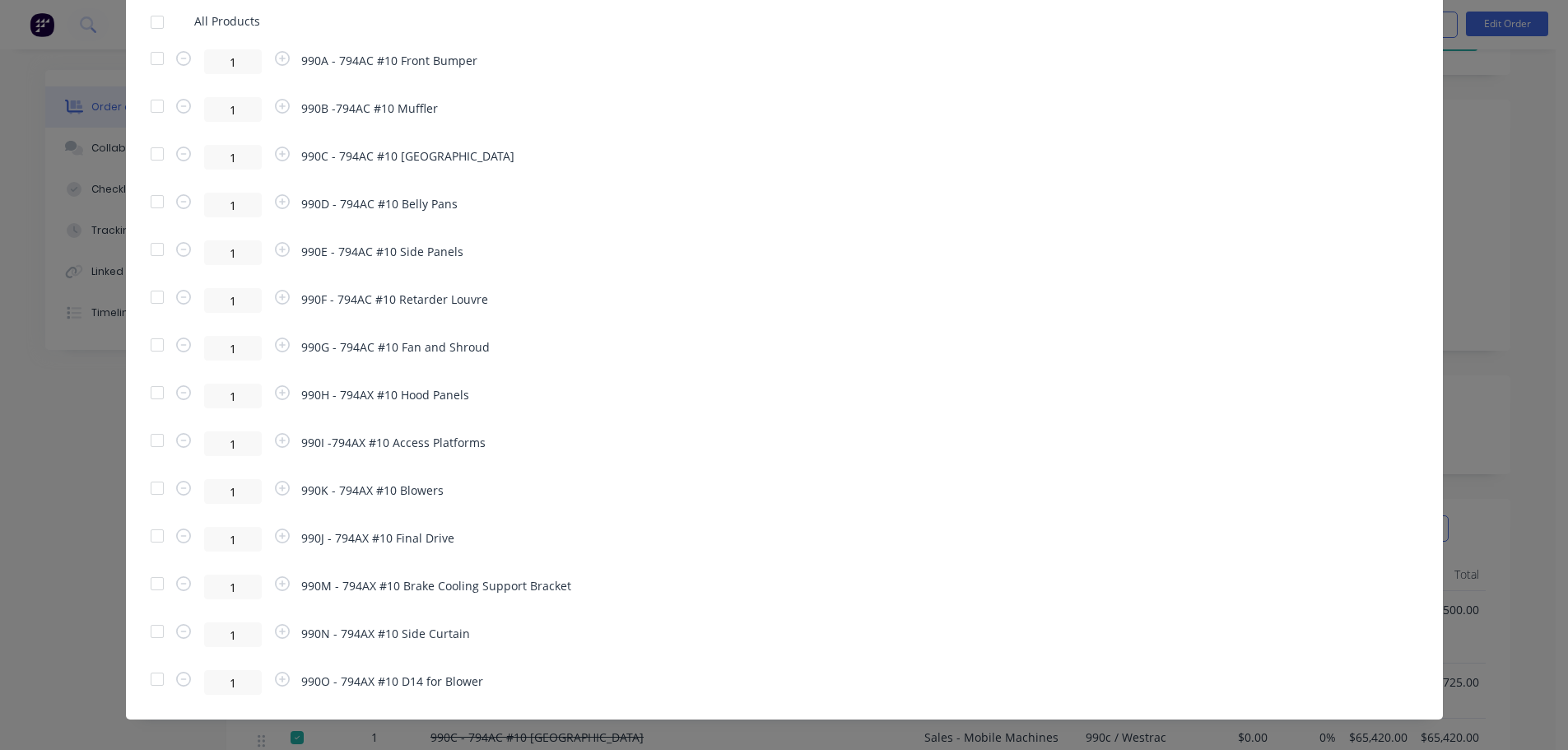
click at [160, 423] on div at bounding box center [157, 439] width 33 height 33
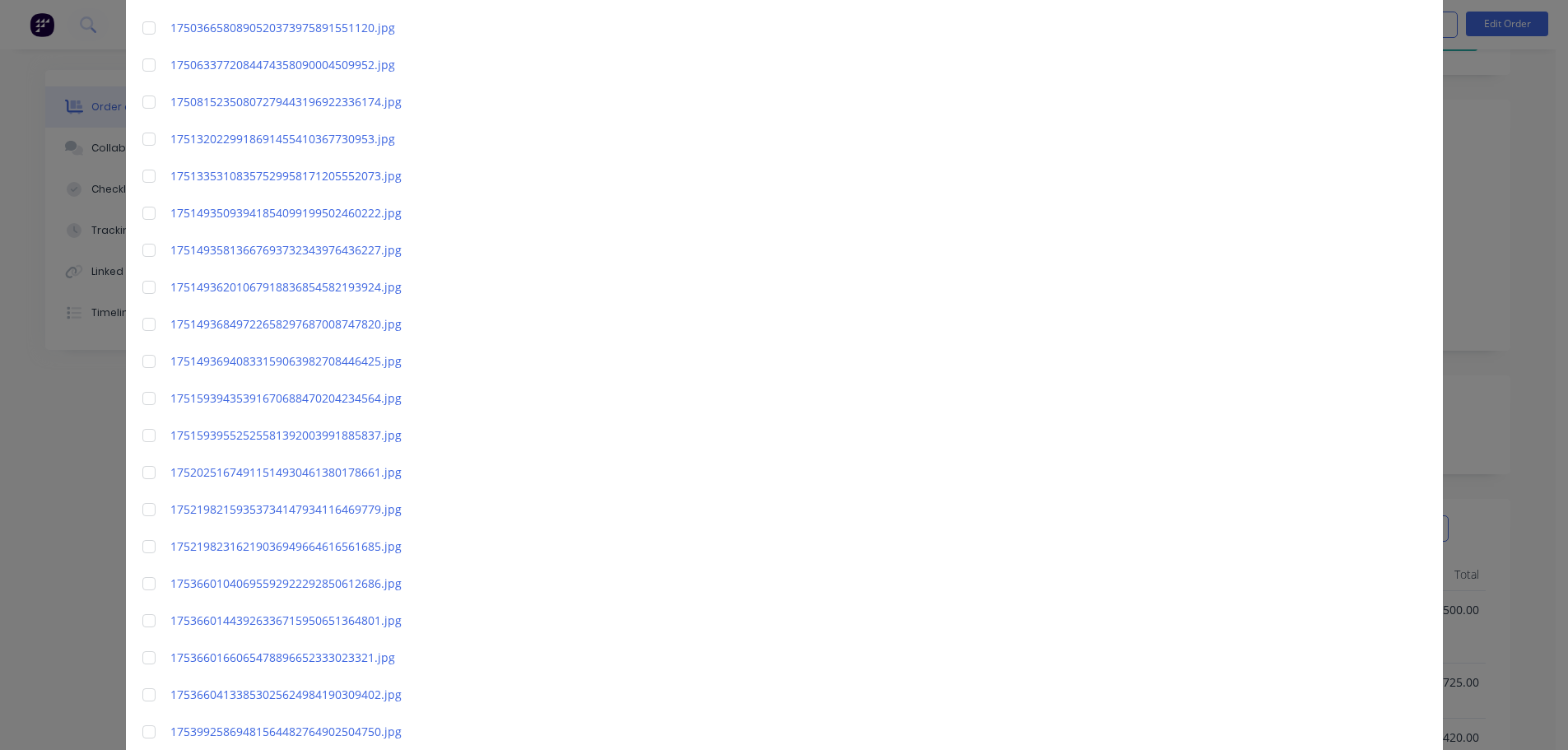
scroll to position [0, 0]
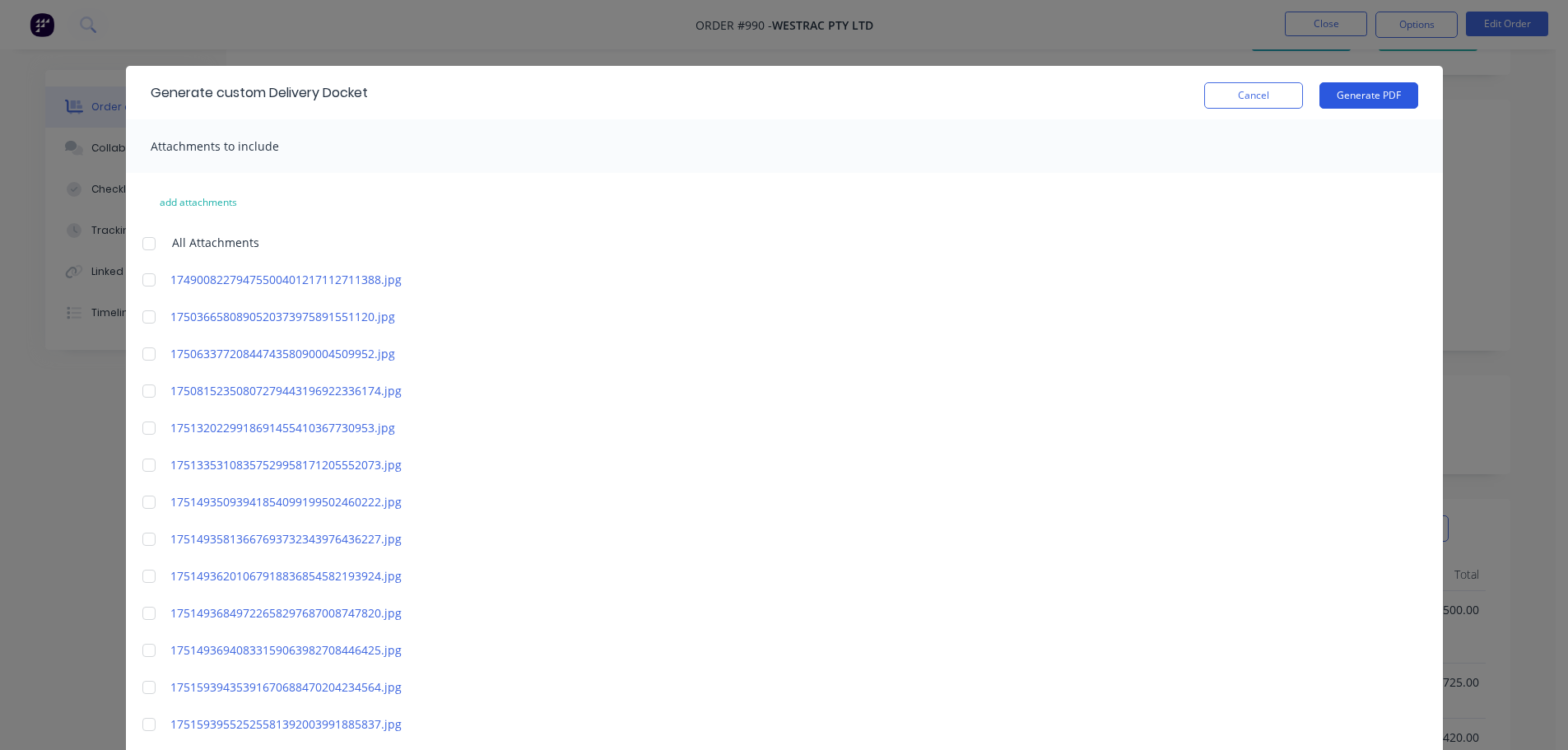
click at [1378, 96] on button "Generate PDF" at bounding box center [1369, 96] width 99 height 27
click at [1334, 24] on div "Generate custom Delivery Docket Cancel Generate PDF Attachments to include add …" at bounding box center [784, 375] width 1568 height 750
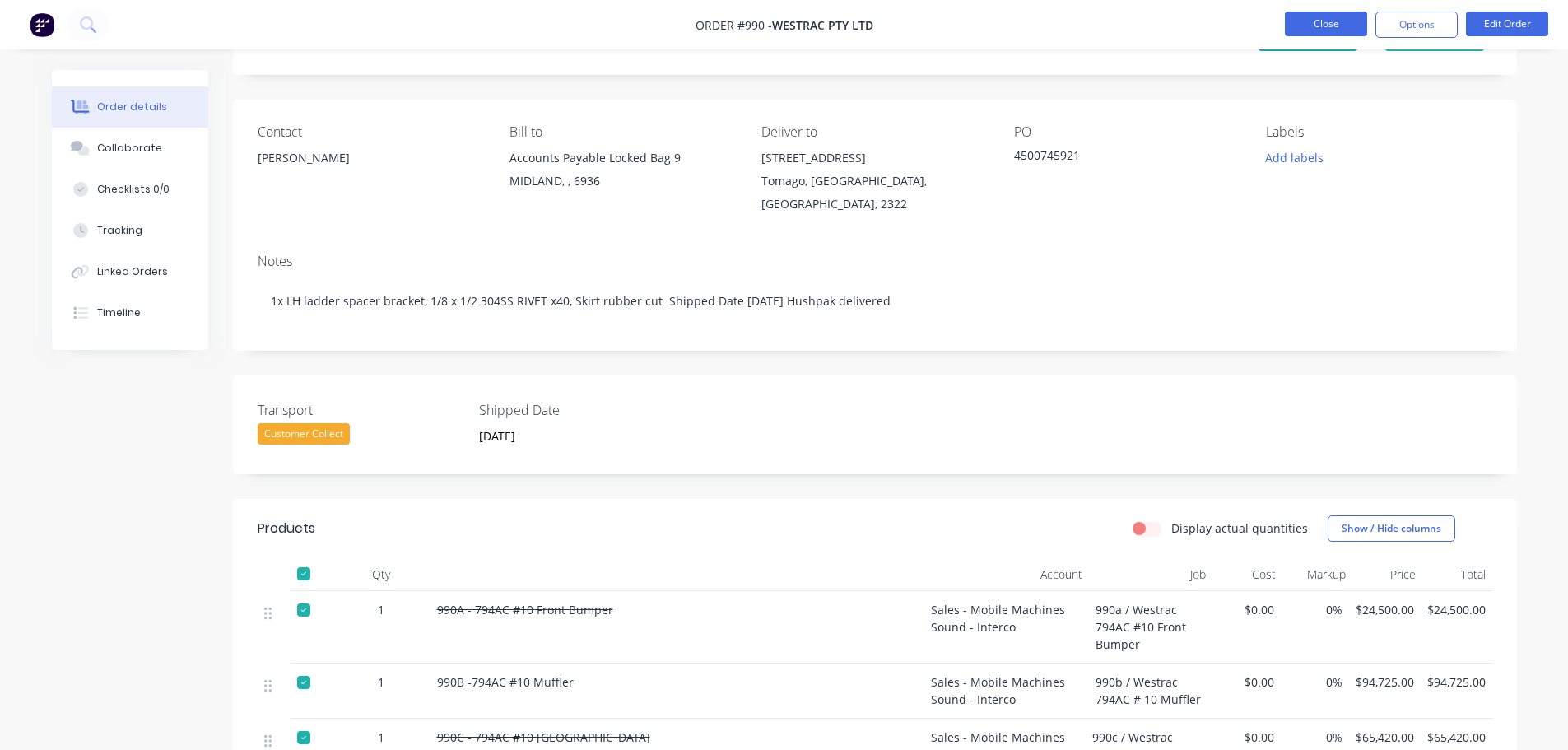
click at [1326, 27] on button "Close" at bounding box center [1325, 24] width 82 height 25
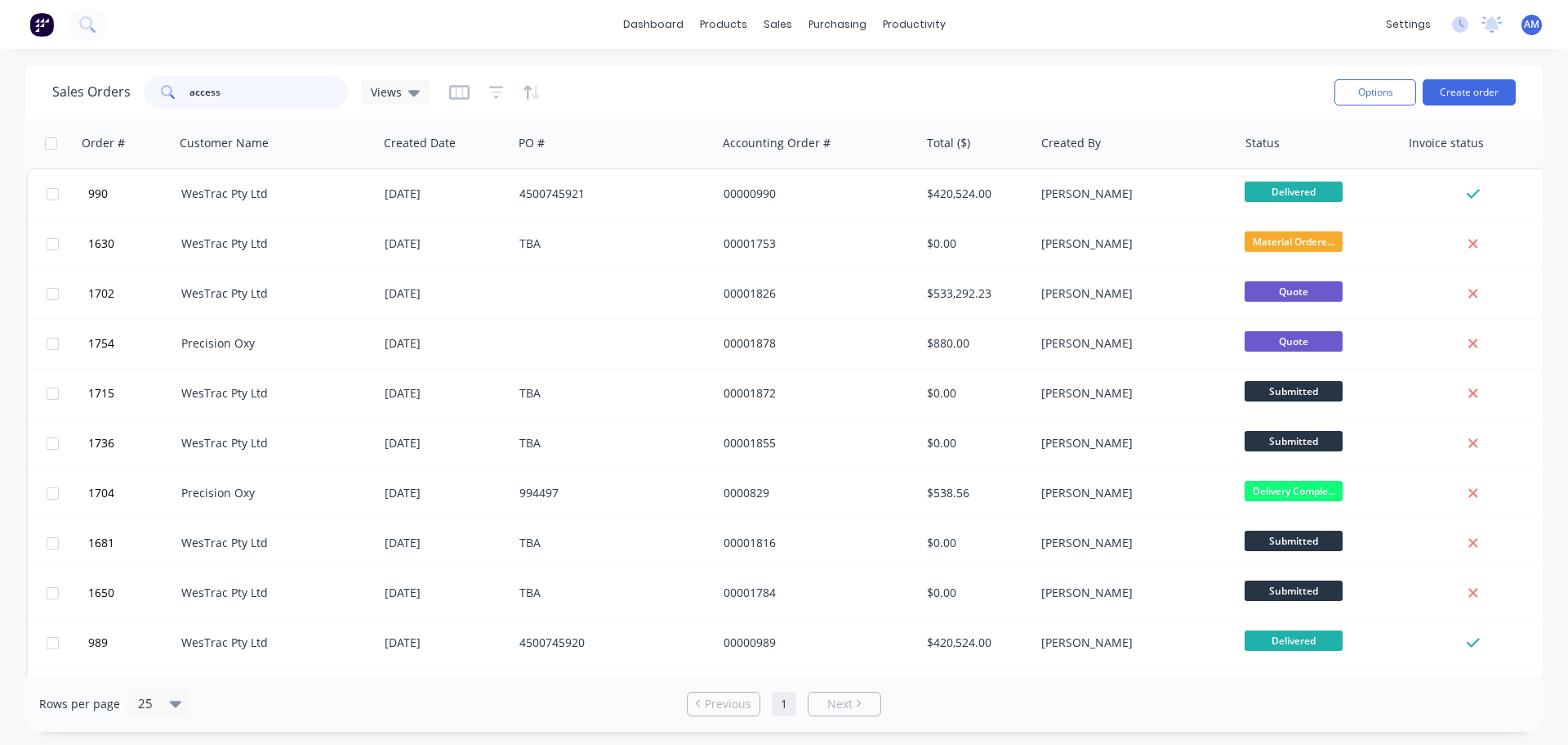
drag, startPoint x: 241, startPoint y: 80, endPoint x: 169, endPoint y: 81, distance: 72.0
click at [172, 81] on div "access" at bounding box center [245, 92] width 204 height 33
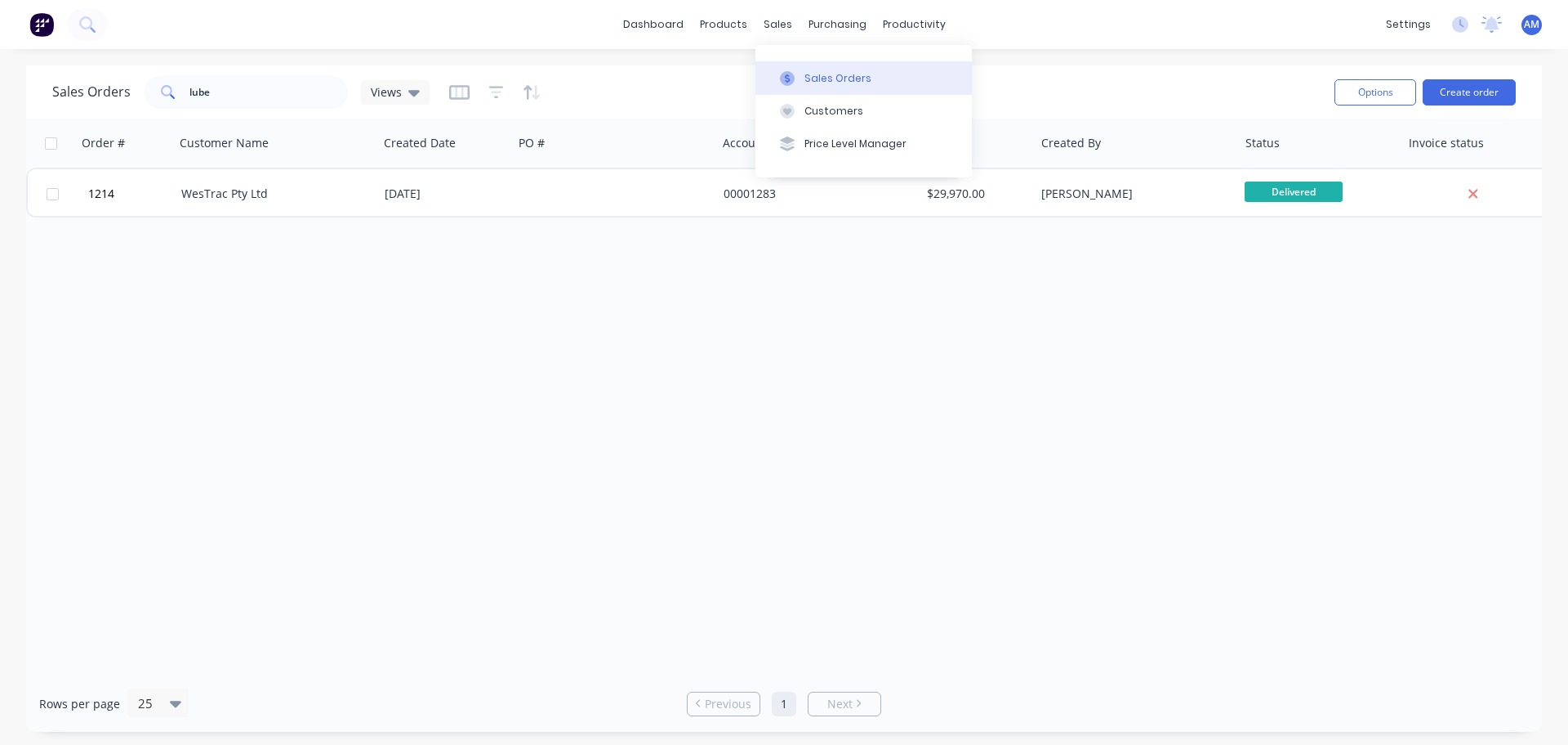
click at [821, 79] on div "Sales Orders" at bounding box center [838, 79] width 67 height 15
click at [814, 71] on div "Sales Orders" at bounding box center [838, 79] width 67 height 15
click at [827, 77] on div "Sales Orders" at bounding box center [838, 79] width 67 height 15
drag, startPoint x: 243, startPoint y: 99, endPoint x: 180, endPoint y: 100, distance: 63.0
click at [180, 100] on div "lube" at bounding box center [245, 92] width 204 height 33
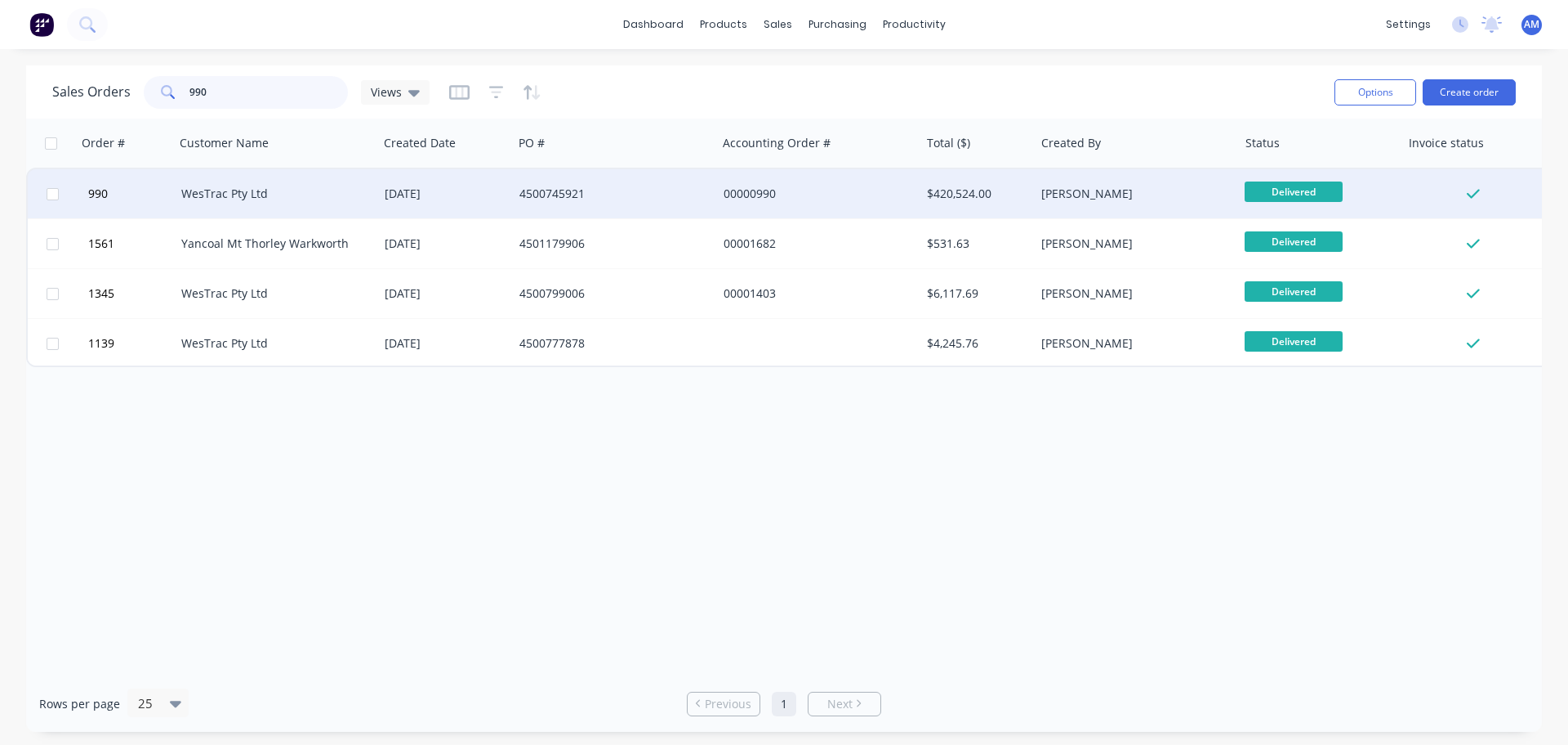
type input "990"
click at [308, 186] on div "WesTrac Pty Ltd" at bounding box center [272, 193] width 181 height 16
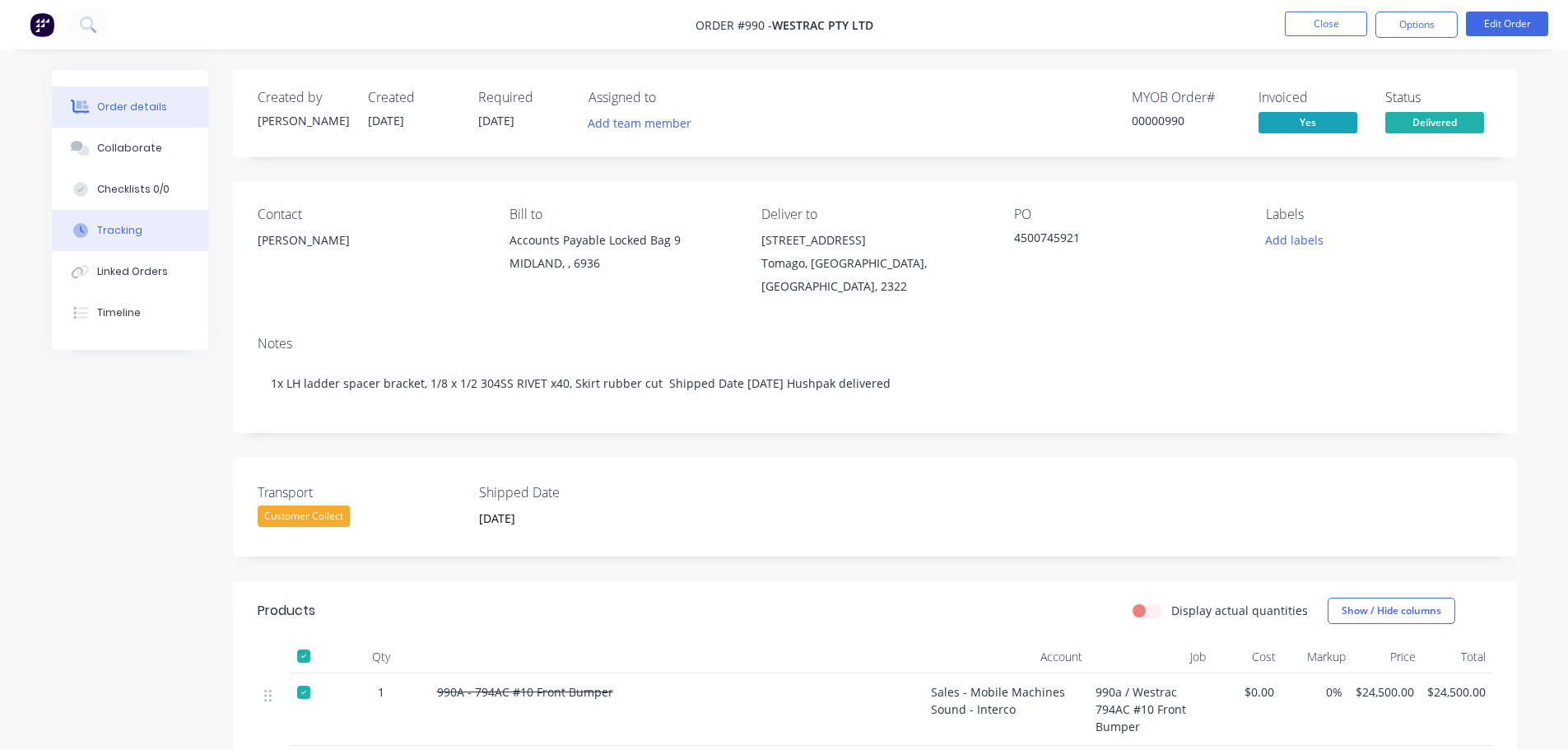
click at [138, 224] on button "Tracking" at bounding box center [130, 230] width 156 height 41
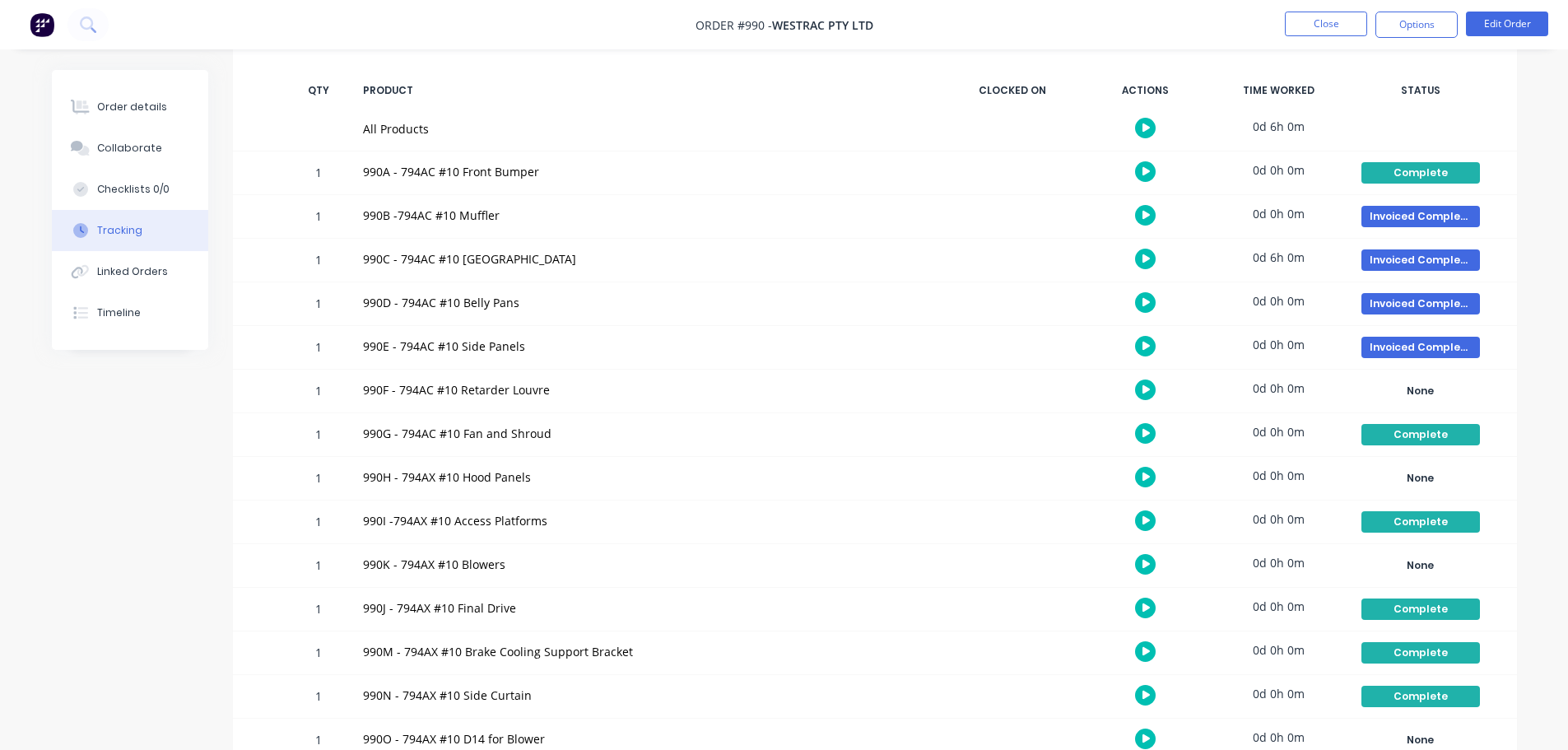
scroll to position [267, 0]
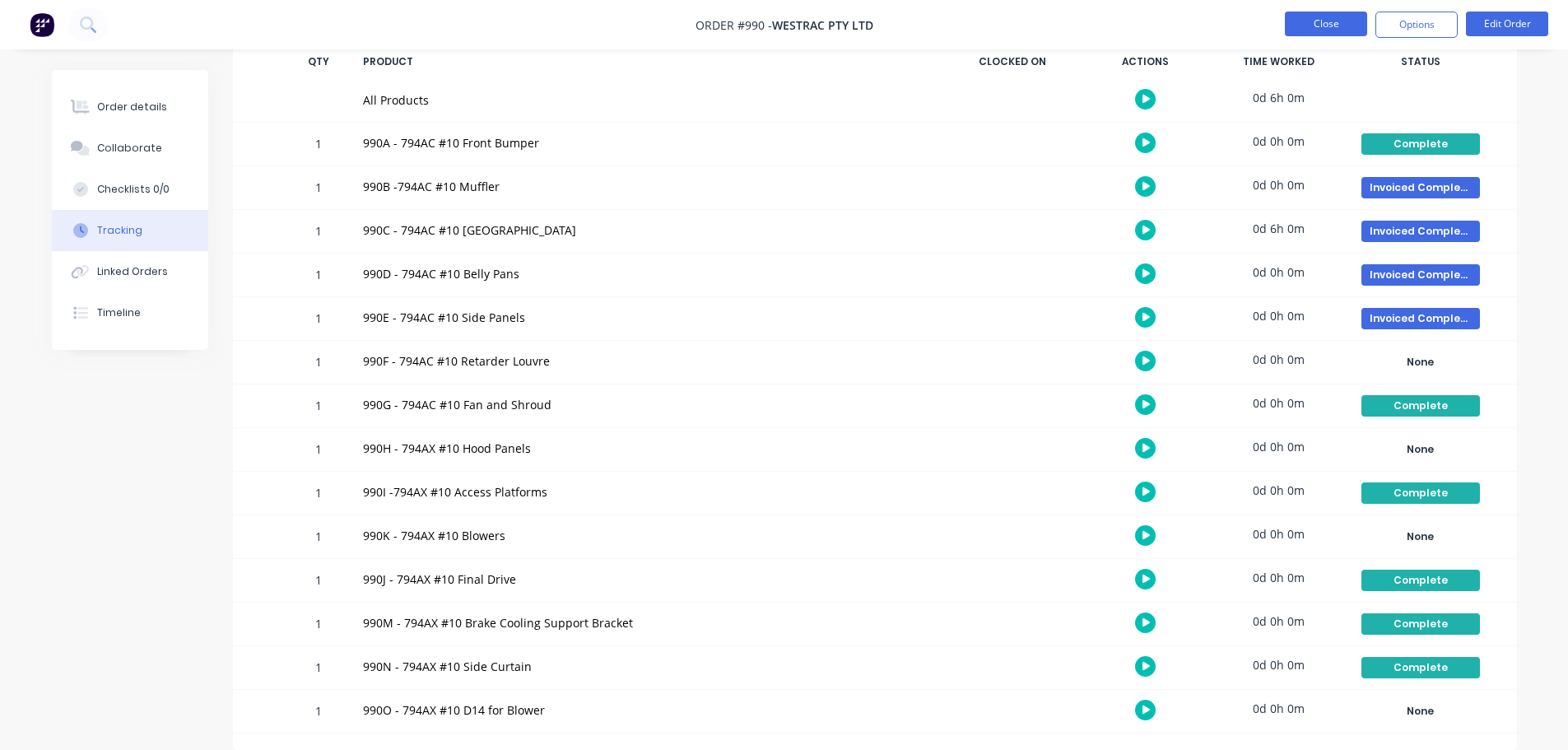
drag, startPoint x: 1359, startPoint y: 230, endPoint x: 1329, endPoint y: 22, distance: 210.2
click at [1329, 22] on button "Close" at bounding box center [1325, 24] width 82 height 25
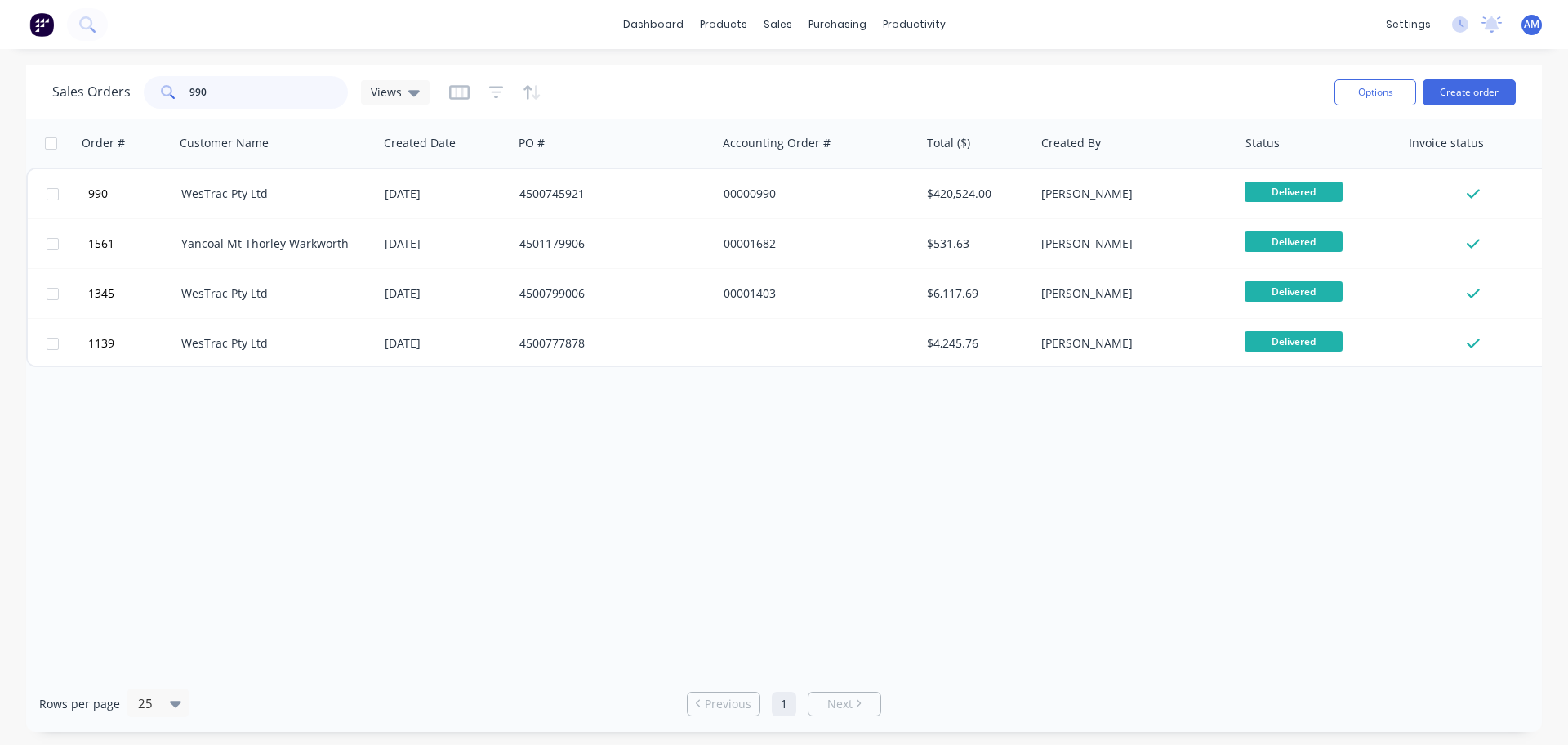
drag, startPoint x: 253, startPoint y: 90, endPoint x: 165, endPoint y: 91, distance: 88.0
click at [165, 91] on div "990" at bounding box center [245, 92] width 204 height 33
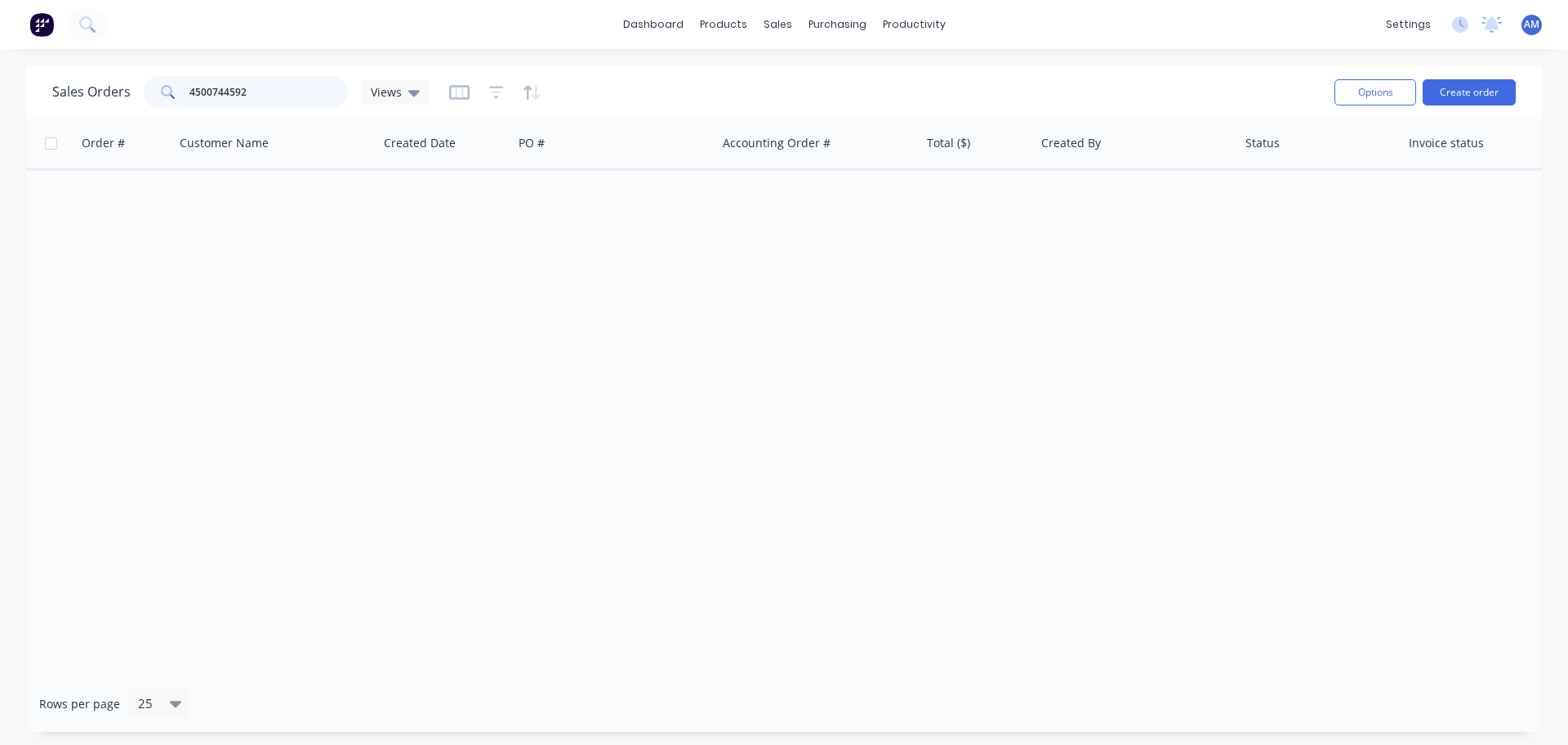
type input "45007445921"
drag, startPoint x: 262, startPoint y: 92, endPoint x: 152, endPoint y: 102, distance: 110.5
click at [152, 102] on div "45007445921" at bounding box center [245, 92] width 204 height 33
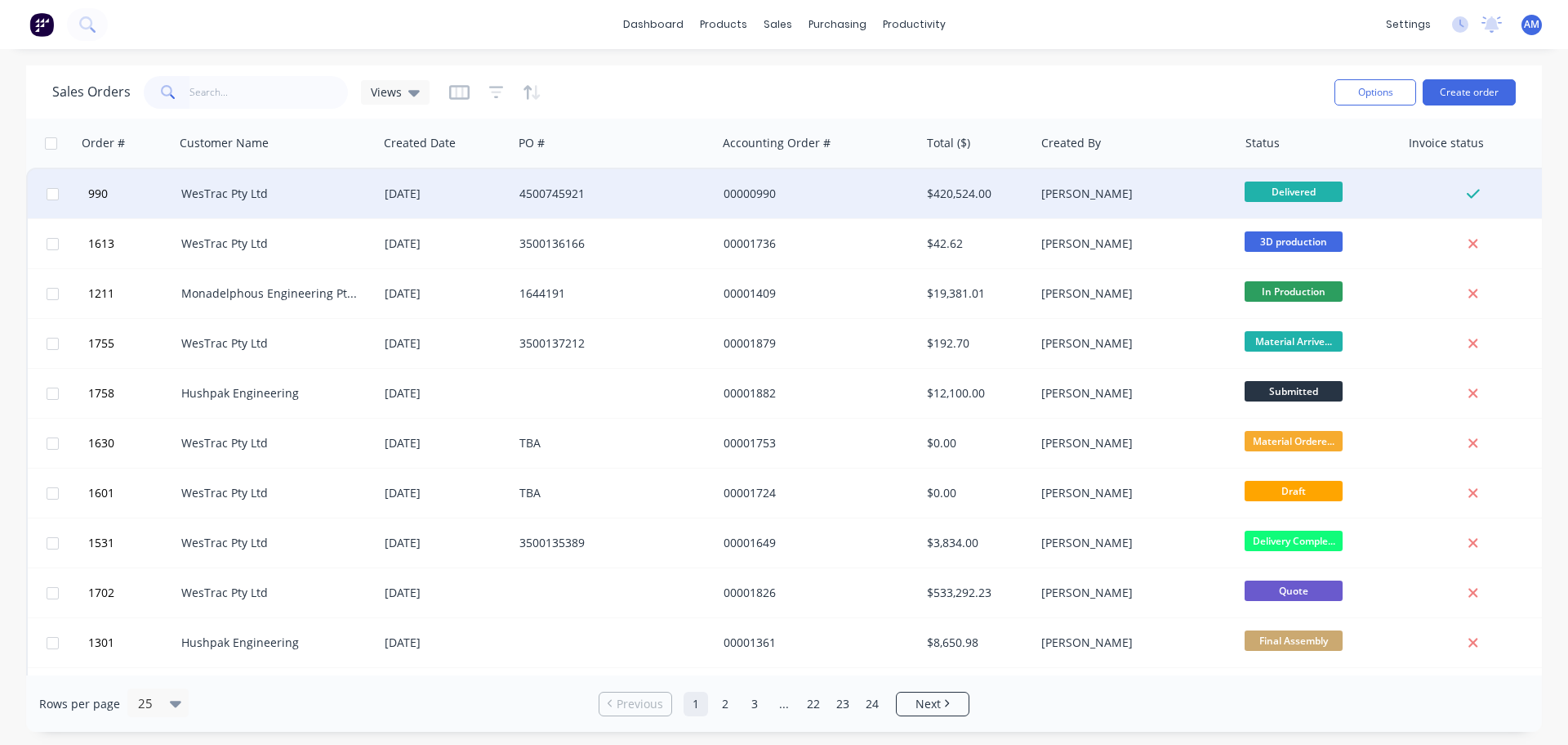
click at [392, 200] on div "06 Feb 2025" at bounding box center [445, 193] width 121 height 16
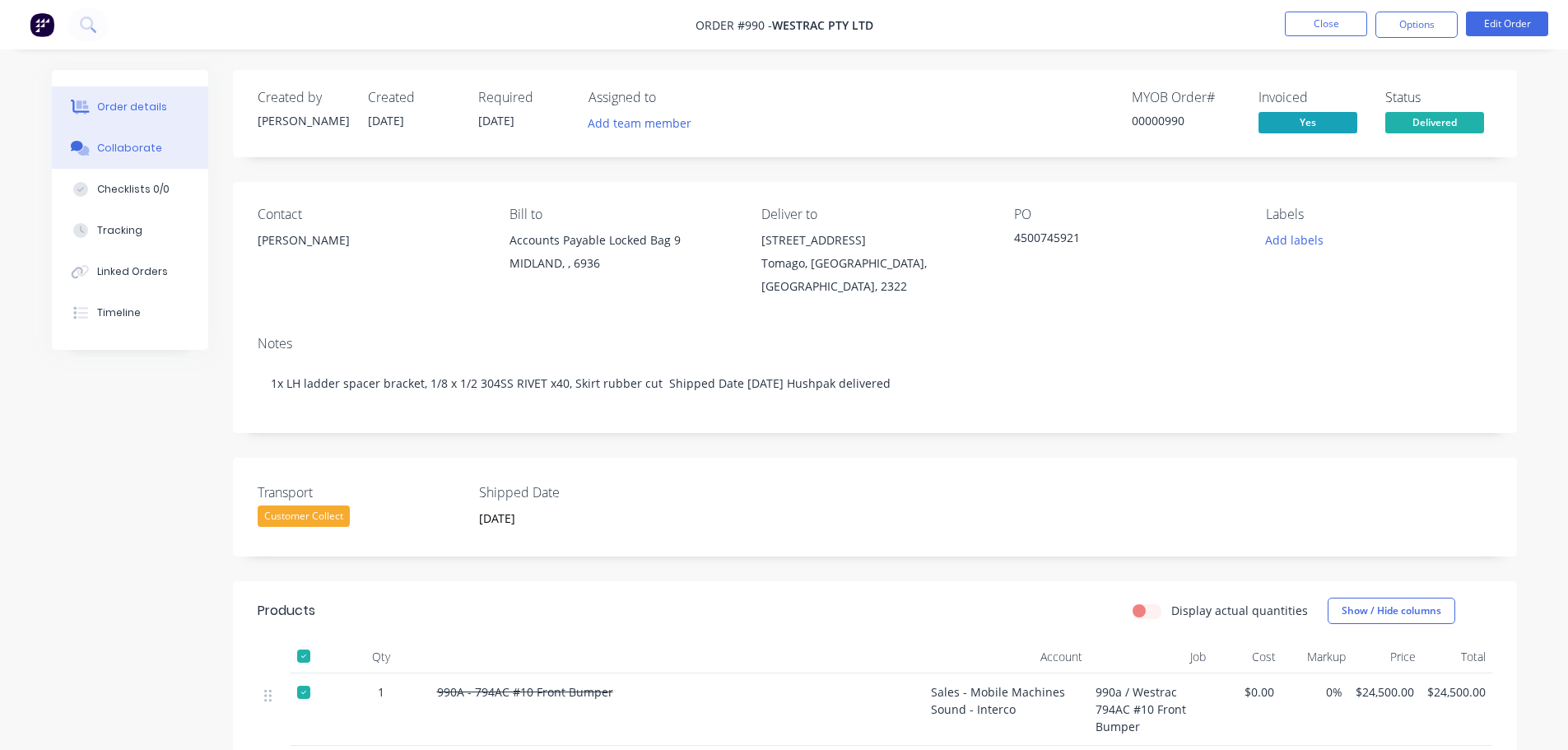
click at [137, 146] on div "Collaborate" at bounding box center [130, 149] width 65 height 15
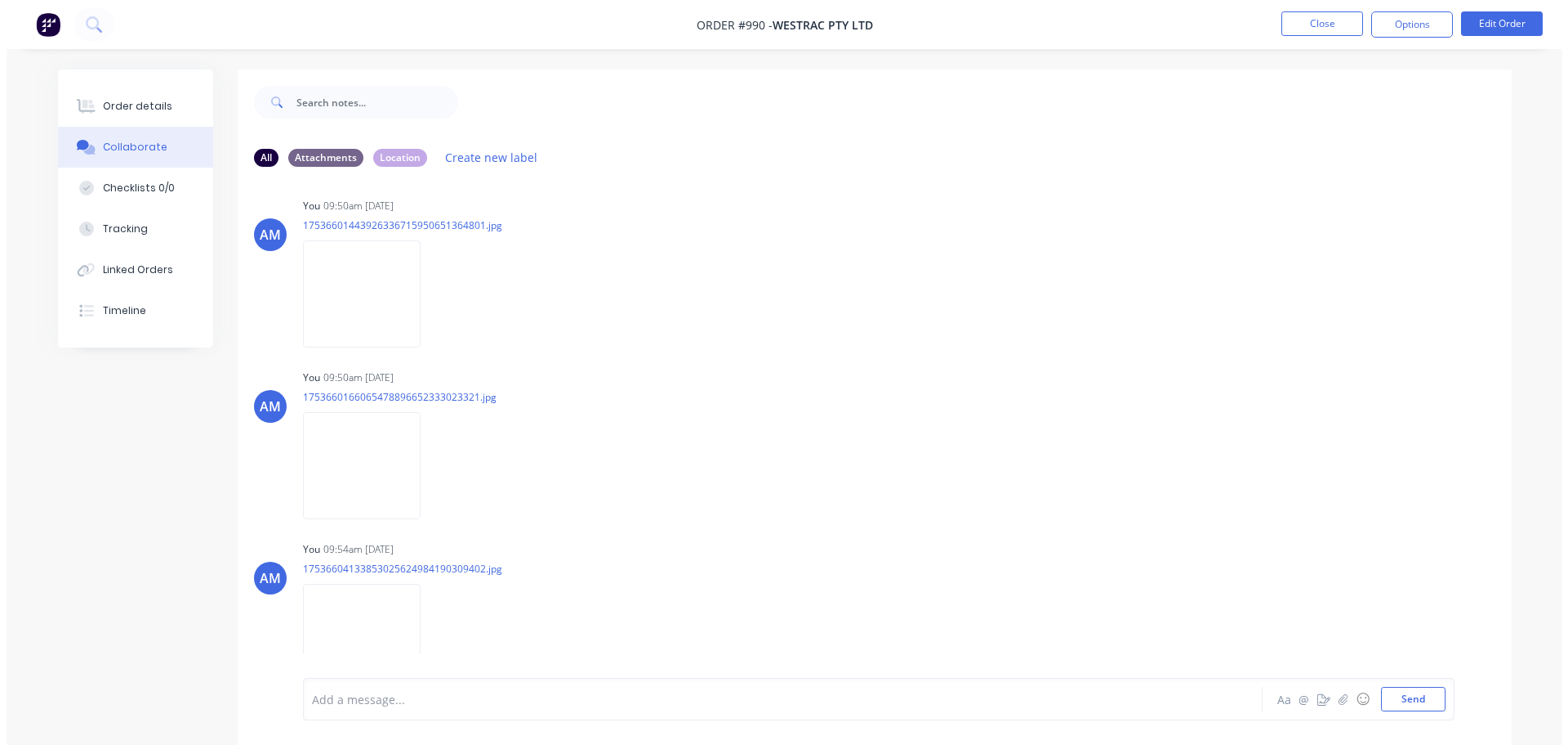
scroll to position [6539, 0]
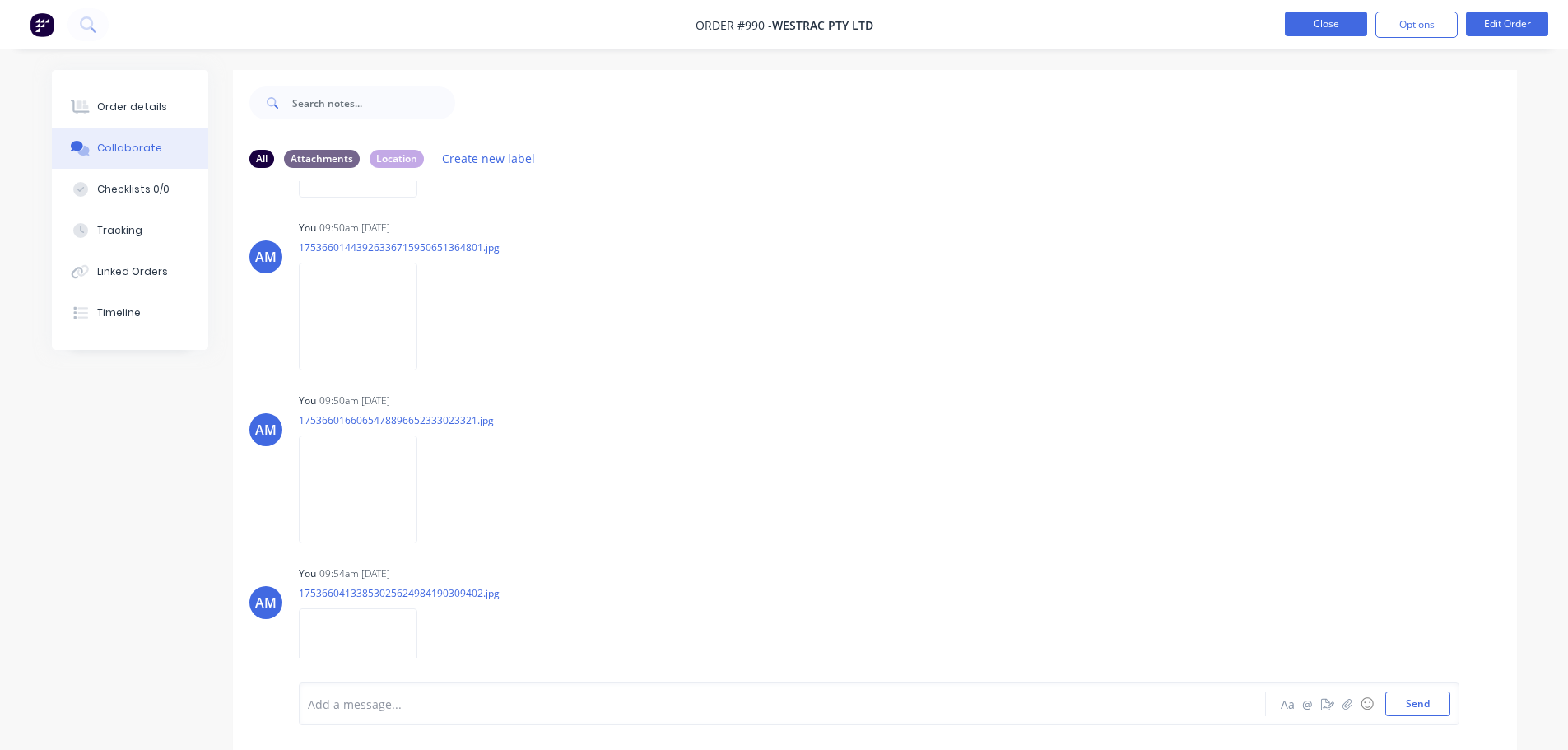
click at [1329, 15] on button "Close" at bounding box center [1325, 24] width 82 height 25
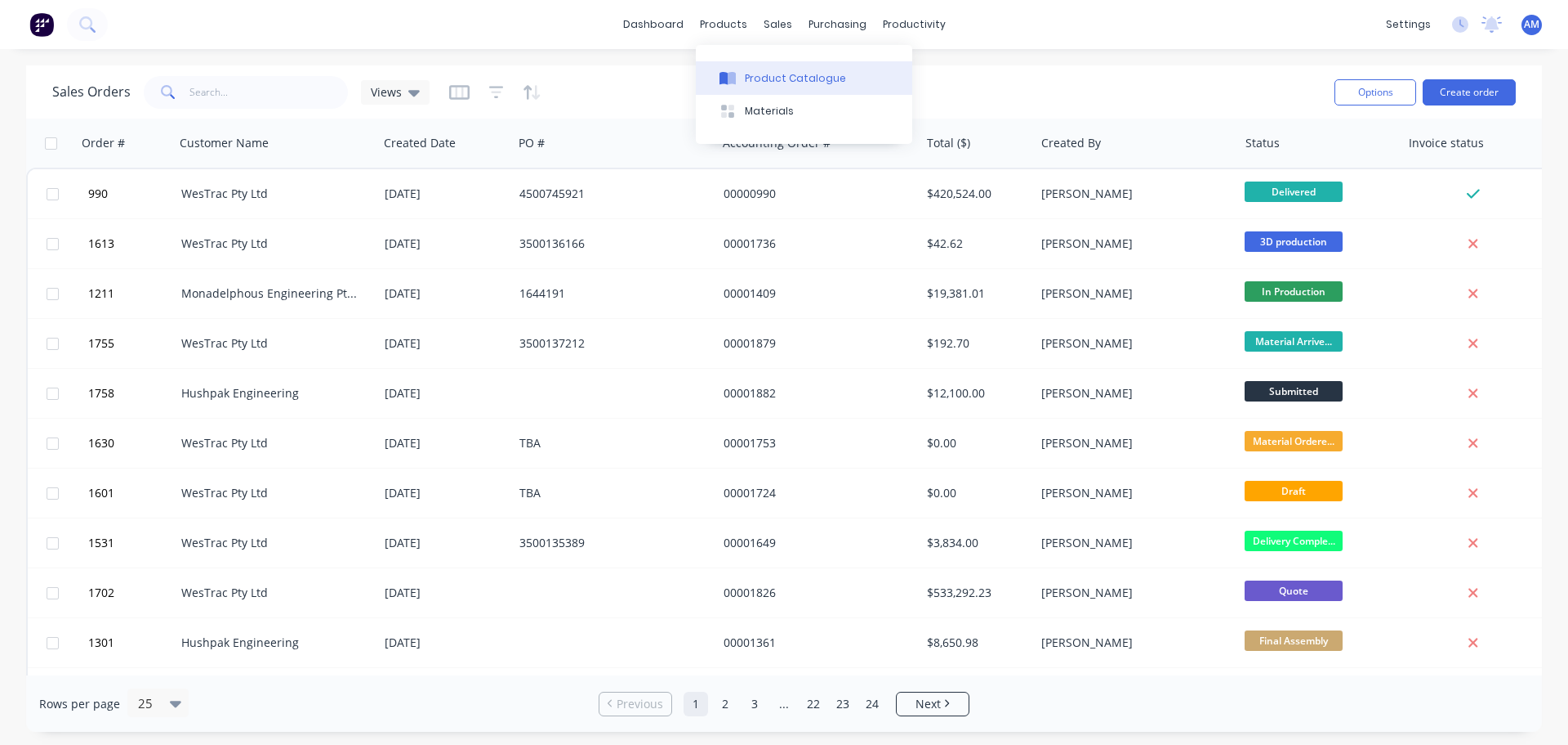
click at [782, 71] on div "Product Catalogue" at bounding box center [795, 79] width 102 height 15
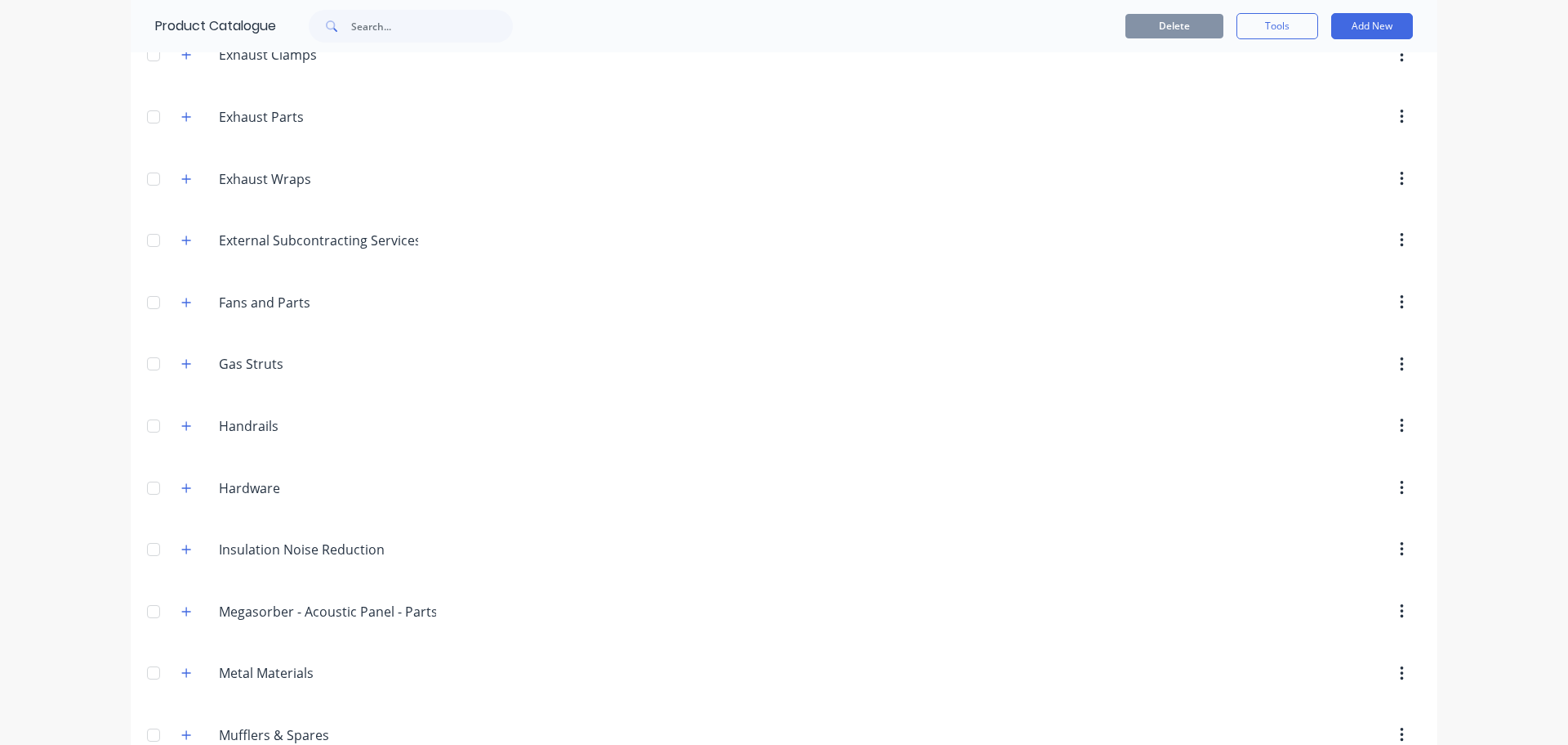
scroll to position [1378, 0]
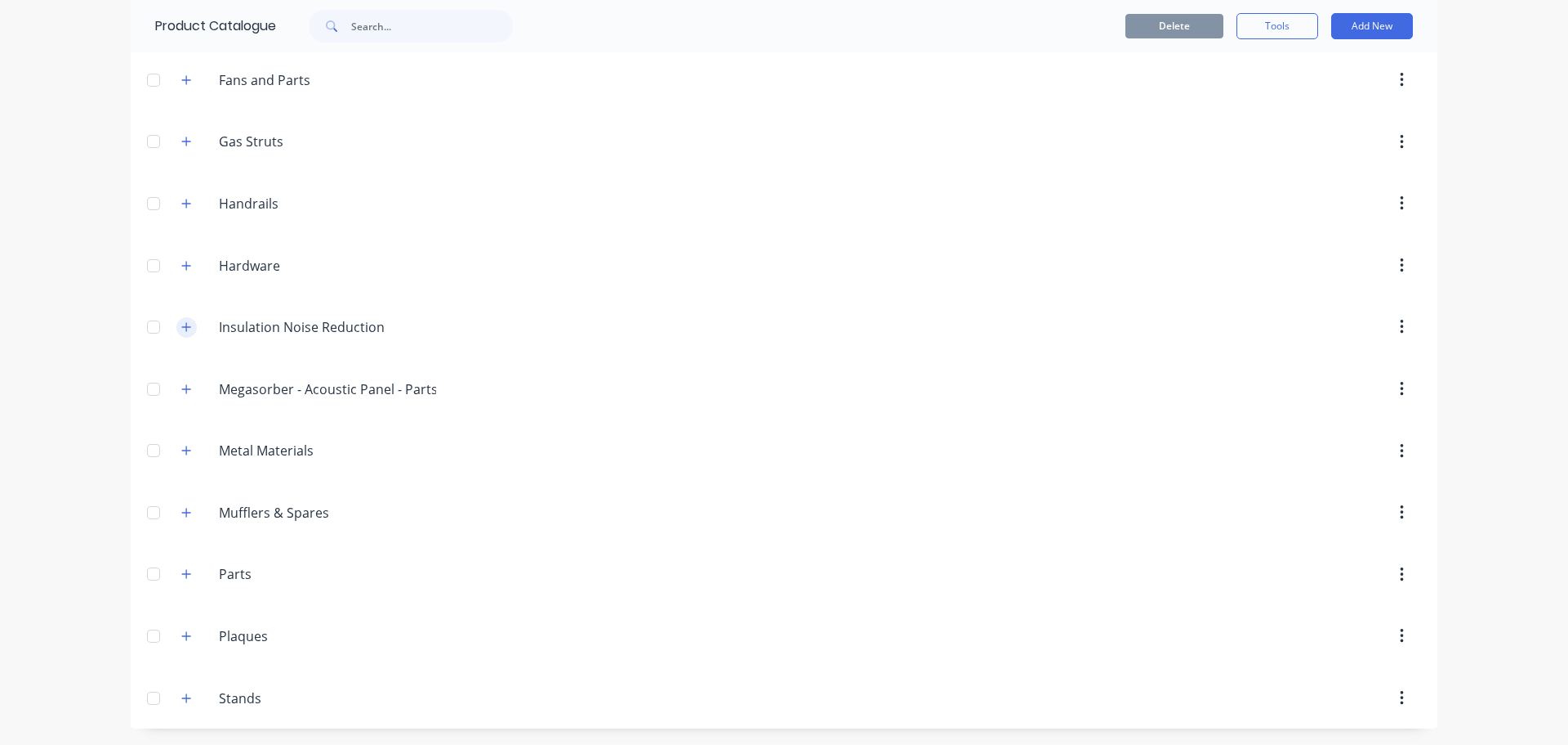
click at [187, 329] on button "button" at bounding box center [187, 327] width 21 height 21
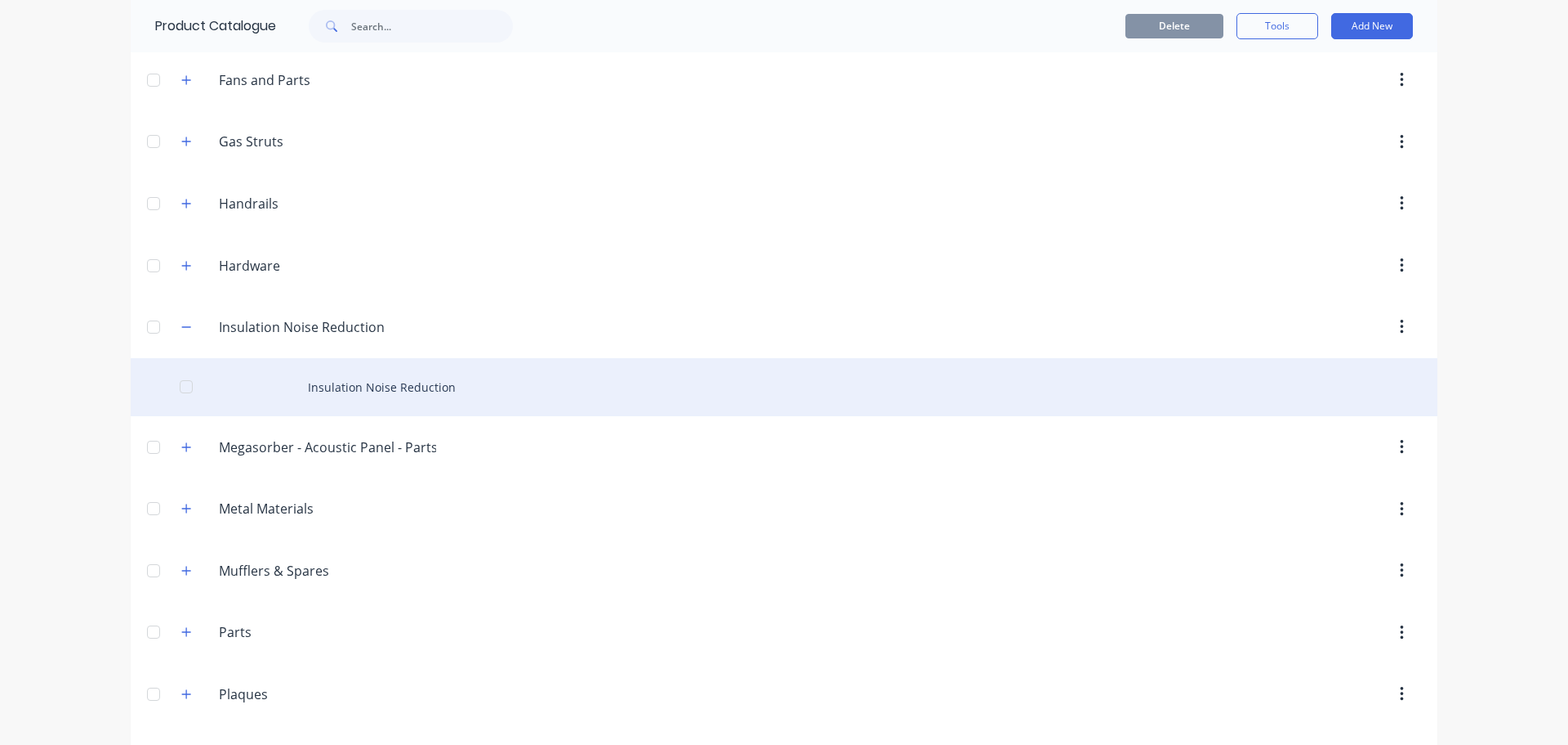
click at [377, 391] on div "Insulation Noise Reduction" at bounding box center [784, 388] width 1307 height 58
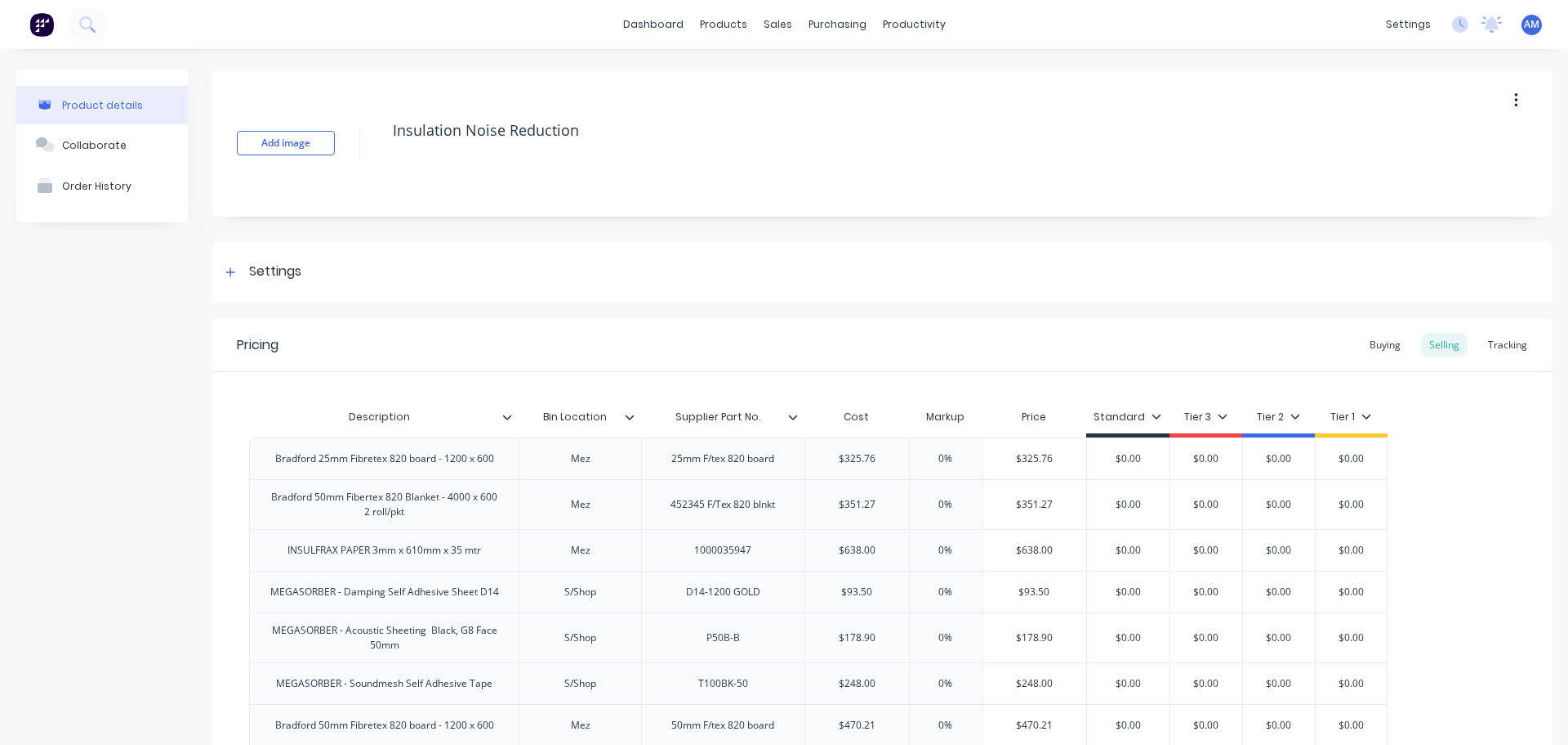
type textarea "x"
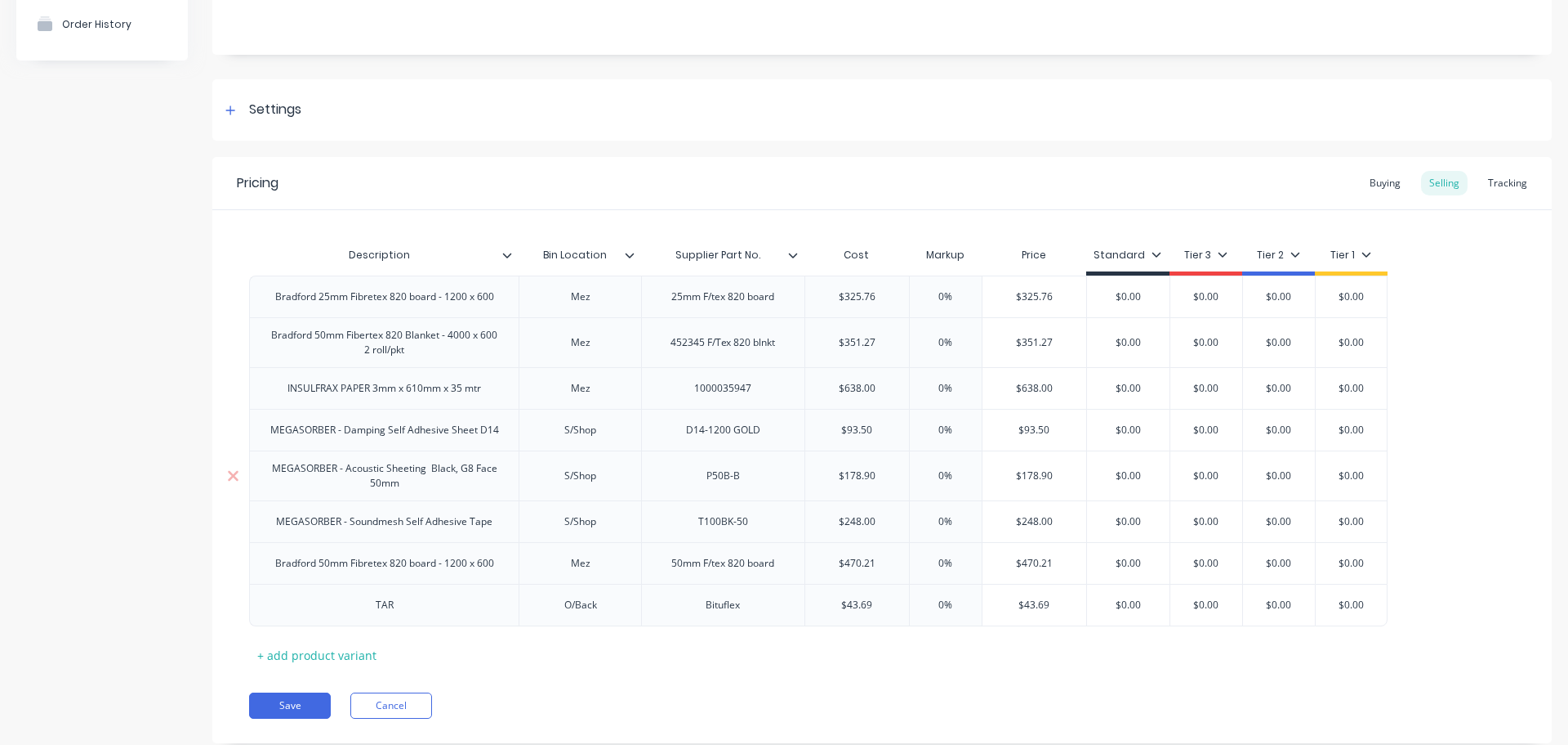
scroll to position [205, 0]
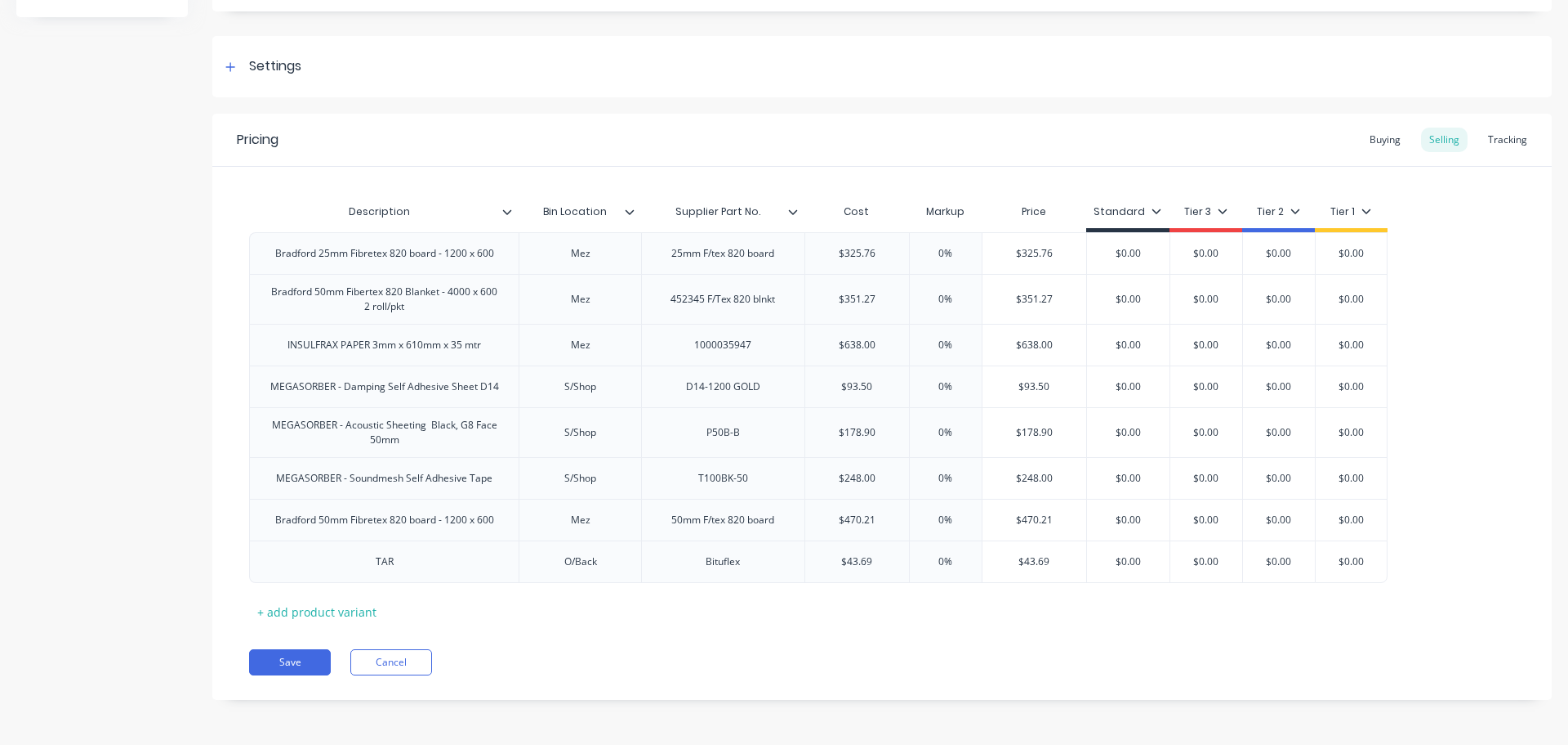
click at [1497, 138] on div "Tracking" at bounding box center [1507, 140] width 55 height 24
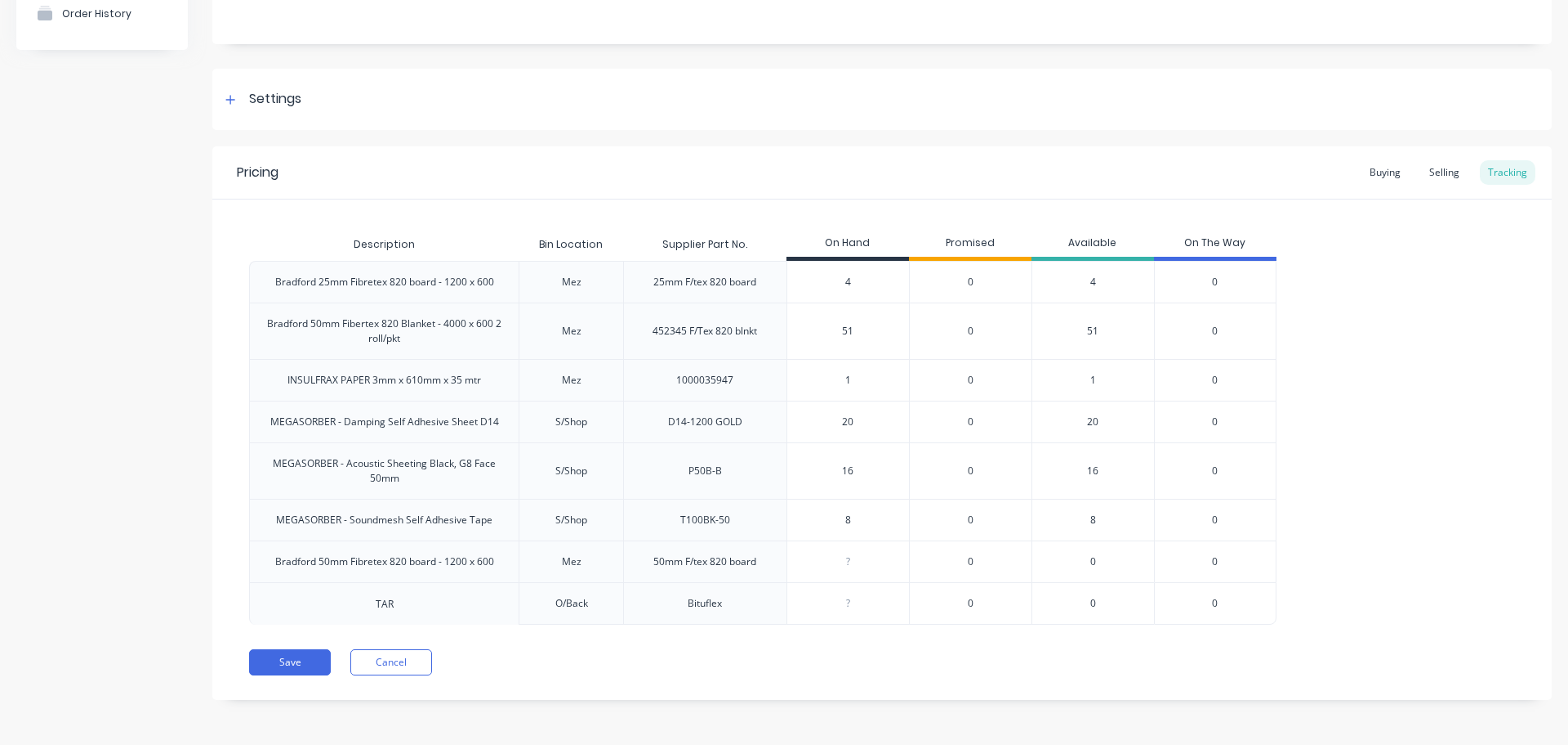
scroll to position [172, 0]
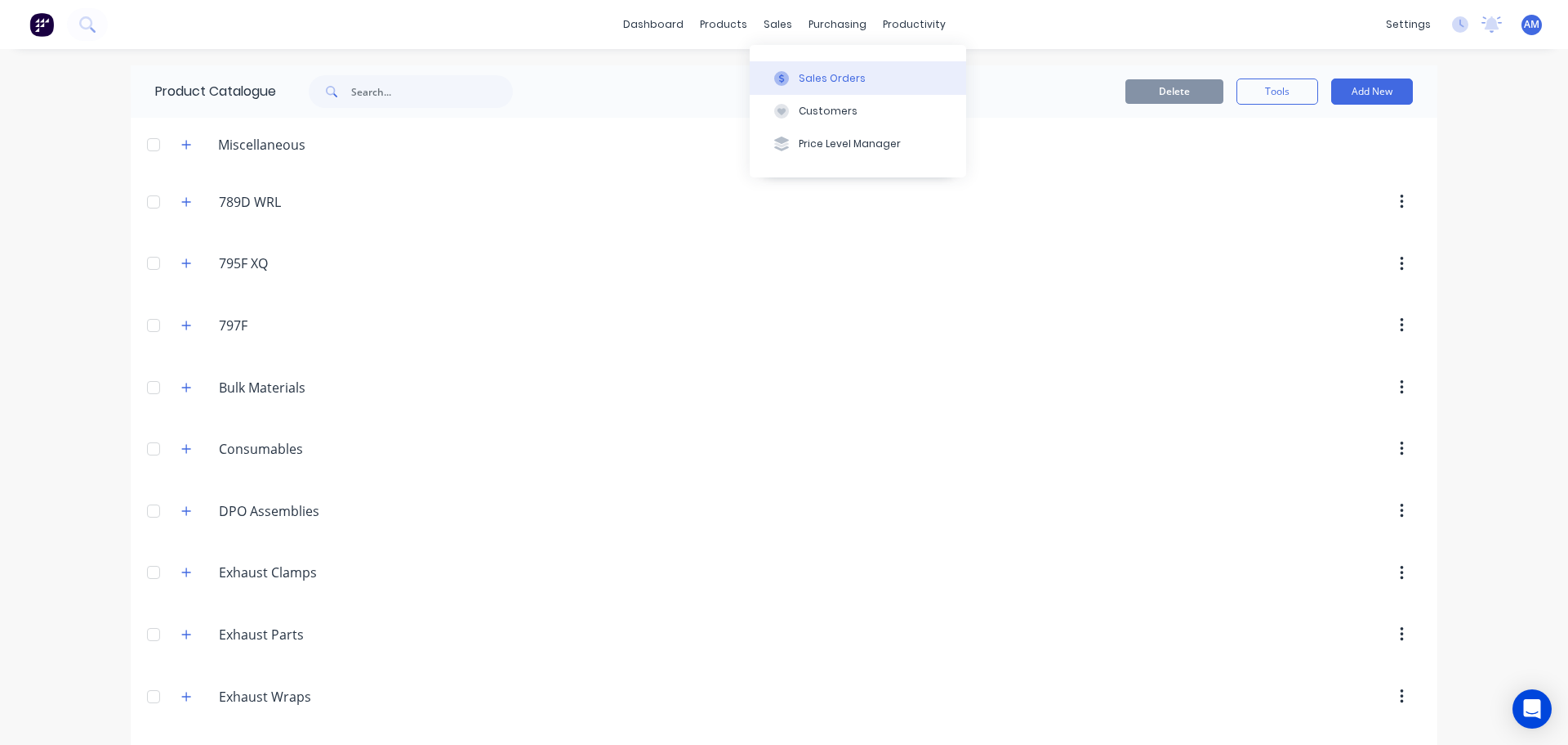
click at [808, 71] on div "Sales Orders" at bounding box center [832, 79] width 67 height 15
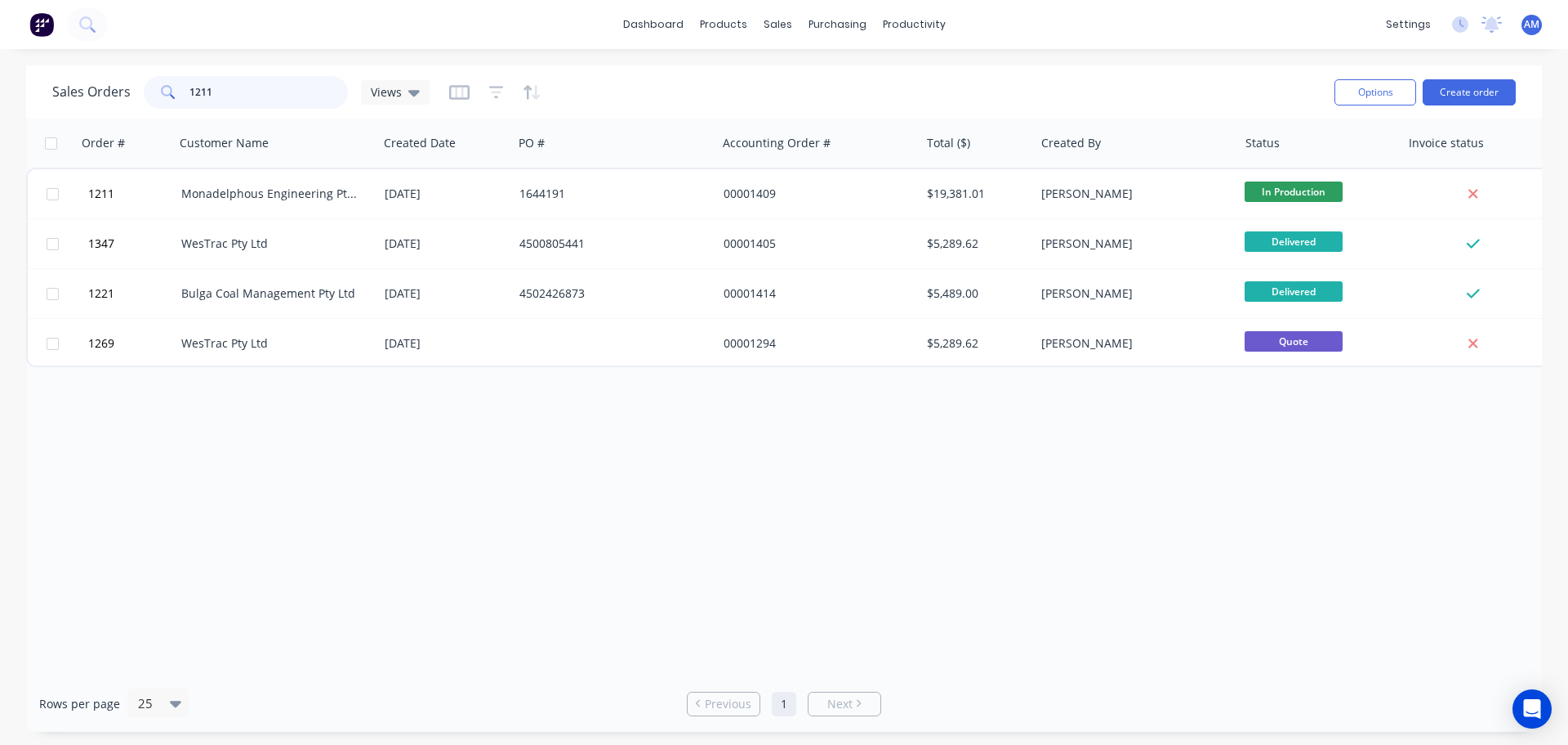
drag, startPoint x: 209, startPoint y: 95, endPoint x: 90, endPoint y: 81, distance: 119.8
click at [90, 81] on div "Sales Orders 1211 Views" at bounding box center [241, 92] width 377 height 33
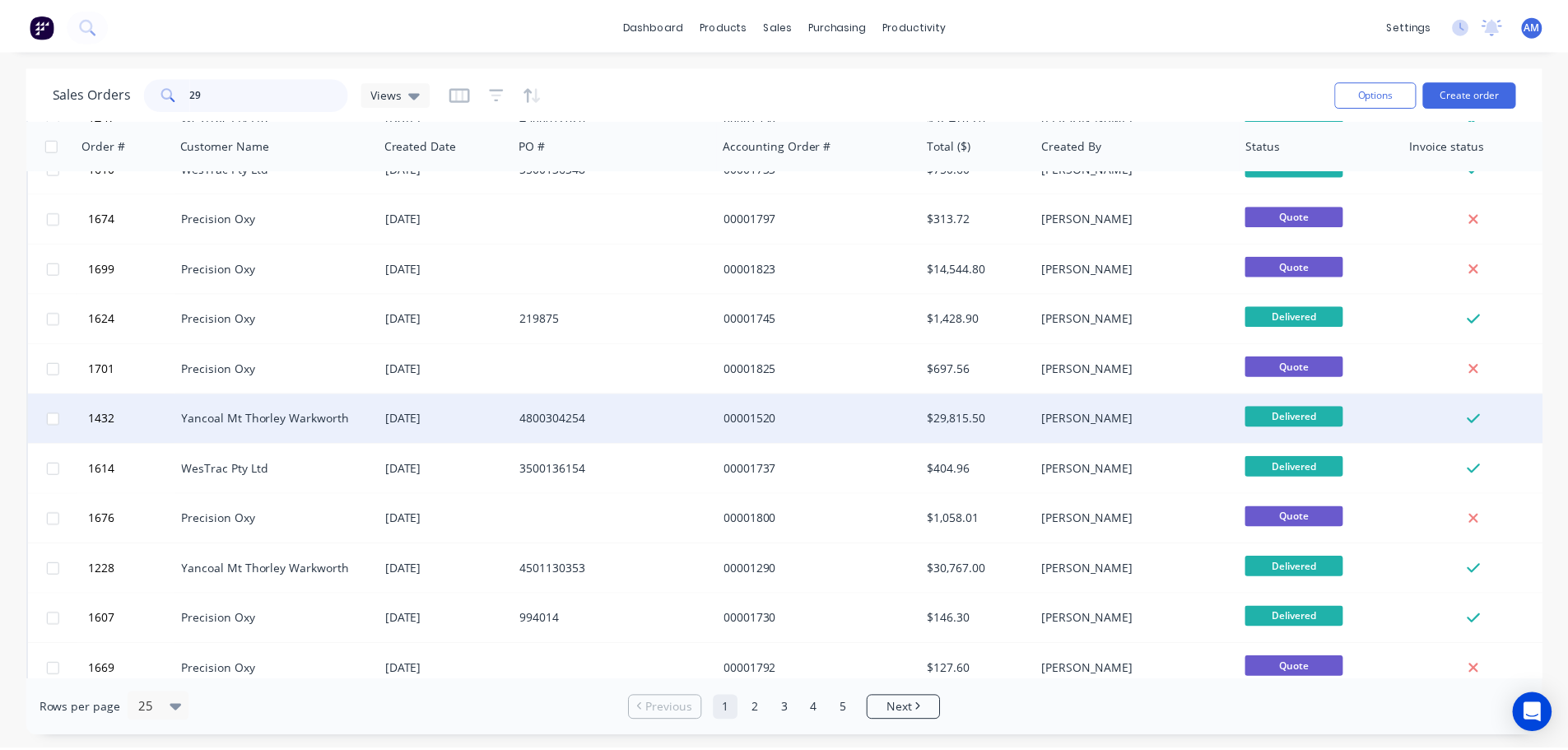
scroll to position [752, 0]
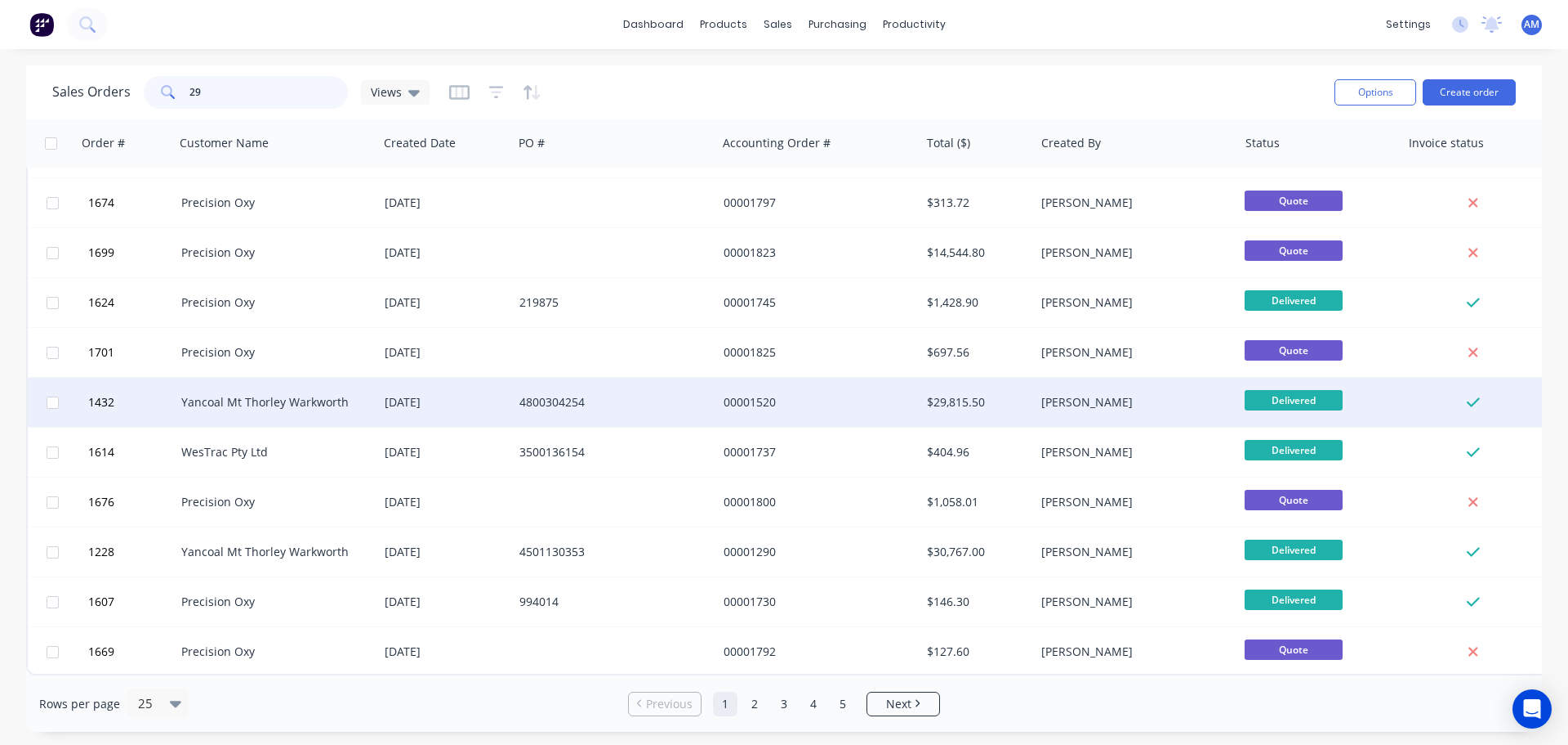
type input "29"
click at [443, 394] on div "[DATE]" at bounding box center [445, 402] width 121 height 16
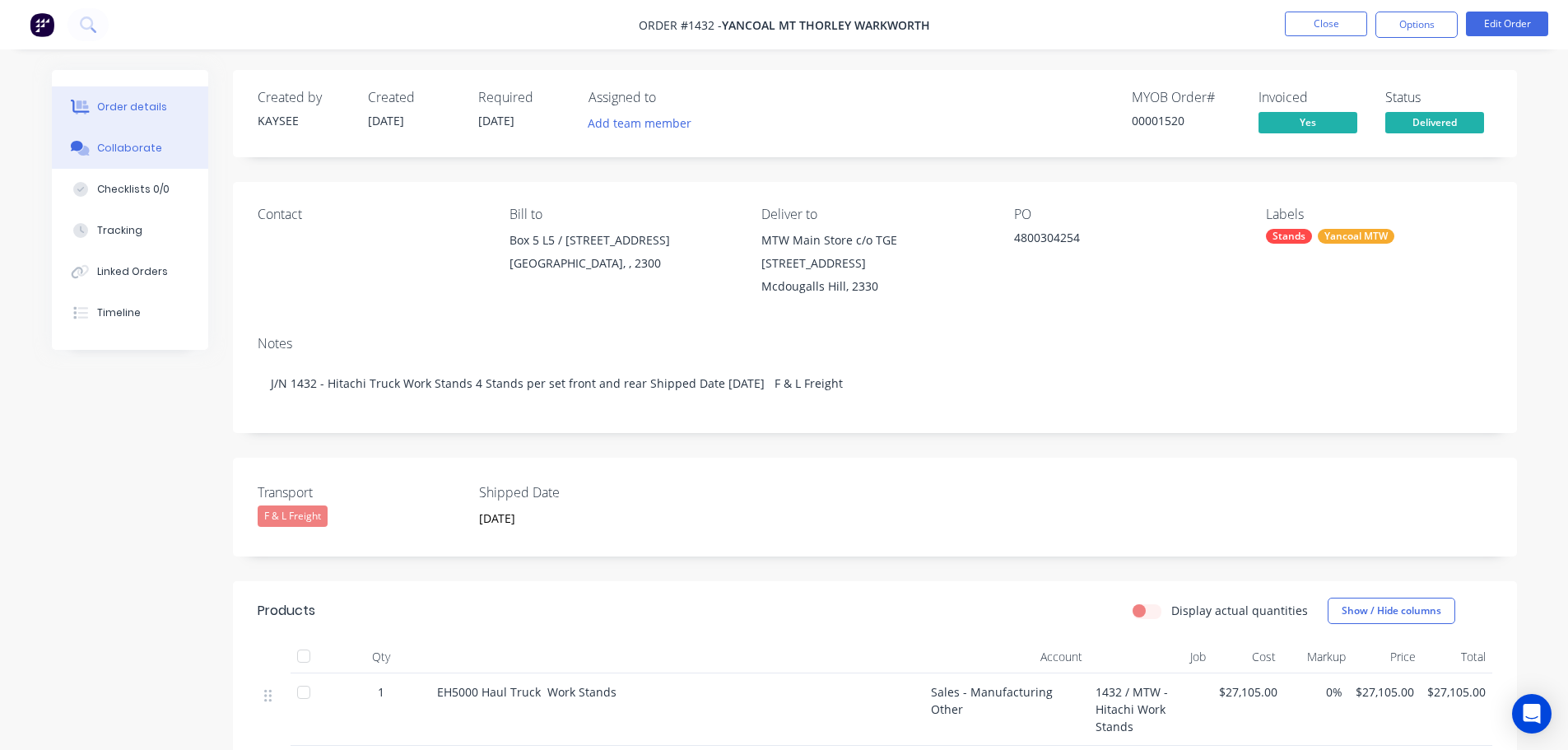
click at [140, 151] on div "Collaborate" at bounding box center [130, 149] width 65 height 15
